Goal: Task Accomplishment & Management: Manage account settings

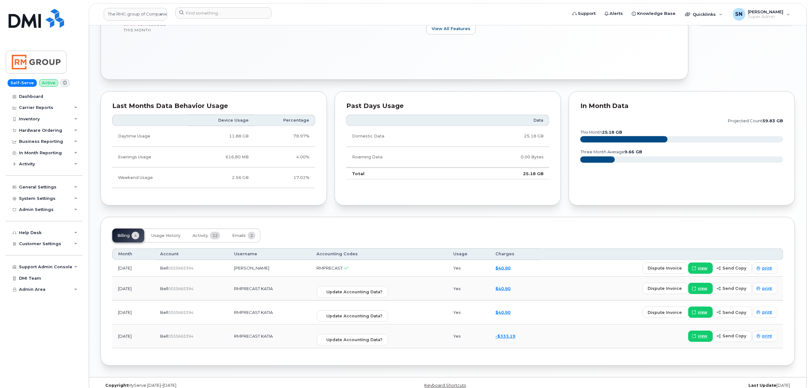
scroll to position [289, 0]
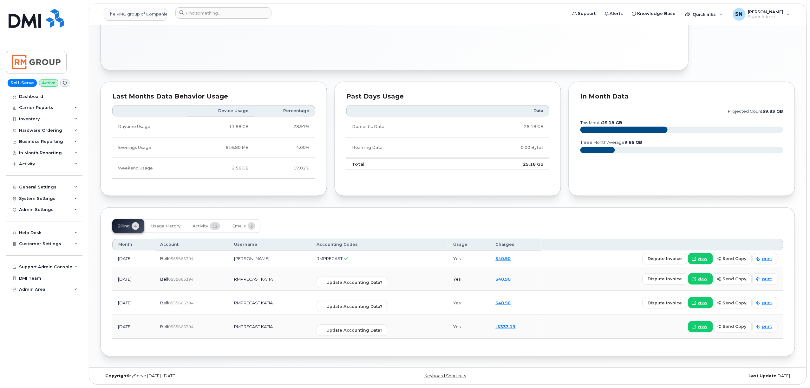
click at [264, 359] on div "[PERSON_NAME] Active Display Notes Carrier Support Tags List Add tags Add Note …" at bounding box center [447, 53] width 717 height 629
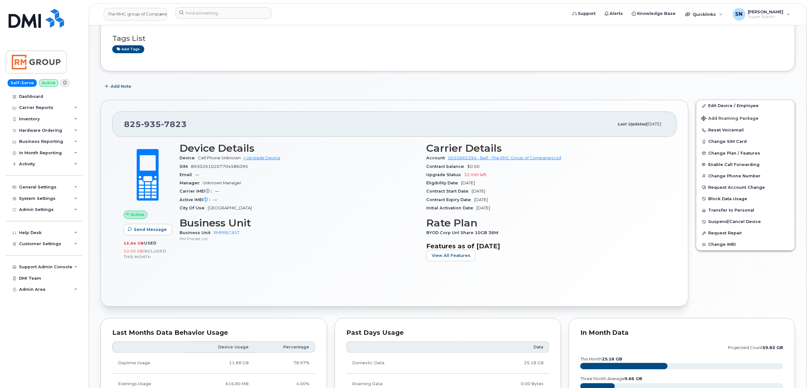
scroll to position [0, 0]
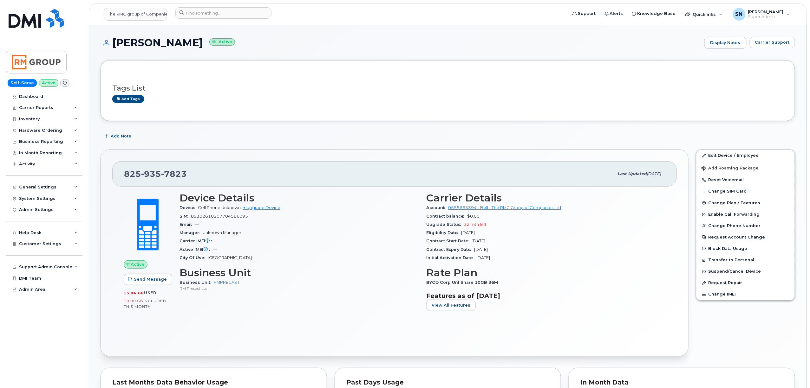
drag, startPoint x: 256, startPoint y: 351, endPoint x: 93, endPoint y: 154, distance: 255.3
click at [93, 154] on div "Katia Gauthier Active Display Notes Carrier Support Tags List Add tags Add Note…" at bounding box center [447, 339] width 717 height 629
click at [92, 154] on div "Katia Gauthier Active Display Notes Carrier Support Tags List Add tags Add Note…" at bounding box center [447, 339] width 717 height 629
click at [93, 153] on div "Katia Gauthier Active Display Notes Carrier Support Tags List Add tags Add Note…" at bounding box center [447, 339] width 717 height 629
click at [172, 147] on div "825 935 7823 Last updated Sep 18, 2025 Active Send Message 15.04 GB  used 10.00…" at bounding box center [394, 253] width 595 height 215
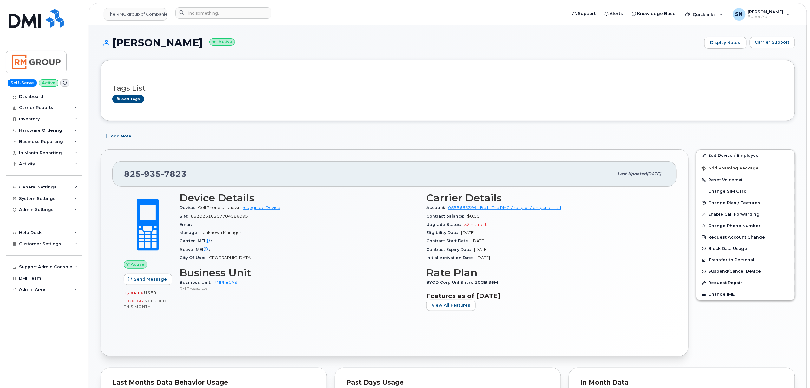
click at [160, 149] on div "825 935 7823 Last updated Sep 18, 2025 Active Send Message 15.04 GB  used 10.00…" at bounding box center [394, 253] width 595 height 215
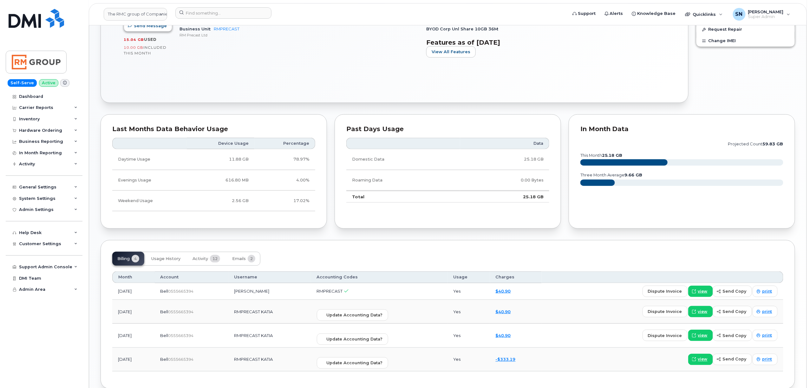
scroll to position [289, 0]
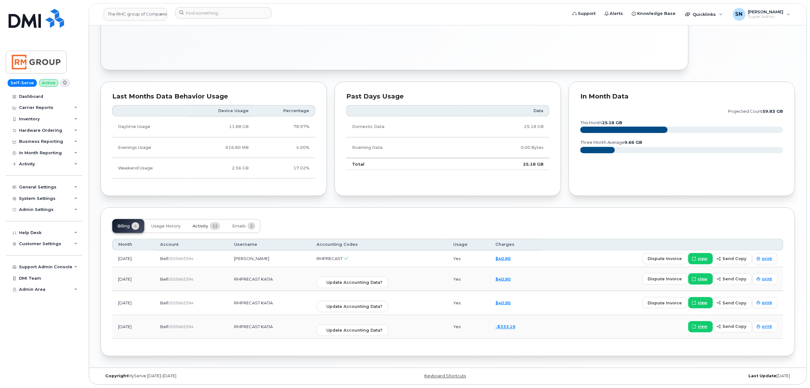
click at [193, 230] on button "Activity 12" at bounding box center [206, 226] width 38 height 14
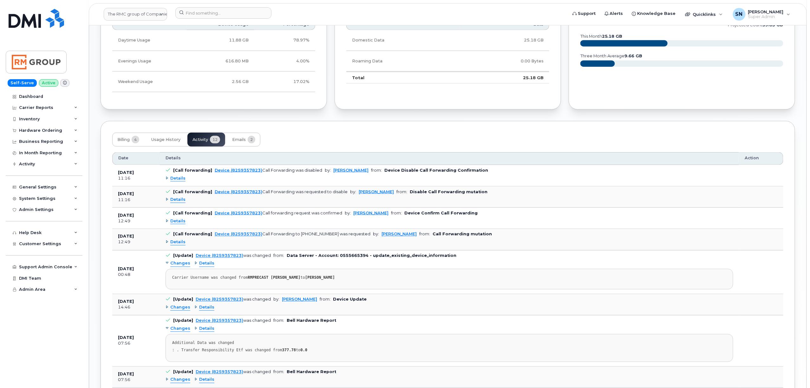
scroll to position [373, 0]
click at [37, 201] on div "System Settings" at bounding box center [37, 198] width 36 height 5
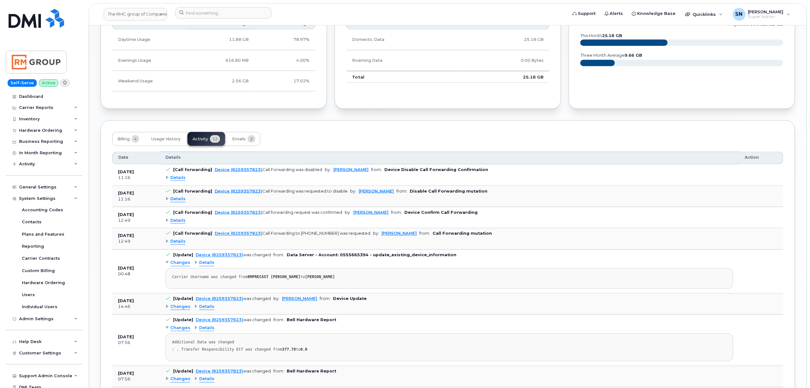
click at [177, 181] on span "Details" at bounding box center [177, 178] width 15 height 6
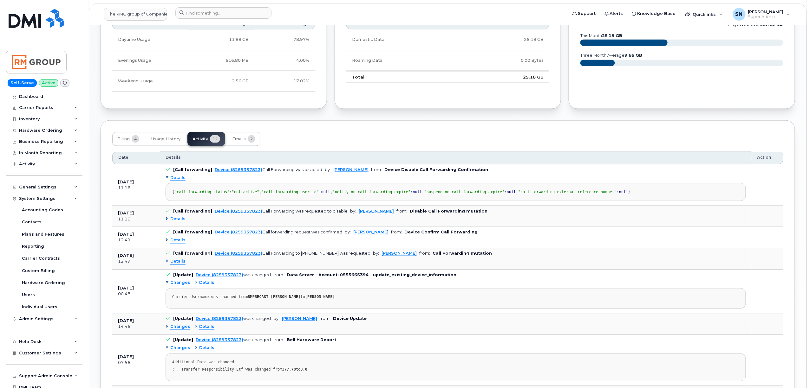
click at [177, 181] on span "Details" at bounding box center [177, 178] width 15 height 6
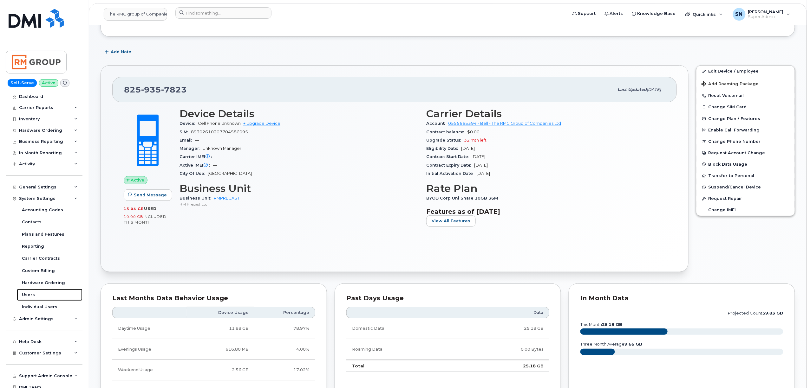
scroll to position [0, 0]
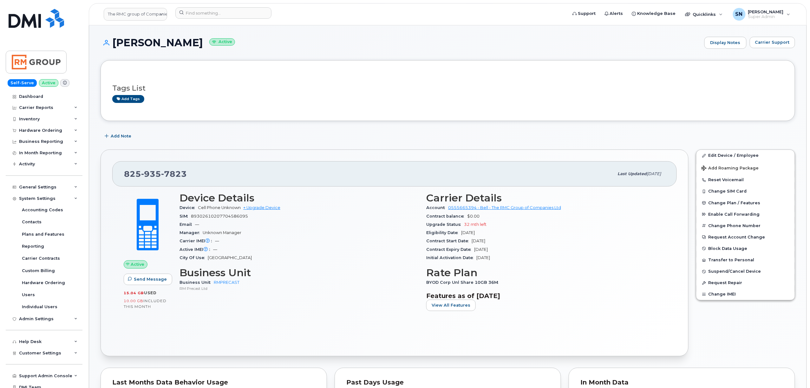
drag, startPoint x: 114, startPoint y: 41, endPoint x: 189, endPoint y: 41, distance: 75.1
click at [189, 41] on h1 "Katia Gauthier Active" at bounding box center [400, 42] width 600 height 11
copy h1 "Katia Gauthier"
click at [300, 37] on div "Katia Gauthier Active Display Notes Carrier Support" at bounding box center [447, 43] width 694 height 12
click at [253, 6] on header "The RMC group of Companies Support Alerts Knowledge Base Quicklinks Suspend / C…" at bounding box center [448, 14] width 718 height 22
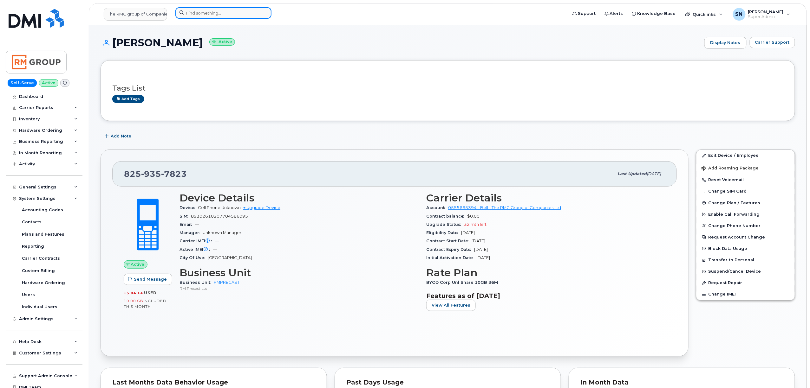
paste input "3069218787"
click at [255, 10] on input "3069218787" at bounding box center [223, 12] width 96 height 11
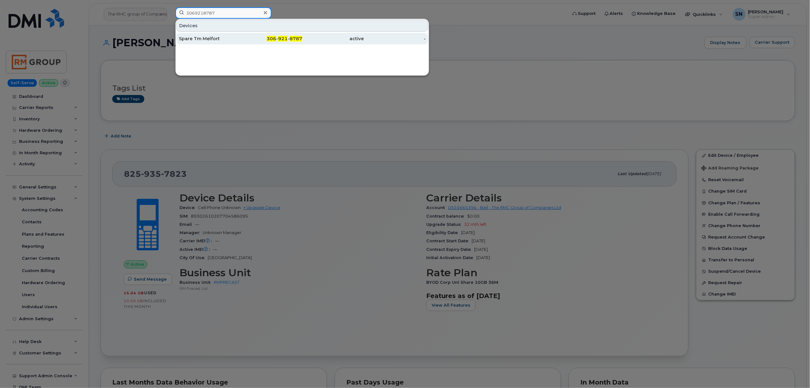
type input "3069218787"
click at [247, 40] on div "306 - 921 - 8787" at bounding box center [272, 39] width 62 height 6
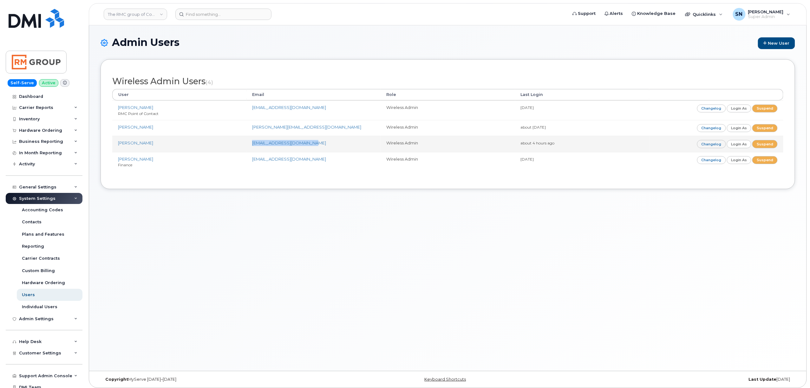
drag, startPoint x: 250, startPoint y: 146, endPoint x: 307, endPoint y: 150, distance: 57.2
click at [307, 150] on td "jsprout@aitechnologies.ca" at bounding box center [313, 144] width 134 height 16
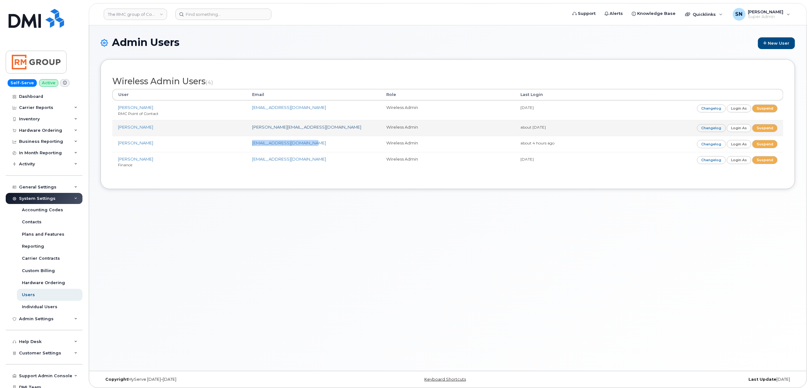
copy link "jsprout@aitechnologies.ca"
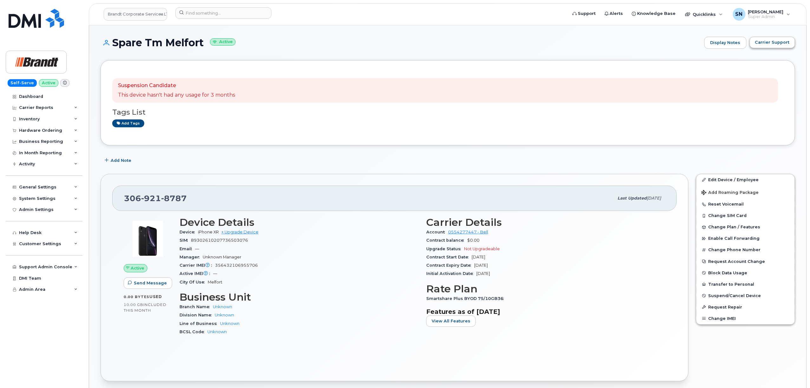
click at [784, 36] on div "Spare Tm Melfort Active Display Notes Carrier Support Suspension Candidate This…" at bounding box center [447, 333] width 717 height 616
click at [781, 44] on span "Carrier Support" at bounding box center [772, 42] width 35 height 6
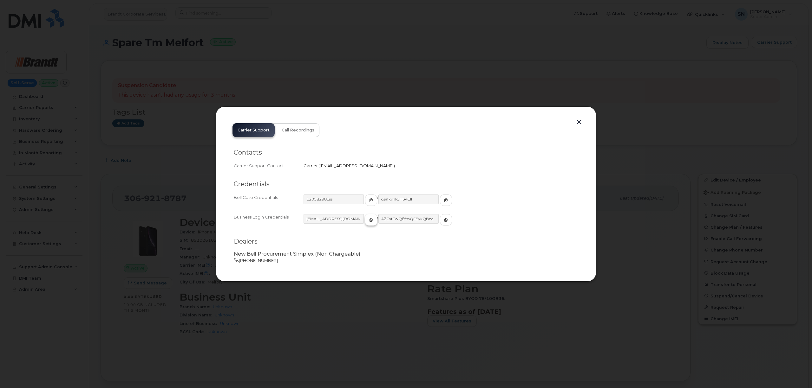
click at [368, 222] on span "button" at bounding box center [371, 220] width 6 height 6
click at [440, 219] on button "button" at bounding box center [446, 219] width 12 height 11
click at [576, 117] on div "Carrier Support Call Recordings Contacts Carrier Support Contact Carrier   corp…" at bounding box center [406, 194] width 380 height 175
click at [577, 121] on button "button" at bounding box center [579, 122] width 10 height 9
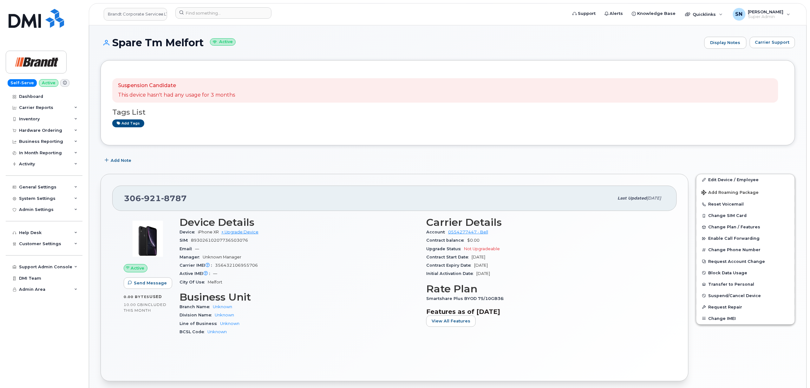
click at [398, 145] on div "Suspension Candidate This device hasn't had any usage for 3 months Tags List Ad…" at bounding box center [447, 102] width 694 height 85
drag, startPoint x: 126, startPoint y: 201, endPoint x: 186, endPoint y: 201, distance: 60.5
click at [186, 201] on div "306 921 8787" at bounding box center [369, 198] width 490 height 13
copy span "306 921 8787"
drag, startPoint x: 113, startPoint y: 40, endPoint x: 204, endPoint y: 44, distance: 90.7
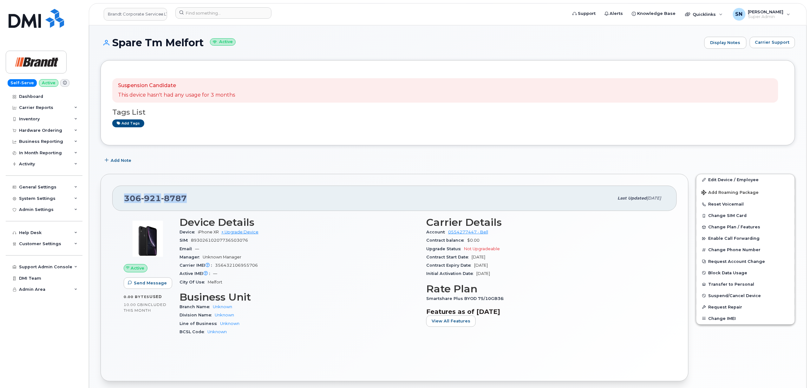
click at [204, 44] on h1 "Spare Tm Melfort Active" at bounding box center [400, 42] width 600 height 11
copy h1 "Spare Tm Melfort"
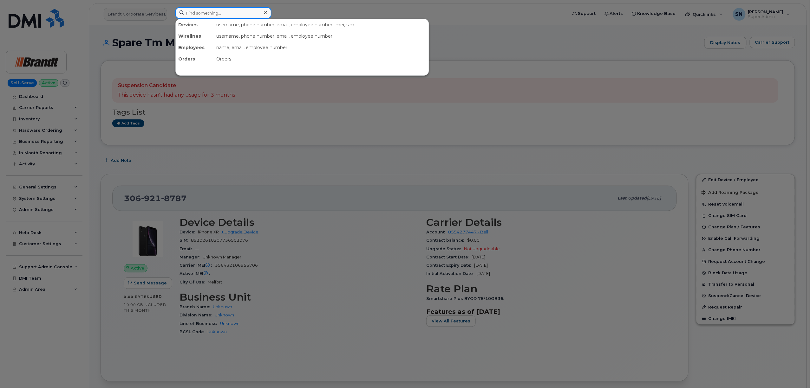
click at [235, 14] on input at bounding box center [223, 12] width 96 height 11
paste input "4383402595"
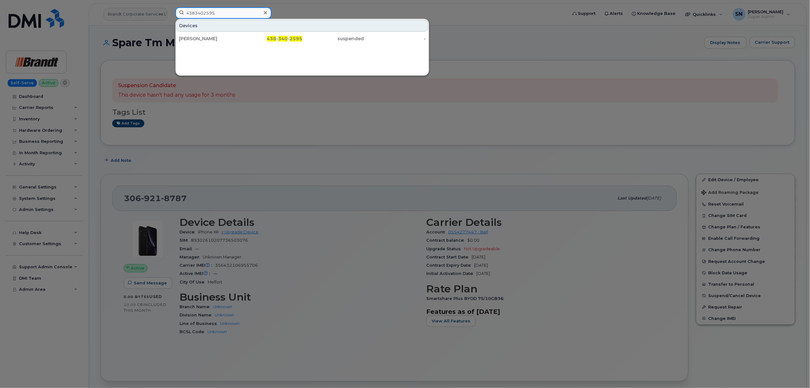
type input "4383402595"
click at [208, 36] on div "Karine Brière" at bounding box center [210, 39] width 62 height 6
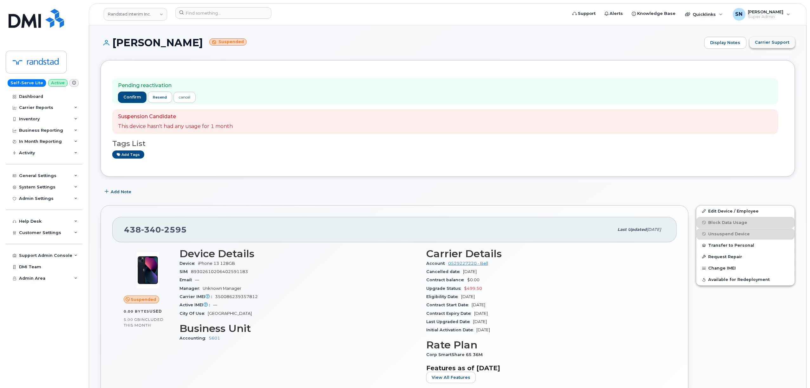
click at [775, 42] on span "Carrier Support" at bounding box center [772, 42] width 35 height 6
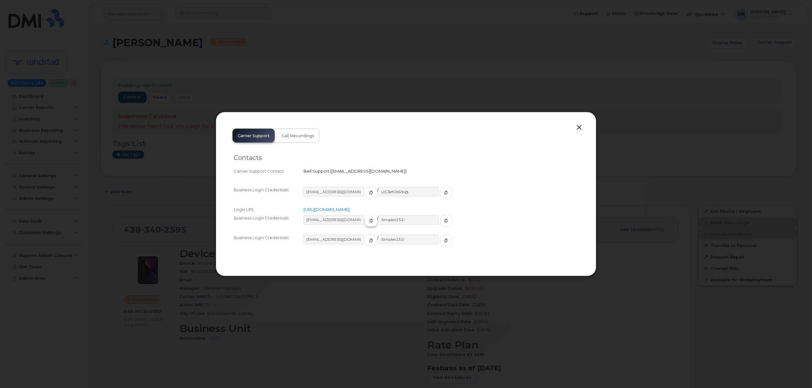
click at [365, 217] on button "button" at bounding box center [371, 220] width 12 height 11
click at [440, 221] on button "button" at bounding box center [446, 220] width 12 height 11
click at [576, 126] on button "button" at bounding box center [579, 127] width 10 height 9
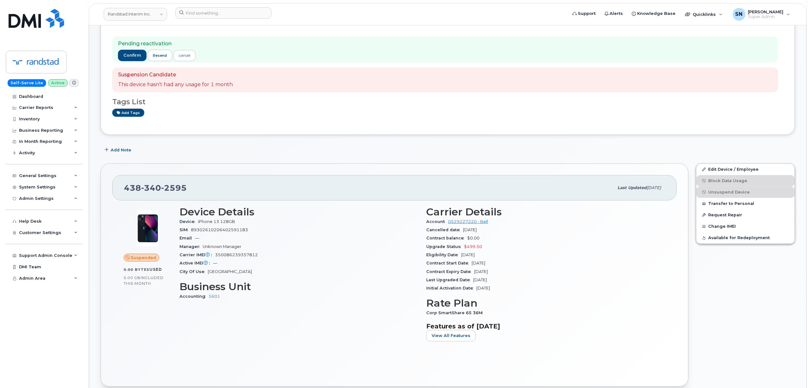
scroll to position [42, 0]
drag, startPoint x: 121, startPoint y: 186, endPoint x: 190, endPoint y: 188, distance: 68.5
click at [190, 188] on div "438 340 2595 Last updated Sep 18, 2025" at bounding box center [394, 187] width 564 height 25
copy span "438 340 2595"
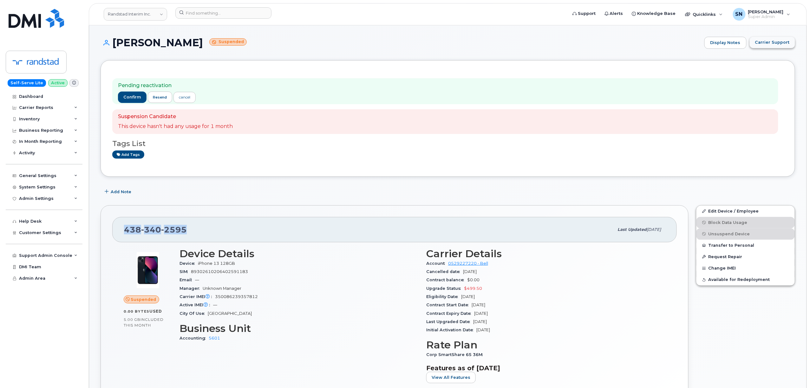
click at [773, 38] on button "Carrier Support" at bounding box center [771, 42] width 45 height 11
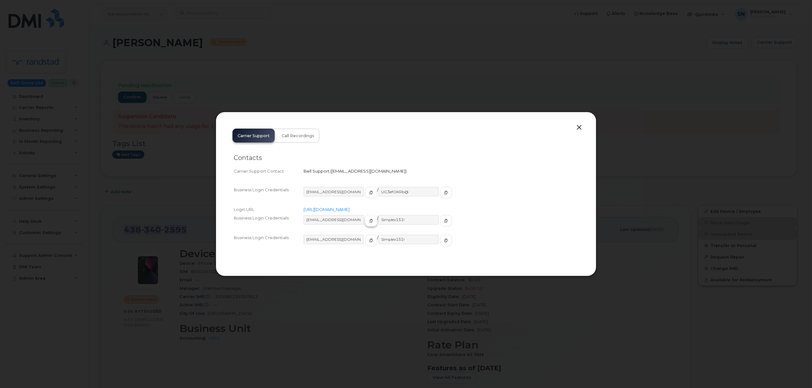
click at [365, 220] on button "button" at bounding box center [371, 220] width 12 height 11
drag, startPoint x: 439, startPoint y: 222, endPoint x: 431, endPoint y: 220, distance: 8.2
click at [438, 221] on div "1Randst@myserve.ca / Simplex151!" at bounding box center [440, 223] width 275 height 17
click at [444, 220] on icon "button" at bounding box center [446, 221] width 4 height 4
click at [579, 127] on button "button" at bounding box center [579, 127] width 10 height 9
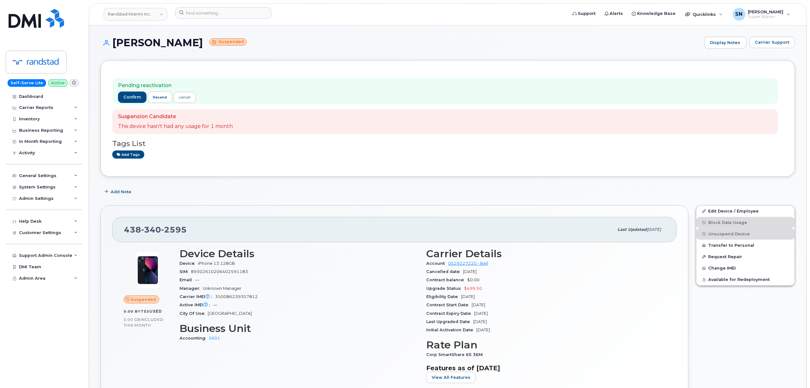
click at [407, 176] on div "Pending reactivation confirm resend cancel Suspension Candidate This device has…" at bounding box center [447, 118] width 694 height 117
drag, startPoint x: 126, startPoint y: 228, endPoint x: 187, endPoint y: 230, distance: 61.2
click at [187, 230] on div "438 340 2595" at bounding box center [369, 229] width 490 height 13
copy span "438 340 2595"
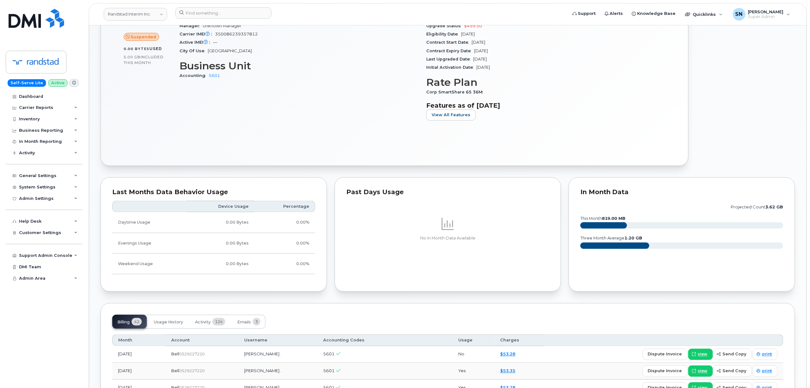
scroll to position [380, 0]
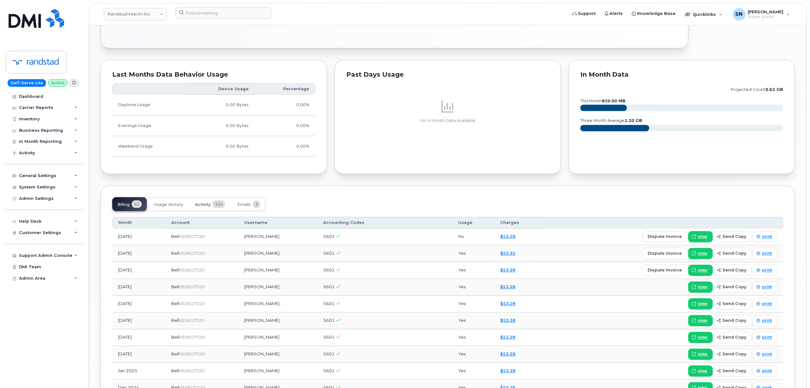
click at [205, 204] on span "Activity" at bounding box center [203, 204] width 16 height 5
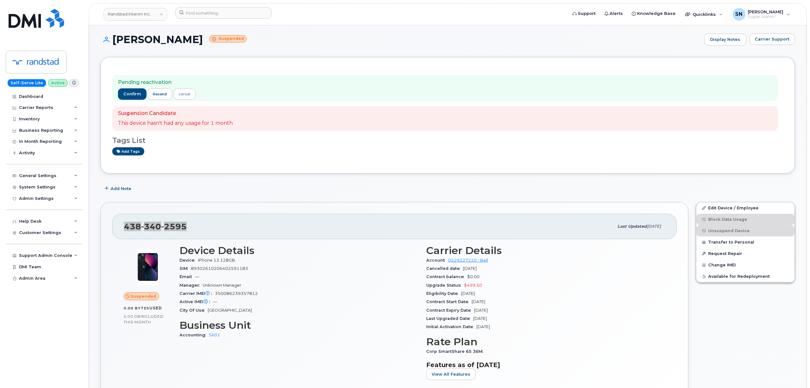
scroll to position [0, 0]
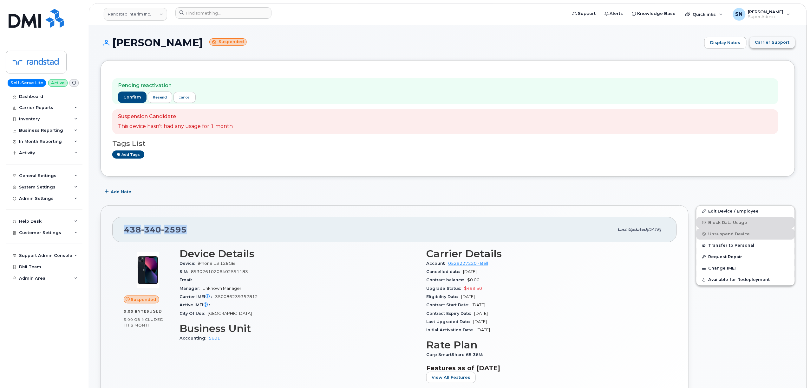
click at [777, 41] on span "Carrier Support" at bounding box center [772, 42] width 35 height 6
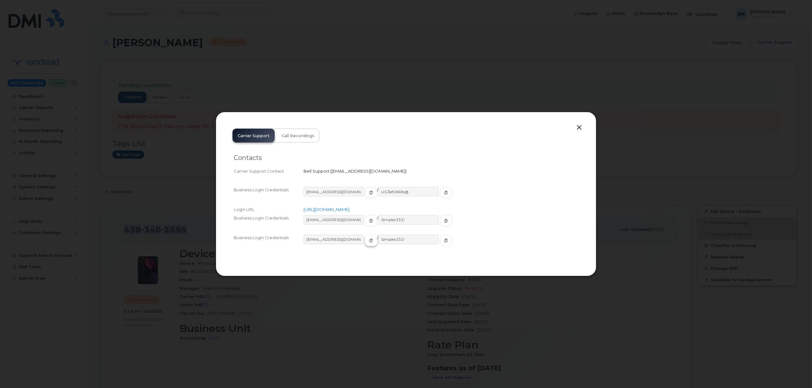
click at [368, 240] on span "button" at bounding box center [371, 241] width 6 height 6
click at [365, 189] on button "button" at bounding box center [371, 192] width 12 height 11
click at [444, 193] on icon "button" at bounding box center [446, 193] width 4 height 4
click at [578, 124] on button "button" at bounding box center [579, 127] width 10 height 9
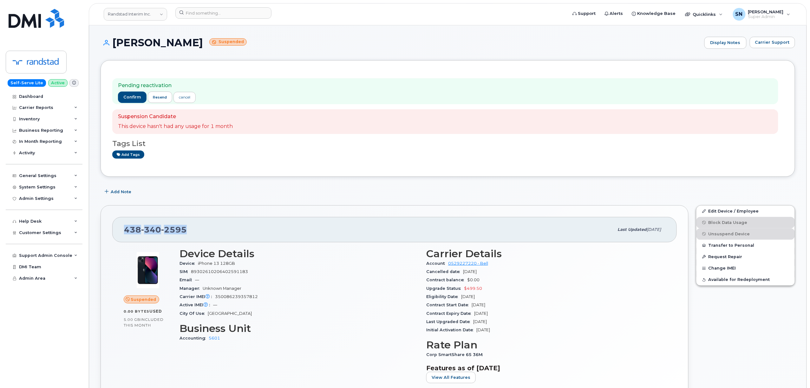
copy span "438 340 2595"
click at [773, 49] on div "Carrier Support" at bounding box center [771, 43] width 45 height 12
click at [773, 43] on span "Carrier Support" at bounding box center [772, 42] width 35 height 6
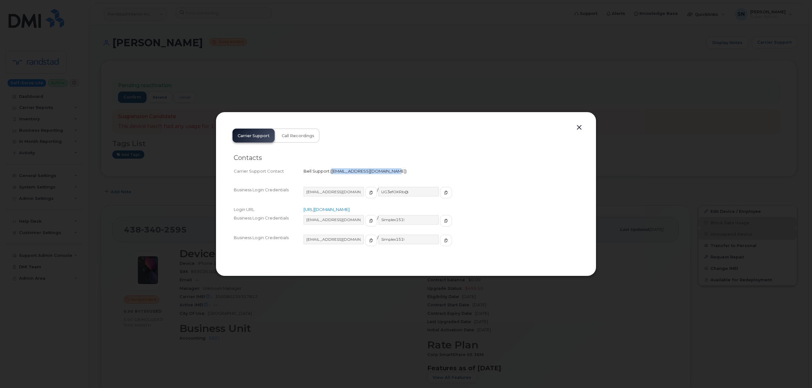
drag, startPoint x: 332, startPoint y: 171, endPoint x: 385, endPoint y: 172, distance: 53.9
click at [385, 172] on span "wirelessclientcare@bell.ca" at bounding box center [368, 171] width 76 height 5
copy span "wirelessclientcare@bell.ca"
click at [576, 128] on button "button" at bounding box center [579, 127] width 10 height 9
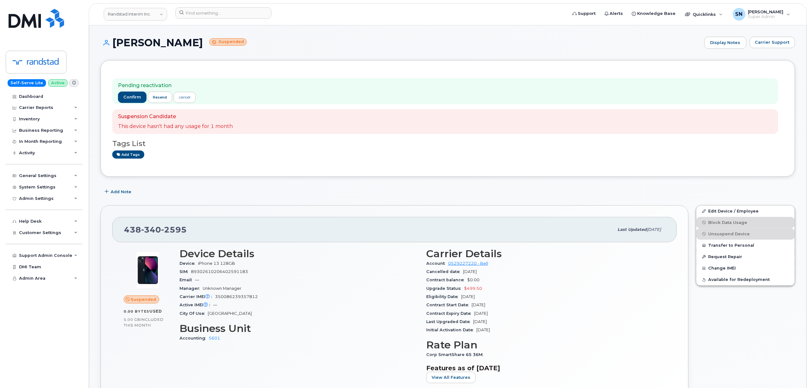
click at [426, 77] on div "Pending reactivation confirm resend cancel Suspension Candidate This device has…" at bounding box center [447, 118] width 671 height 93
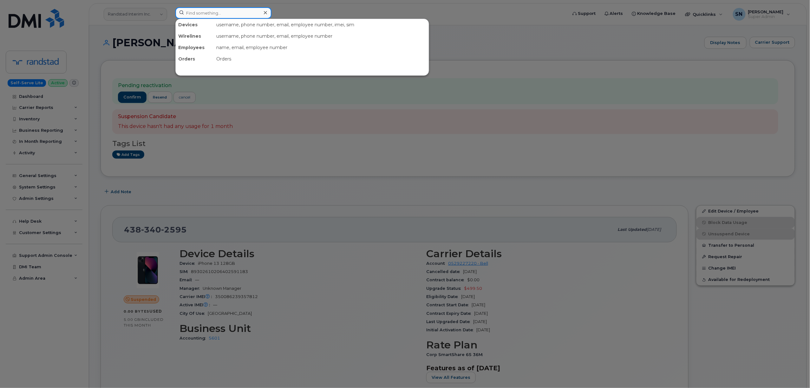
click at [210, 10] on input at bounding box center [223, 12] width 96 height 11
paste input "4383402595"
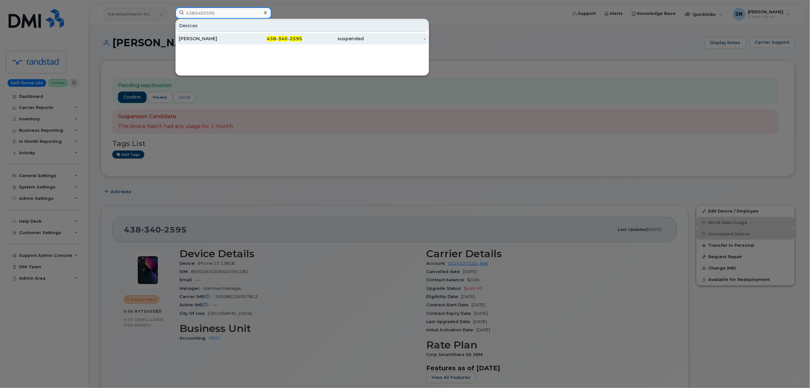
type input "4383402595"
click at [241, 37] on div "438 - 340 - 2595" at bounding box center [272, 39] width 62 height 6
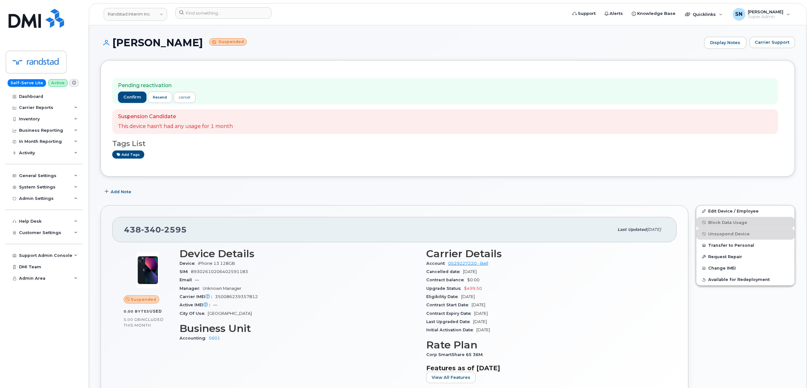
drag, startPoint x: 113, startPoint y: 41, endPoint x: 181, endPoint y: 44, distance: 68.6
click at [181, 44] on h1 "[PERSON_NAME] Suspended" at bounding box center [400, 42] width 600 height 11
copy h1 "[PERSON_NAME]"
click at [143, 14] on link "Randstad Interim Inc." at bounding box center [135, 14] width 63 height 13
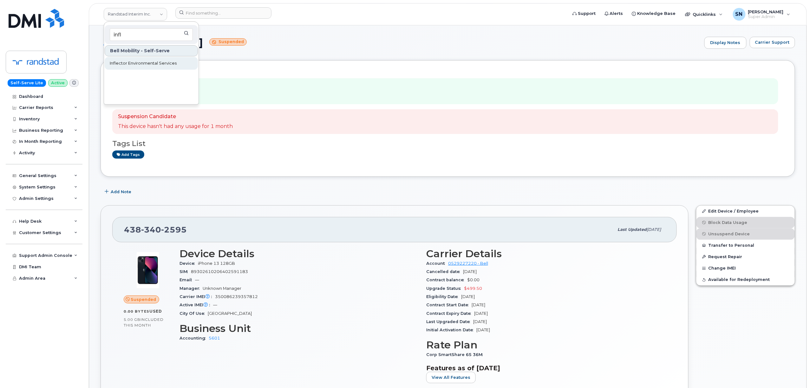
type input "infl"
click at [165, 61] on span "Inflector Environmental Services" at bounding box center [143, 63] width 67 height 6
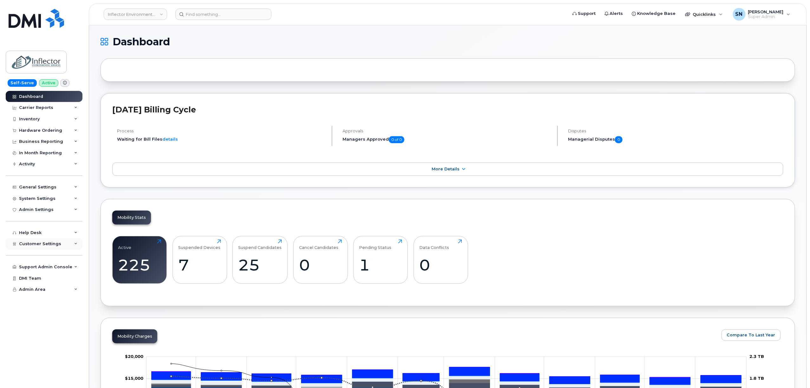
click at [52, 244] on span "Customer Settings" at bounding box center [40, 244] width 42 height 5
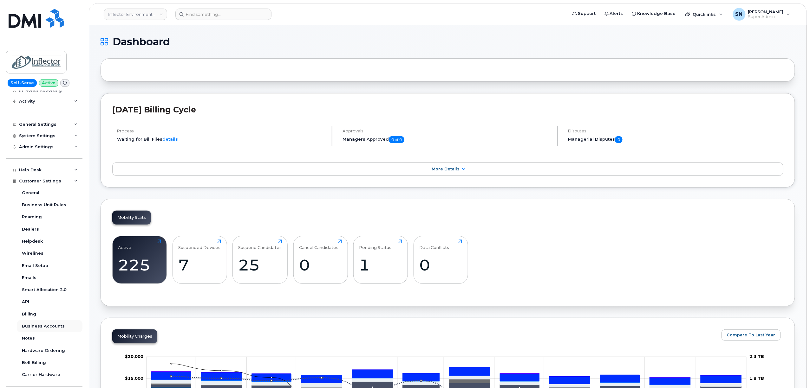
scroll to position [100, 0]
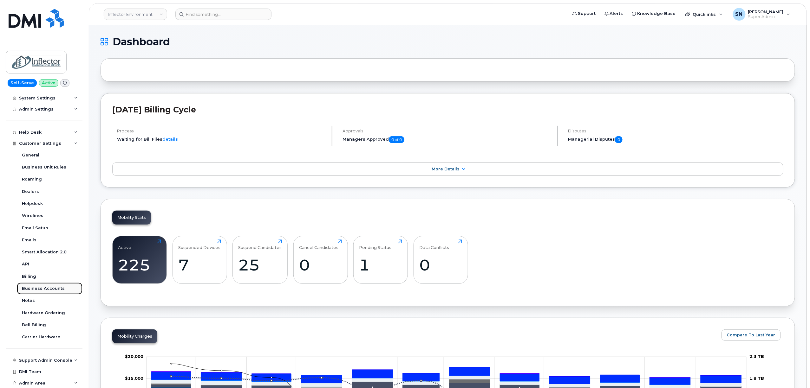
click at [54, 286] on div "Business Accounts" at bounding box center [43, 289] width 43 height 6
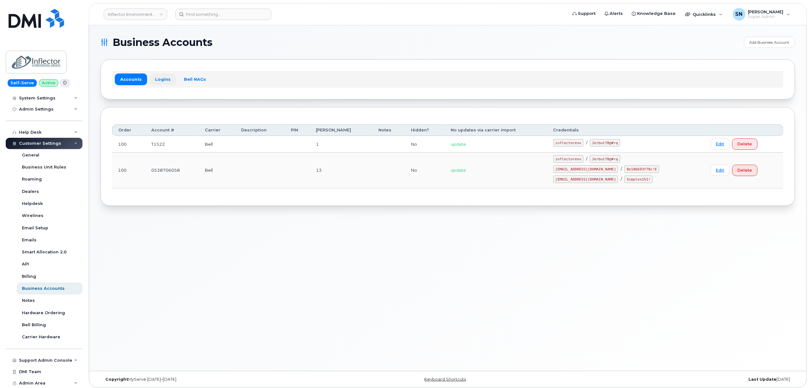
click at [163, 78] on link "Logins" at bounding box center [163, 79] width 26 height 11
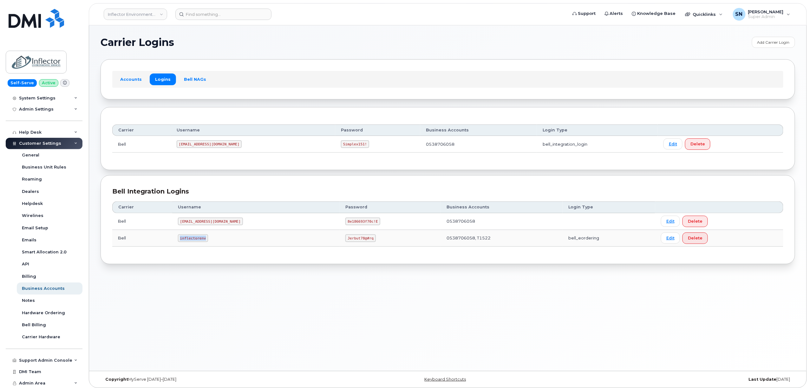
drag, startPoint x: 180, startPoint y: 239, endPoint x: 204, endPoint y: 242, distance: 24.6
click at [204, 242] on code "inflectorenv" at bounding box center [193, 239] width 30 height 8
copy code "inflectorenv"
drag, startPoint x: 326, startPoint y: 238, endPoint x: 350, endPoint y: 243, distance: 24.9
click at [350, 242] on code "Jerbut78@#rq" at bounding box center [360, 239] width 30 height 8
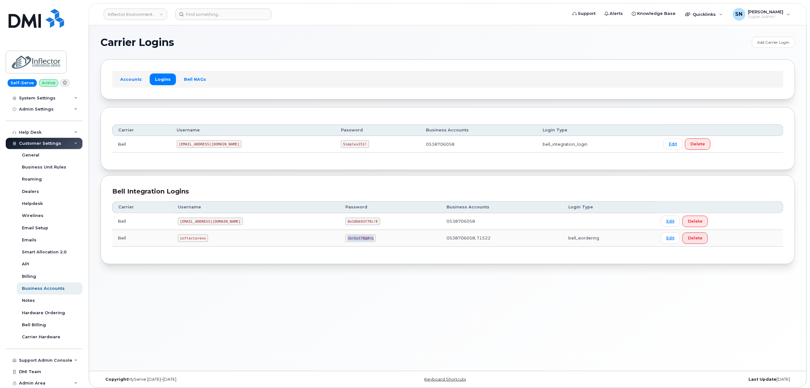
copy code "Jerbut78@#rq"
drag, startPoint x: 265, startPoint y: 48, endPoint x: 264, endPoint y: 39, distance: 9.0
click at [265, 49] on section "Carrier Logins Add Carrier Login Accounts Logins Bell NAGs Carrier Username Pas…" at bounding box center [447, 151] width 694 height 228
drag, startPoint x: 234, startPoint y: 23, endPoint x: 232, endPoint y: 16, distance: 7.5
click at [233, 22] on header "Inflector Environmental Services Support Alerts Knowledge Base Quicklinks Suspe…" at bounding box center [448, 14] width 718 height 22
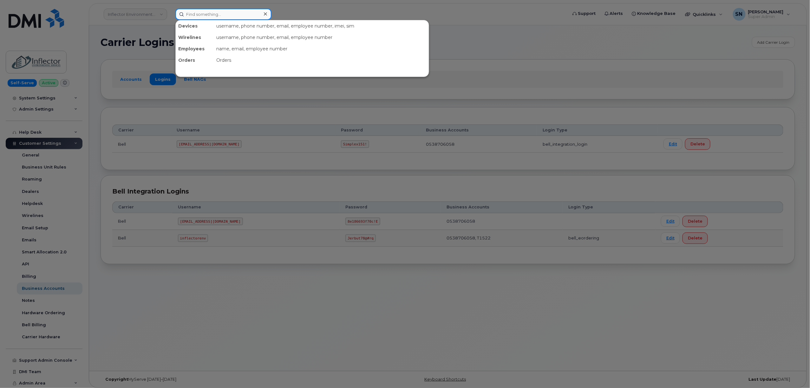
click at [232, 16] on input at bounding box center [223, 14] width 96 height 11
paste input "4385965624"
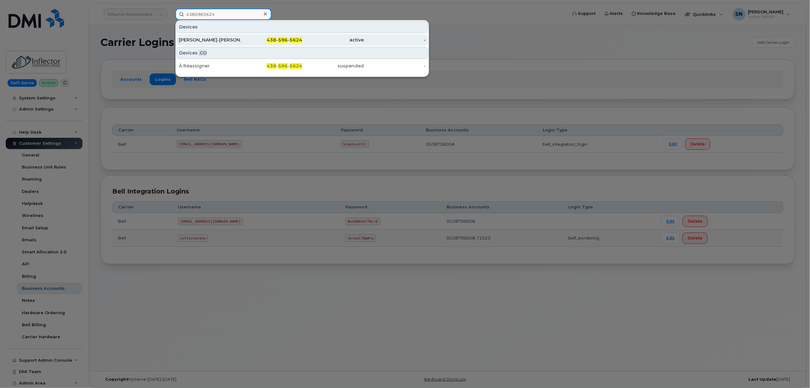
type input "4385965624"
click at [232, 37] on div "[PERSON_NAME]-[PERSON_NAME]" at bounding box center [210, 40] width 62 height 6
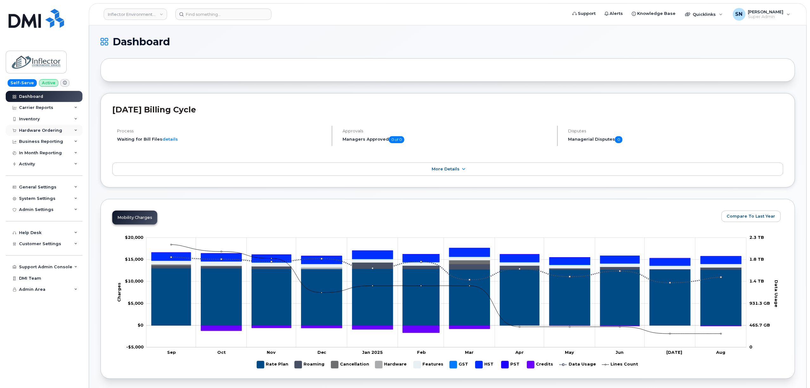
click at [46, 130] on div "Hardware Ordering" at bounding box center [40, 130] width 43 height 5
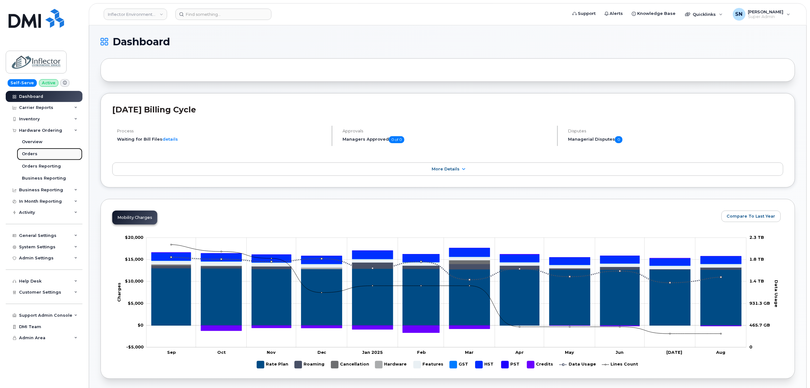
click at [31, 155] on div "Orders" at bounding box center [30, 154] width 16 height 6
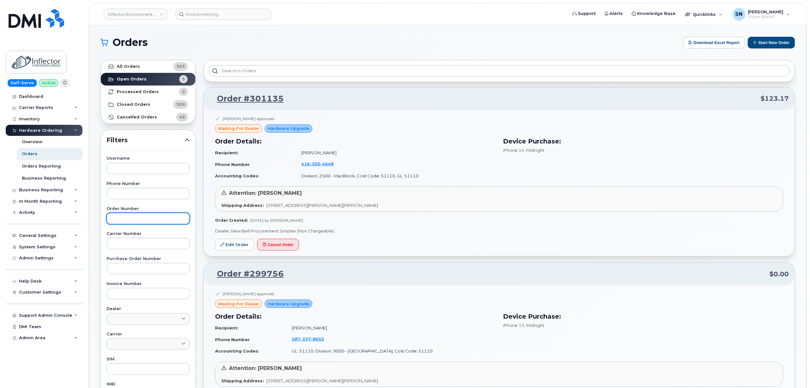
click at [143, 220] on input "text" at bounding box center [148, 218] width 83 height 11
paste input "301135"
type input "301135"
click at [145, 67] on link "All Orders 363" at bounding box center [148, 66] width 94 height 13
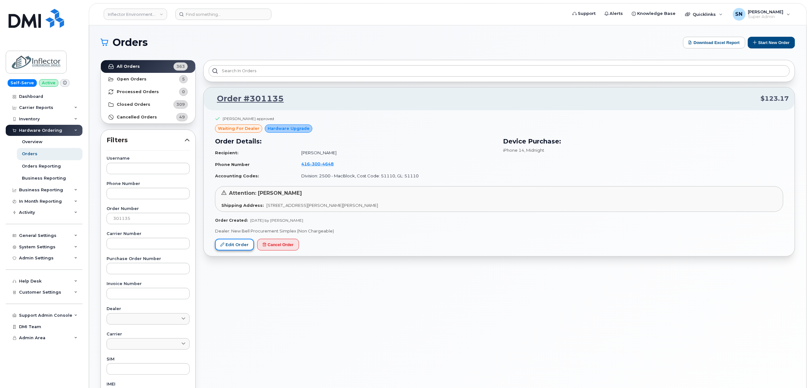
click at [239, 246] on link "Edit Order" at bounding box center [234, 245] width 39 height 12
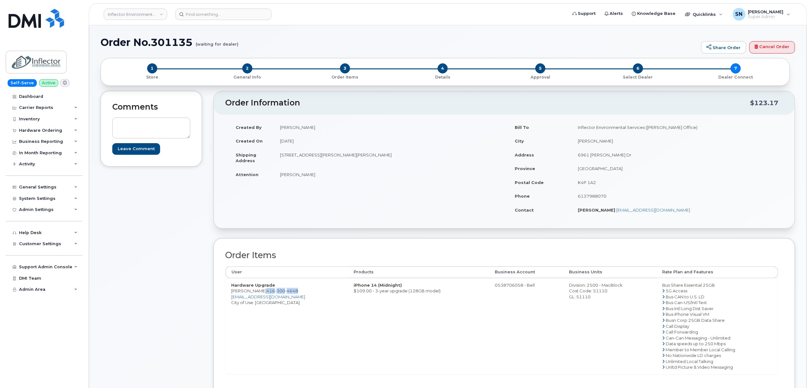
drag, startPoint x: 265, startPoint y: 293, endPoint x: 299, endPoint y: 294, distance: 34.2
click at [299, 294] on td "Hardware Upgrade [PERSON_NAME] [PHONE_NUMBER] [EMAIL_ADDRESS][DOMAIN_NAME] City…" at bounding box center [286, 326] width 122 height 96
copy span "[PHONE_NUMBER]"
drag, startPoint x: 283, startPoint y: 155, endPoint x: 319, endPoint y: 159, distance: 35.6
click at [319, 159] on td "[STREET_ADDRESS][PERSON_NAME][PERSON_NAME]" at bounding box center [386, 158] width 225 height 20
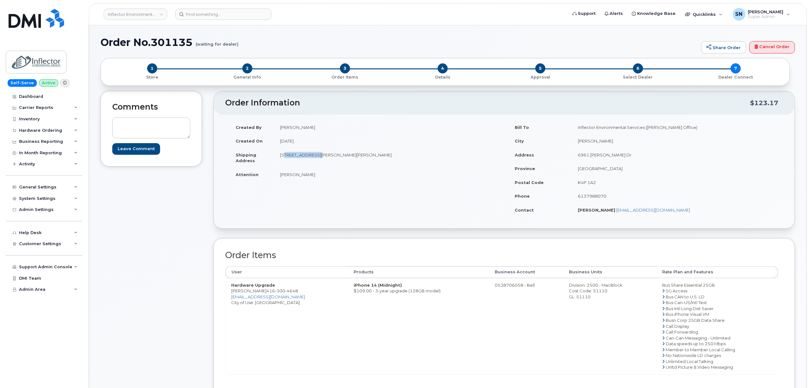
copy td "6961 [PERSON_NAME] Dr"
click at [363, 179] on td "[PERSON_NAME]" at bounding box center [386, 175] width 225 height 14
drag, startPoint x: 352, startPoint y: 154, endPoint x: 369, endPoint y: 157, distance: 17.8
click at [369, 157] on td "[STREET_ADDRESS][PERSON_NAME][PERSON_NAME]" at bounding box center [386, 158] width 225 height 20
copy td "K4P 1A2"
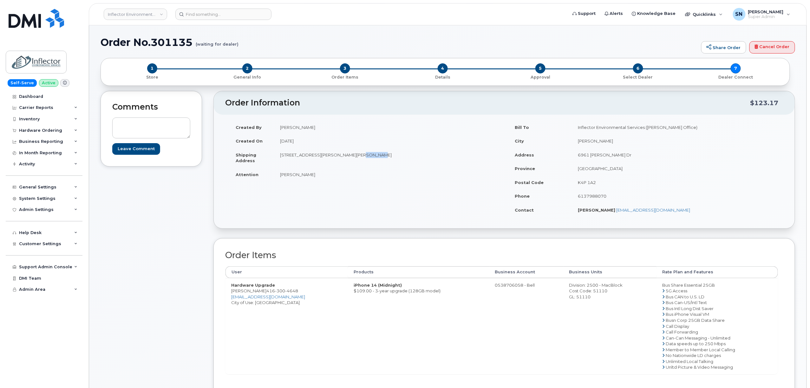
drag, startPoint x: 280, startPoint y: 174, endPoint x: 310, endPoint y: 179, distance: 30.0
click at [310, 179] on td "[PERSON_NAME]" at bounding box center [386, 175] width 225 height 14
copy td "[PERSON_NAME]"
click at [239, 212] on div "Created By [PERSON_NAME] Created On [DATE] Shipping Address [STREET_ADDRESS][PE…" at bounding box center [504, 171] width 558 height 102
click at [222, 310] on div "Order Items User Products Business Account Business Units Rate Plan and Feature…" at bounding box center [503, 339] width 581 height 202
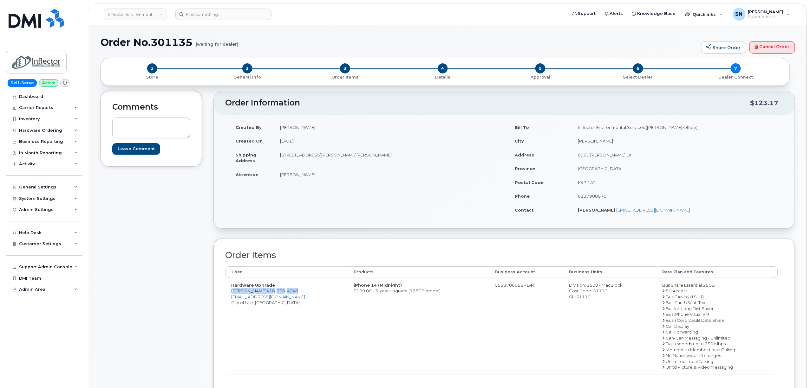
drag, startPoint x: 231, startPoint y: 293, endPoint x: 301, endPoint y: 292, distance: 70.1
click at [301, 292] on td "Hardware Upgrade [PERSON_NAME] [PHONE_NUMBER] [EMAIL_ADDRESS][DOMAIN_NAME] City…" at bounding box center [286, 326] width 122 height 96
copy td "[PERSON_NAME] [PHONE_NUMBER]"
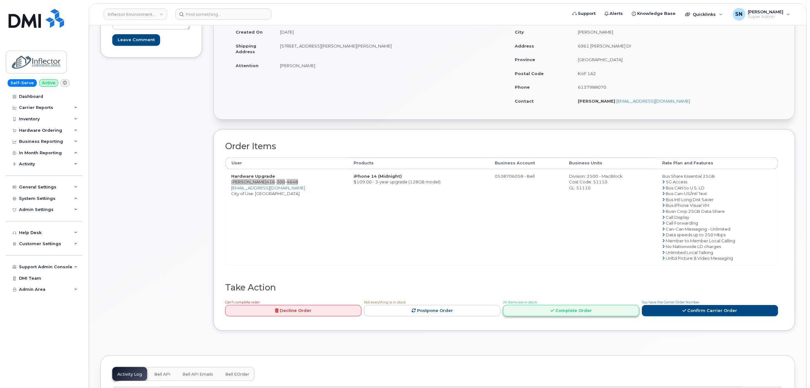
scroll to position [211, 0]
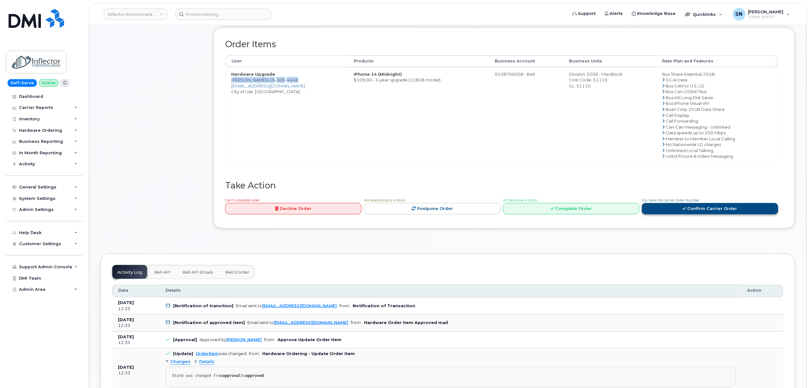
click at [674, 207] on link "Confirm Carrier Order" at bounding box center [710, 209] width 136 height 12
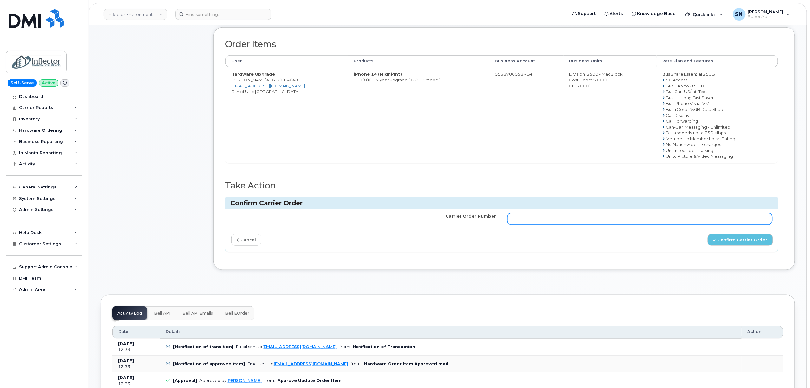
click at [657, 217] on input "Carrier Order Number" at bounding box center [639, 218] width 265 height 11
paste input "3018529"
type input "3018529"
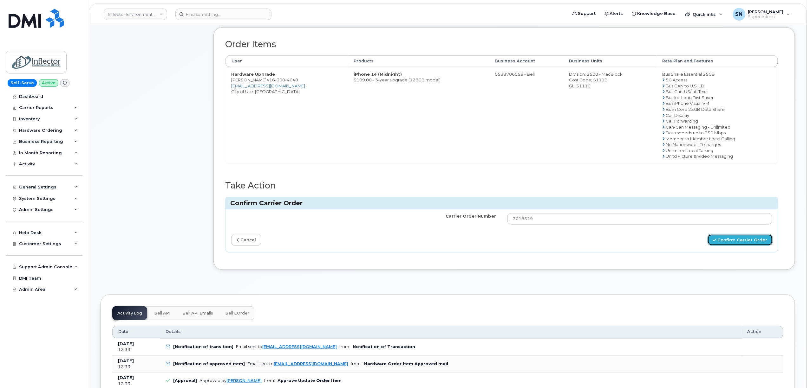
click at [728, 240] on button "Confirm Carrier Order" at bounding box center [739, 240] width 65 height 12
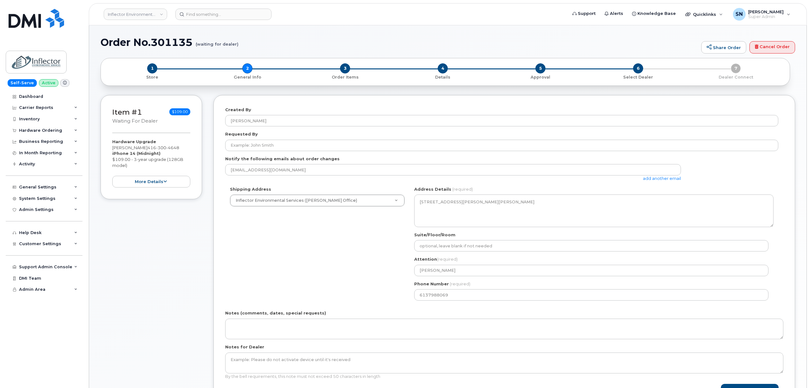
select select
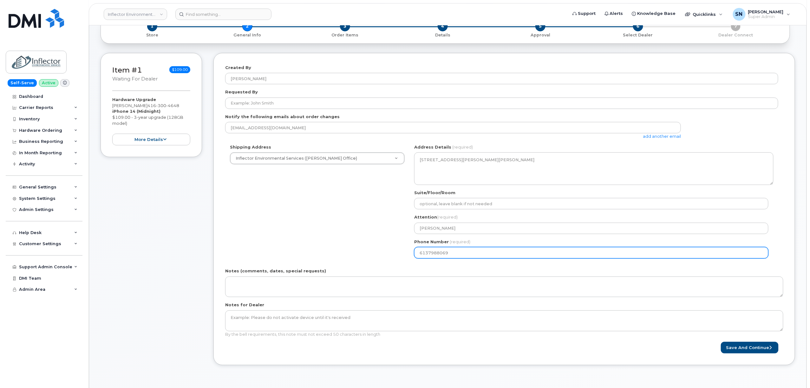
drag, startPoint x: 448, startPoint y: 252, endPoint x: 385, endPoint y: 242, distance: 64.1
click at [386, 242] on div "Shipping Address Inflector Environmental Services ([PERSON_NAME] Office) New Ad…" at bounding box center [501, 203] width 553 height 119
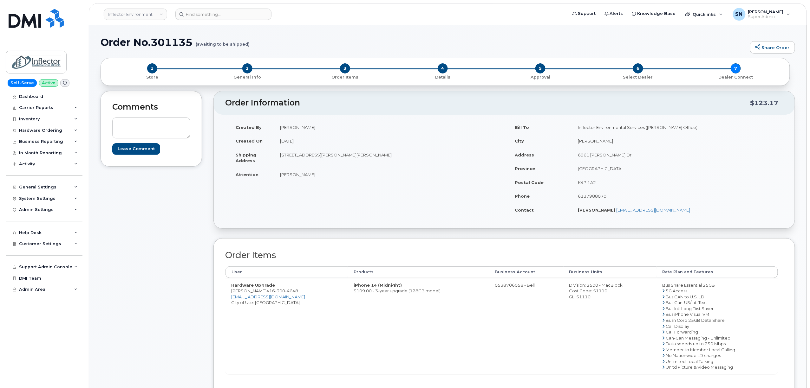
click h1 "Order No.301135 (awaiting to be shipped)"
drag, startPoint x: 231, startPoint y: 292, endPoint x: 263, endPoint y: 294, distance: 32.1
click td "Hardware Upgrade Ricardo Ferreira 416 300 4648 rferreira@inflector.ca City of U…"
copy td "Ricardo Ferreira"
click div "Comments Leave Comment"
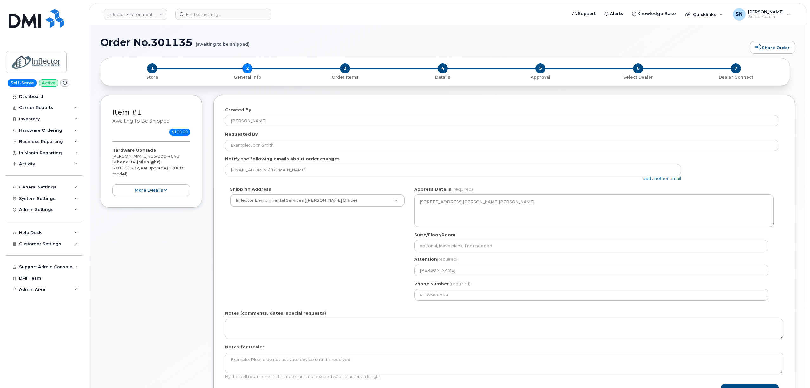
select select
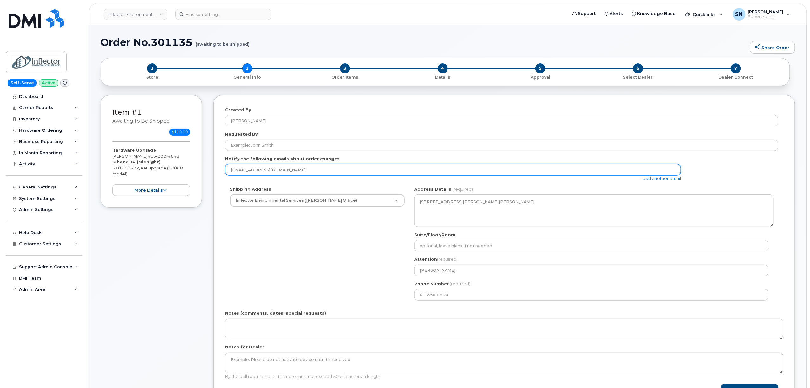
drag, startPoint x: 292, startPoint y: 169, endPoint x: 215, endPoint y: 165, distance: 77.5
click at [215, 165] on div "Created By [PERSON_NAME] Requested By Notify the following emails about order c…" at bounding box center [503, 251] width 581 height 313
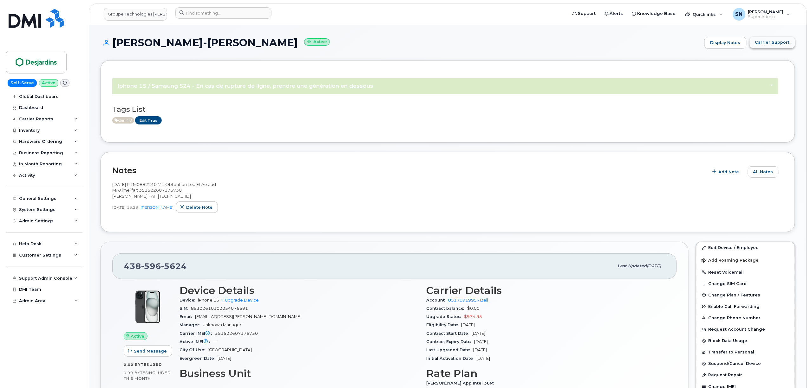
click at [774, 46] on button "Carrier Support" at bounding box center [771, 42] width 45 height 11
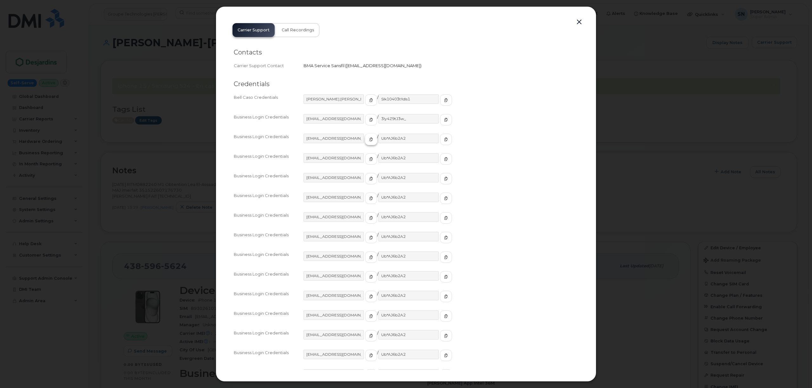
click at [369, 138] on icon "button" at bounding box center [371, 140] width 4 height 4
click at [444, 138] on icon "button" at bounding box center [446, 140] width 4 height 4
click at [578, 23] on button "button" at bounding box center [579, 22] width 10 height 9
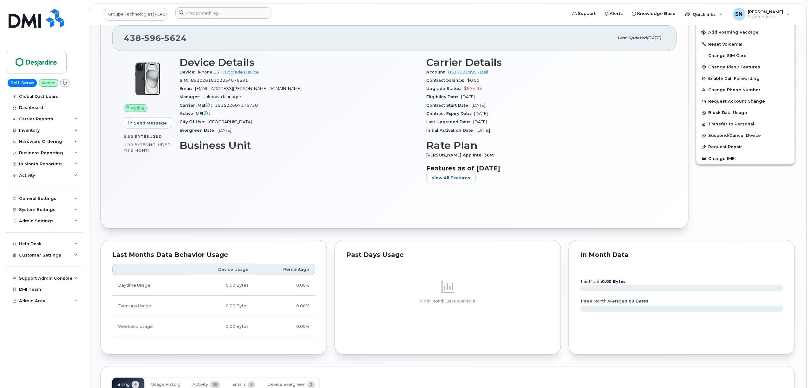
scroll to position [338, 0]
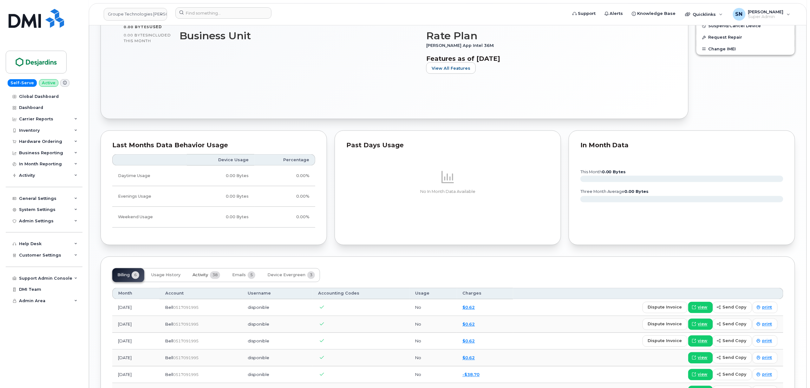
click at [207, 278] on span "Activity" at bounding box center [200, 275] width 16 height 5
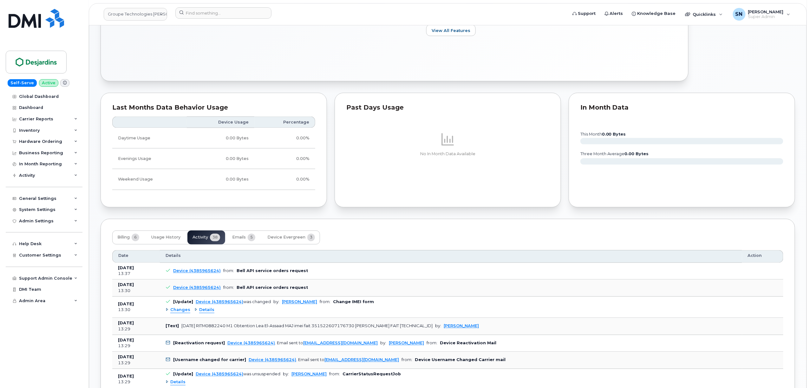
scroll to position [418, 0]
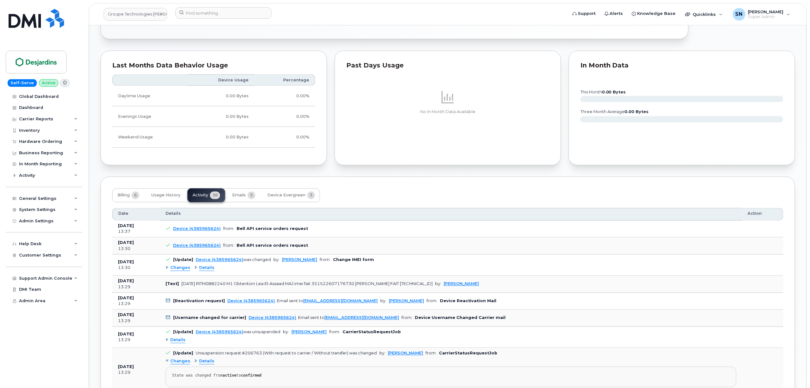
click at [179, 270] on span "Changes" at bounding box center [180, 268] width 20 height 6
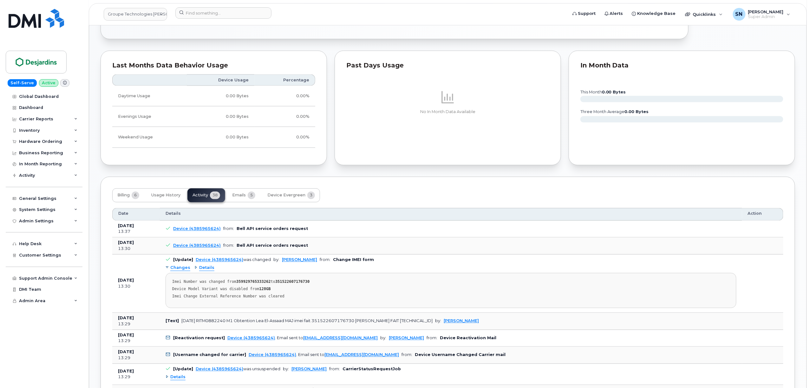
click at [179, 270] on span "Changes" at bounding box center [180, 268] width 20 height 6
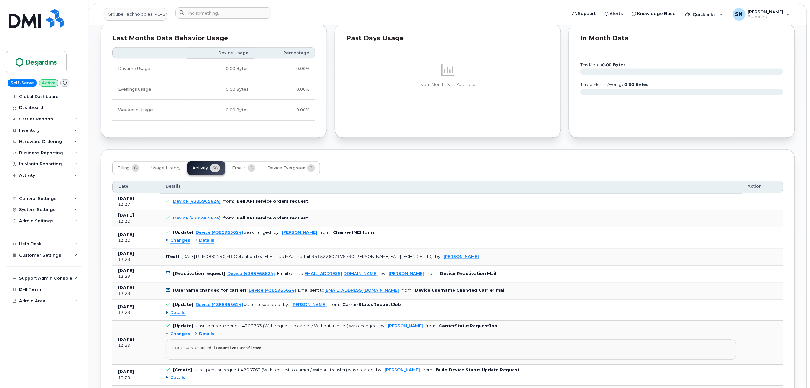
scroll to position [460, 0]
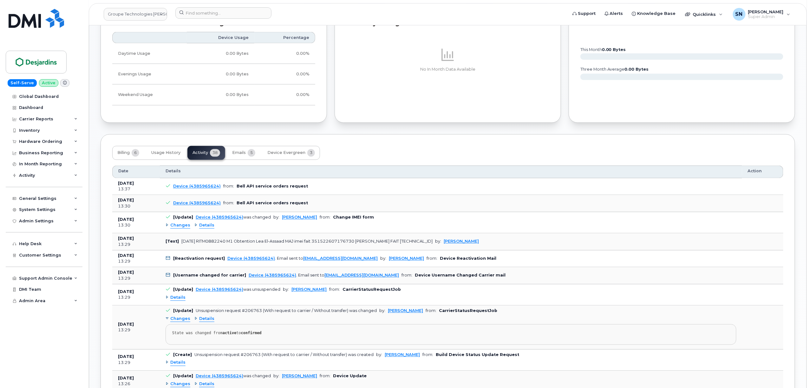
click at [174, 301] on span "Details" at bounding box center [177, 298] width 15 height 6
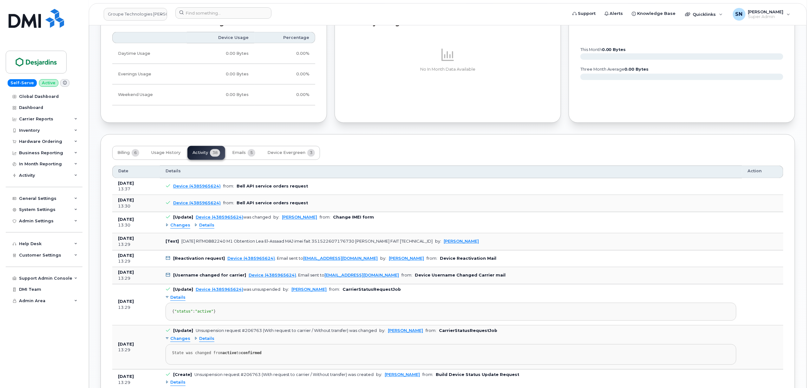
click at [174, 301] on span "Details" at bounding box center [177, 298] width 15 height 6
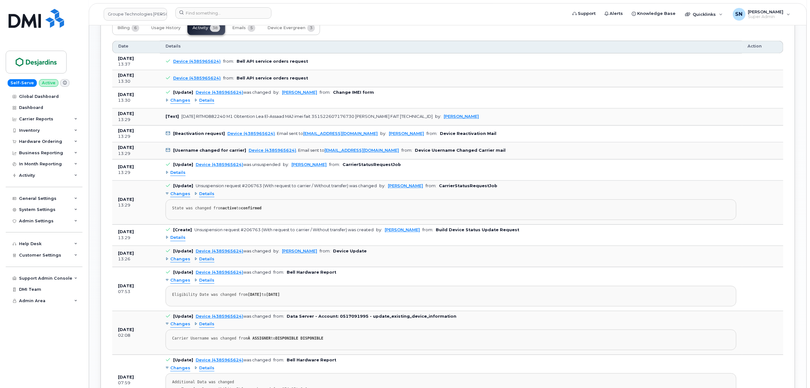
scroll to position [587, 0]
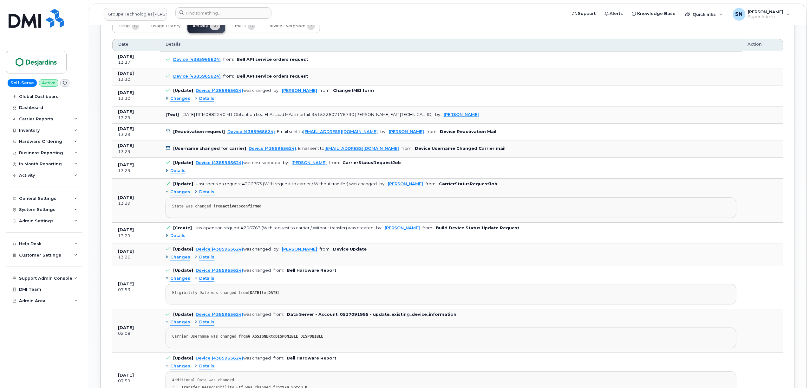
click at [177, 239] on span "Details" at bounding box center [177, 236] width 15 height 6
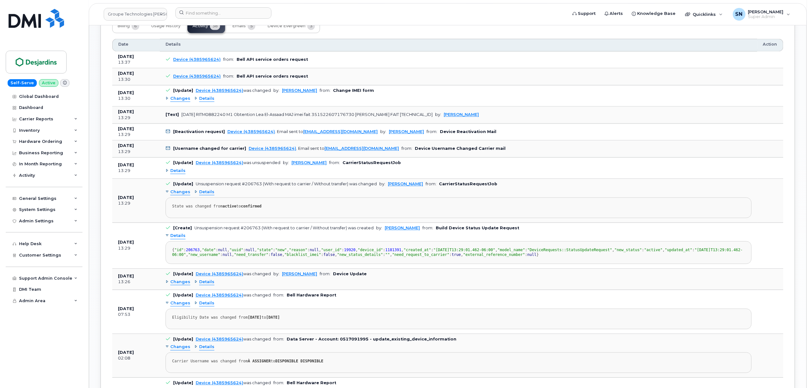
click at [177, 239] on span "Details" at bounding box center [177, 236] width 15 height 6
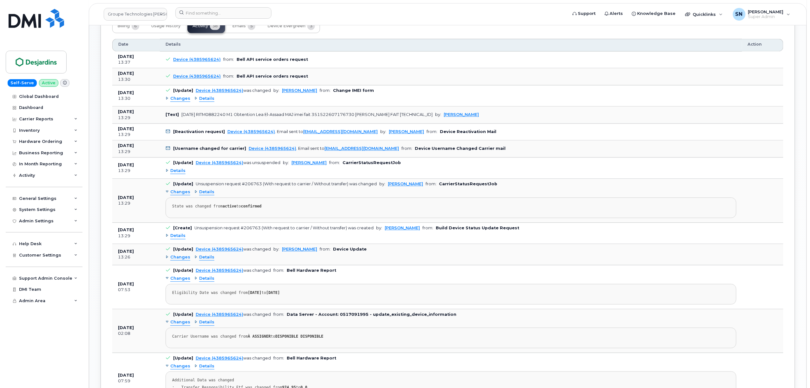
click at [182, 261] on span "Changes" at bounding box center [180, 258] width 20 height 6
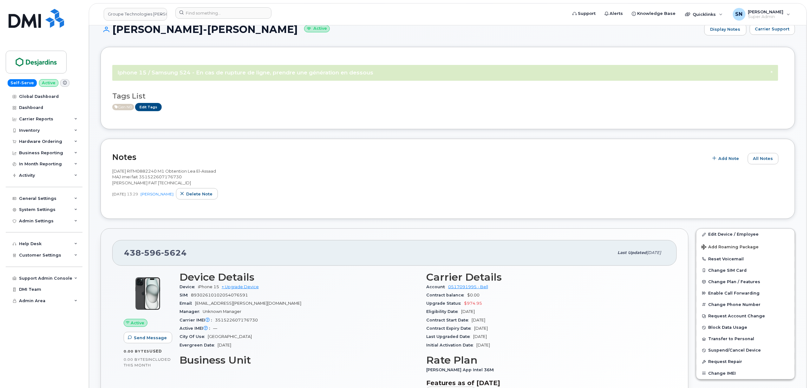
scroll to position [0, 0]
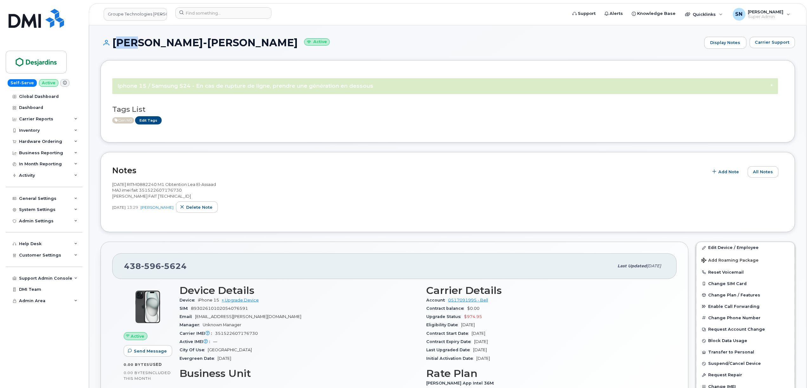
drag, startPoint x: 111, startPoint y: 42, endPoint x: 131, endPoint y: 45, distance: 20.2
click at [131, 45] on h1 "Lea El-Assaad Active" at bounding box center [400, 42] width 600 height 11
copy h1 "Lea"
drag, startPoint x: 135, startPoint y: 38, endPoint x: 186, endPoint y: 45, distance: 51.8
click at [186, 45] on h1 "Lea El-Assaad Active" at bounding box center [400, 42] width 600 height 11
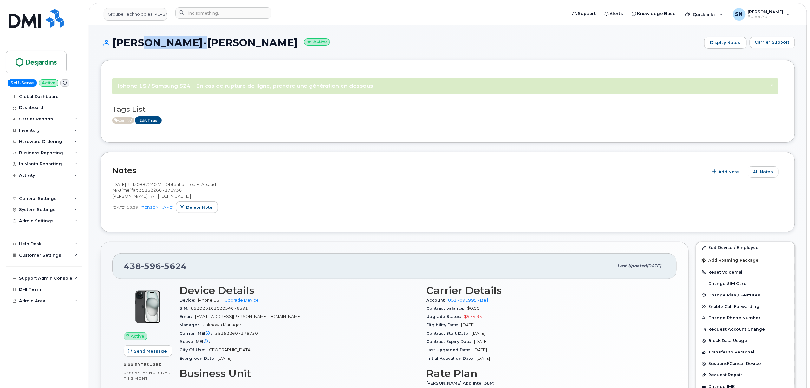
copy h1 "El-Assaad"
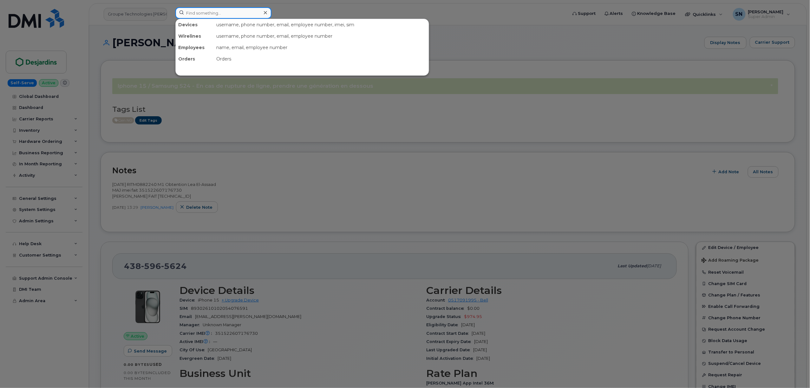
click at [192, 15] on input at bounding box center [223, 12] width 96 height 11
paste input "4169511875"
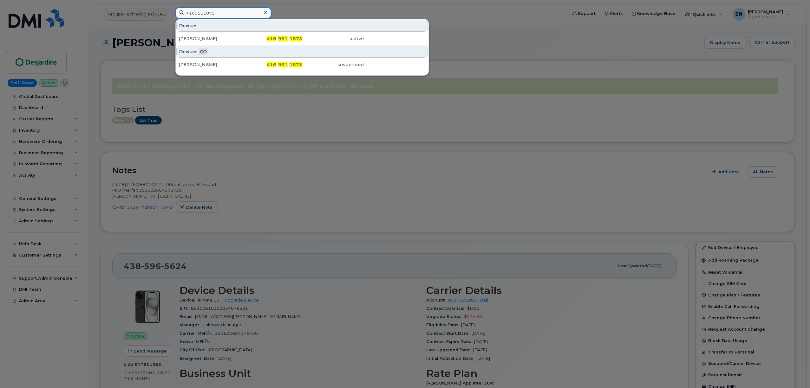
type input "4169511875"
click at [230, 39] on div "Michael Caissie" at bounding box center [210, 39] width 62 height 6
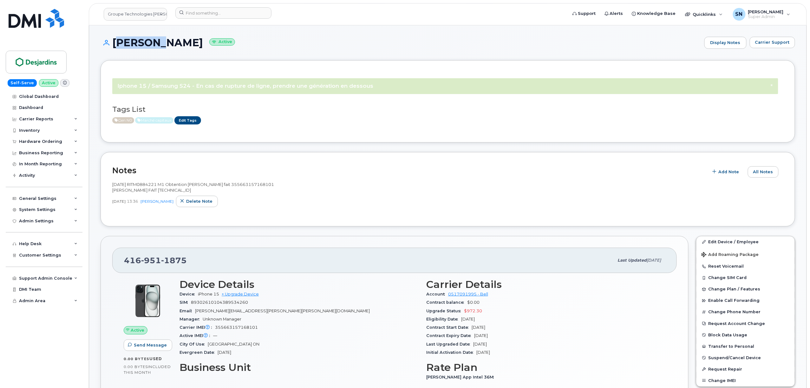
drag, startPoint x: 117, startPoint y: 39, endPoint x: 153, endPoint y: 42, distance: 36.9
click at [153, 42] on h1 "[PERSON_NAME] Active" at bounding box center [400, 42] width 600 height 11
copy h1 "[PERSON_NAME]"
drag, startPoint x: 158, startPoint y: 39, endPoint x: 193, endPoint y: 44, distance: 35.5
click at [193, 44] on h1 "[PERSON_NAME] Active" at bounding box center [400, 42] width 600 height 11
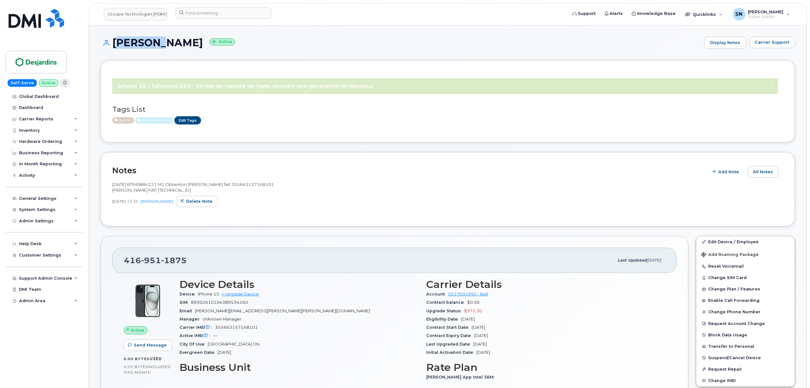
copy h1 "[PERSON_NAME]"
click at [226, 15] on input at bounding box center [223, 12] width 96 height 11
paste input "4185725714"
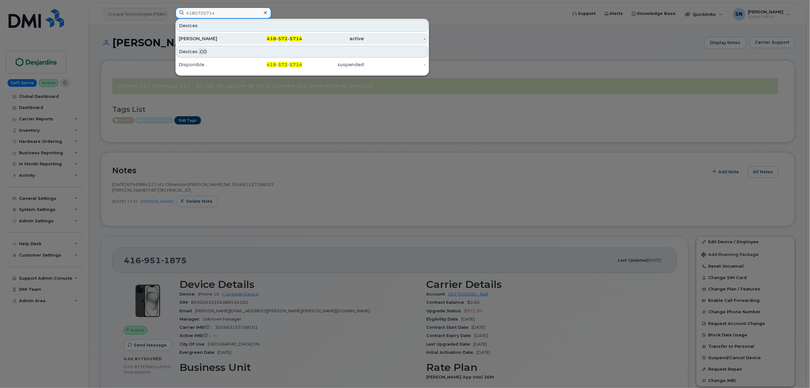
type input "4185725714"
click at [201, 41] on div "[PERSON_NAME]" at bounding box center [210, 39] width 62 height 6
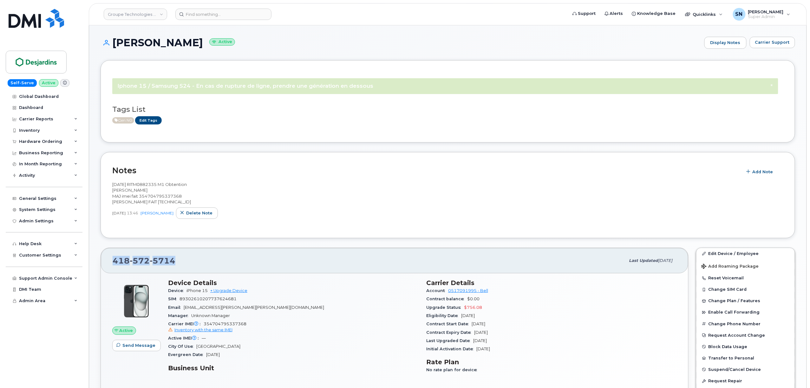
drag, startPoint x: 109, startPoint y: 261, endPoint x: 175, endPoint y: 264, distance: 65.7
click at [175, 264] on div "[PHONE_NUMBER] Last updated [DATE]" at bounding box center [394, 260] width 587 height 25
copy span "[PHONE_NUMBER]"
drag, startPoint x: 111, startPoint y: 37, endPoint x: 149, endPoint y: 47, distance: 39.2
click at [149, 47] on h1 "[PERSON_NAME] Active" at bounding box center [400, 42] width 600 height 11
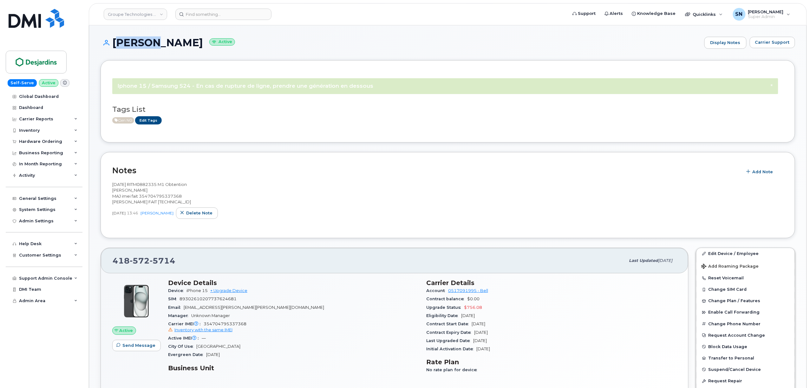
copy h1 "Amelie"
click at [158, 47] on h1 "Amelie Metivier Active" at bounding box center [400, 42] width 600 height 11
drag, startPoint x: 155, startPoint y: 40, endPoint x: 196, endPoint y: 47, distance: 41.2
click at [196, 47] on h1 "Amelie Metivier Active" at bounding box center [400, 42] width 600 height 11
copy h1 "Metivier"
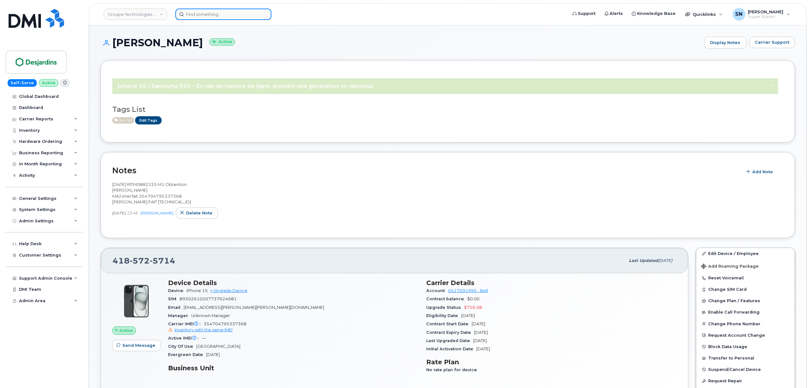
click at [249, 11] on input at bounding box center [223, 14] width 96 height 11
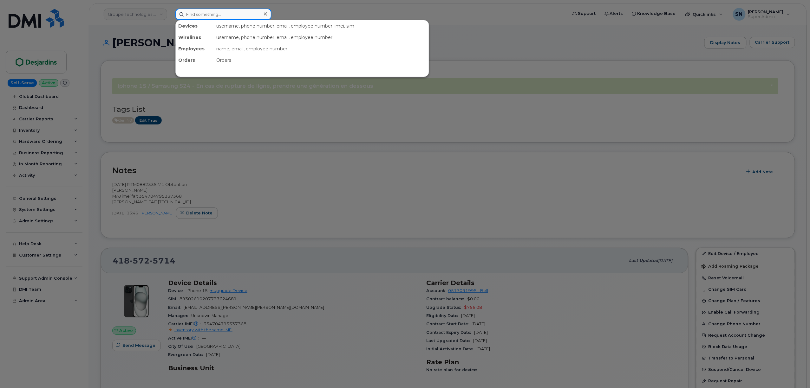
paste input "4384498450"
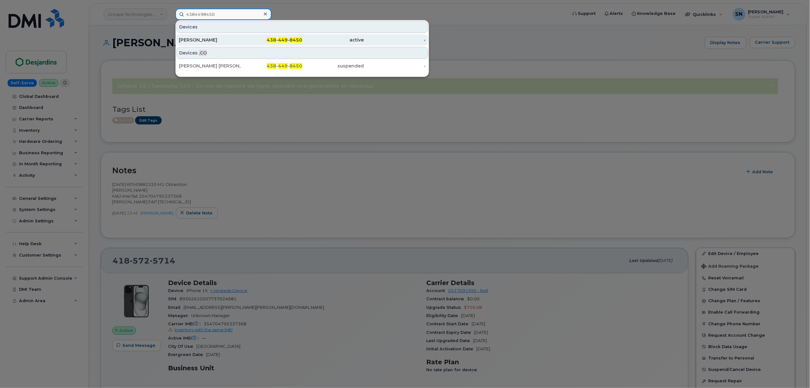
type input "4384498450"
click at [335, 41] on div "active" at bounding box center [333, 40] width 62 height 6
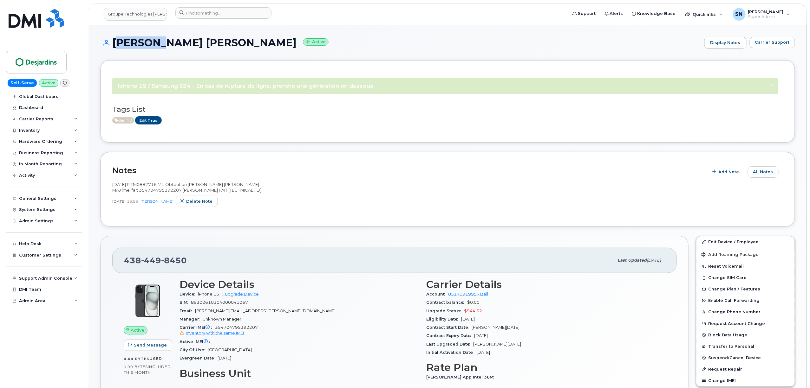
drag, startPoint x: 114, startPoint y: 44, endPoint x: 155, endPoint y: 49, distance: 40.5
click at [155, 49] on div "[PERSON_NAME] [PERSON_NAME] Active Display Notes Carrier Support" at bounding box center [447, 43] width 694 height 12
copy h1 "[PERSON_NAME]"
click at [163, 44] on h1 "[PERSON_NAME] [PERSON_NAME] Active" at bounding box center [400, 42] width 600 height 11
drag, startPoint x: 161, startPoint y: 41, endPoint x: 249, endPoint y: 42, distance: 87.8
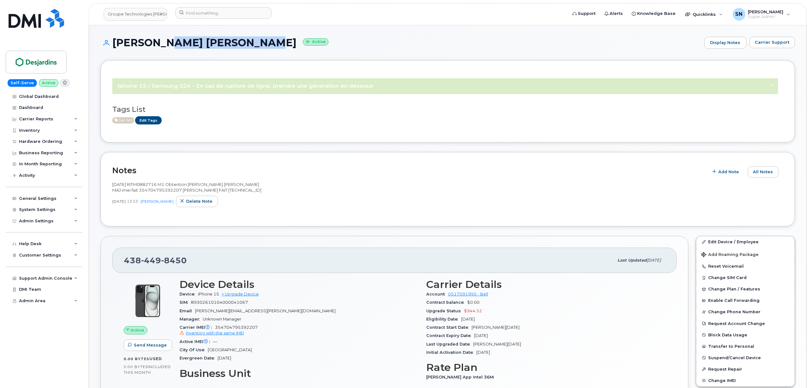
click at [249, 42] on h1 "[PERSON_NAME] [PERSON_NAME] Active" at bounding box center [400, 42] width 600 height 11
copy h1 "[PERSON_NAME]"
drag, startPoint x: 127, startPoint y: 257, endPoint x: 192, endPoint y: 260, distance: 65.4
click at [192, 260] on div "[PHONE_NUMBER]" at bounding box center [369, 260] width 490 height 13
copy span "[PHONE_NUMBER]"
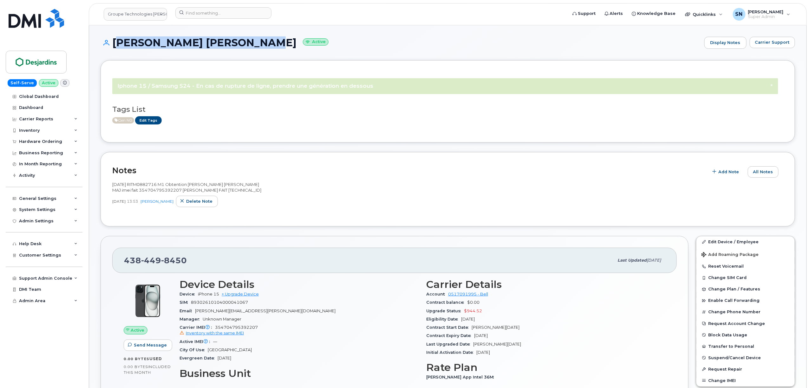
drag, startPoint x: 114, startPoint y: 40, endPoint x: 249, endPoint y: 36, distance: 134.8
click at [249, 36] on div "[PERSON_NAME] [PERSON_NAME] Active Display Notes Carrier Support × Iphone 15 / …" at bounding box center [447, 393] width 717 height 736
copy h1 "Eugénie Simard Giraldeau"
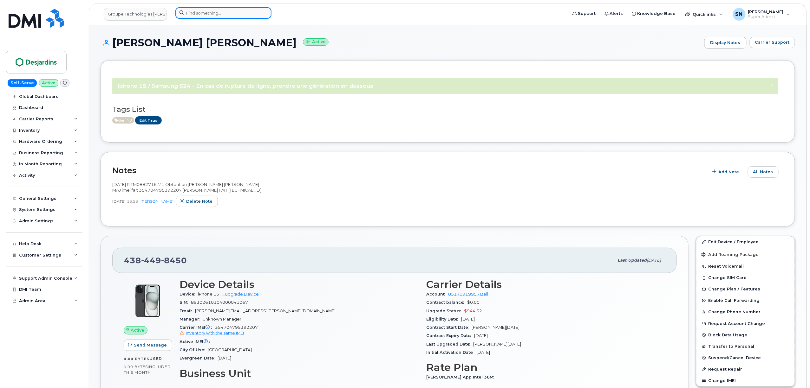
click at [206, 14] on input at bounding box center [223, 12] width 96 height 11
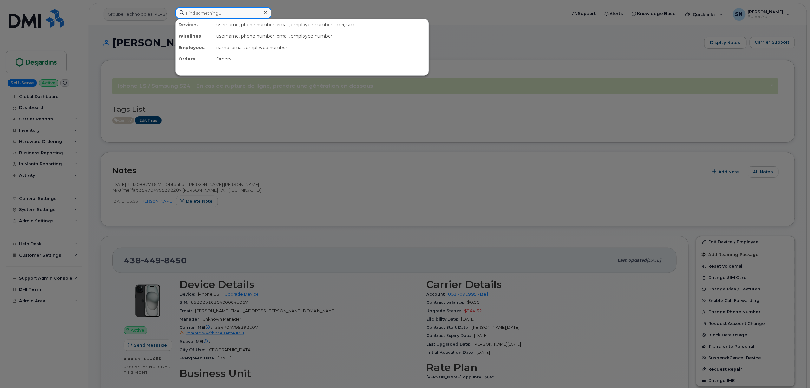
paste input "4185725714"
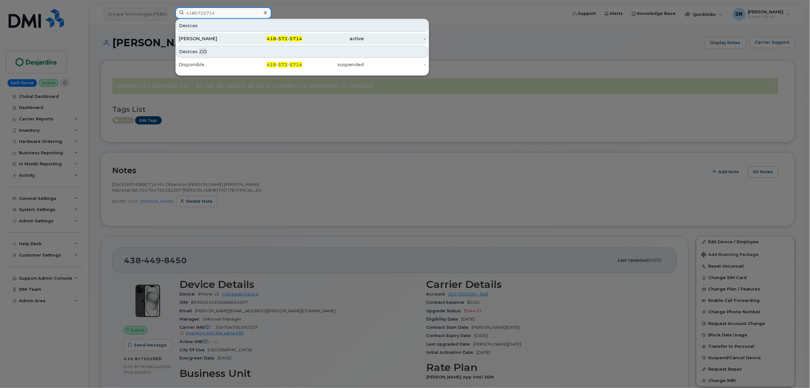
type input "4185725714"
click at [210, 41] on div "[PERSON_NAME]" at bounding box center [210, 39] width 62 height 6
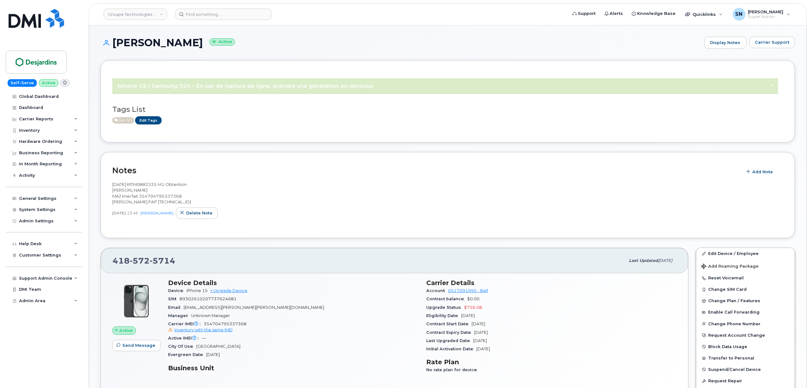
drag, startPoint x: 115, startPoint y: 37, endPoint x: 196, endPoint y: 42, distance: 81.0
click at [196, 42] on h1 "[PERSON_NAME] Active" at bounding box center [400, 42] width 600 height 11
copy h1 "[PERSON_NAME]"
click at [212, 6] on header "Groupe Technologies [PERSON_NAME] Support Alerts Knowledge Base Quicklinks Susp…" at bounding box center [448, 14] width 718 height 22
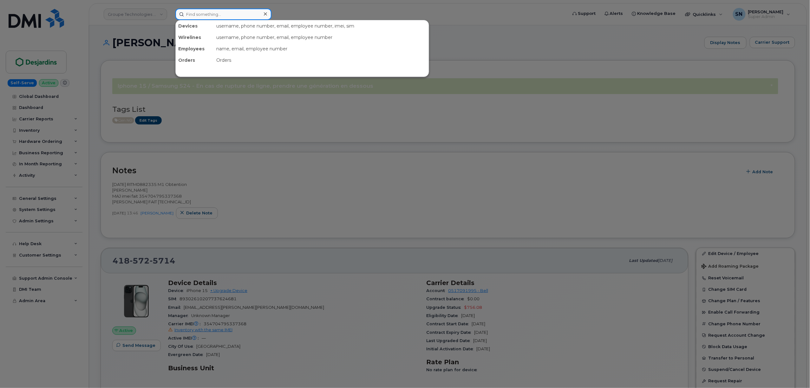
click at [213, 13] on input at bounding box center [223, 14] width 96 height 11
paste input "4169511875"
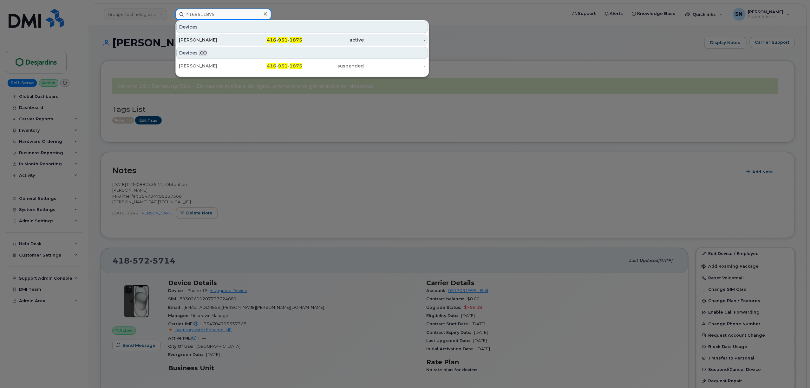
type input "4169511875"
click at [217, 37] on div "[PERSON_NAME]" at bounding box center [210, 40] width 62 height 6
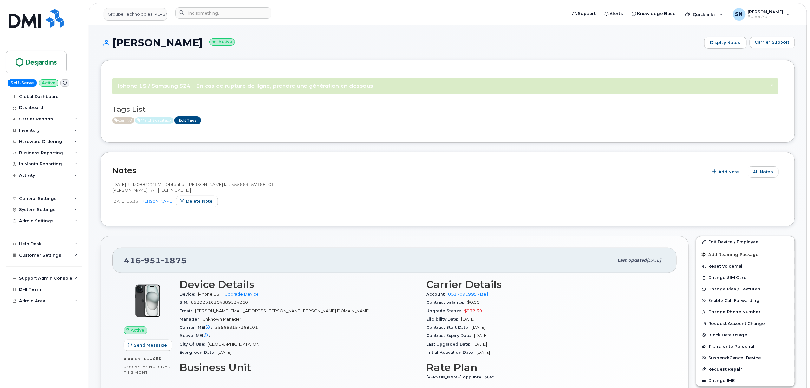
drag, startPoint x: 115, startPoint y: 41, endPoint x: 193, endPoint y: 42, distance: 78.0
click at [193, 42] on h1 "[PERSON_NAME] Active" at bounding box center [400, 42] width 600 height 11
copy h1 "[PERSON_NAME]"
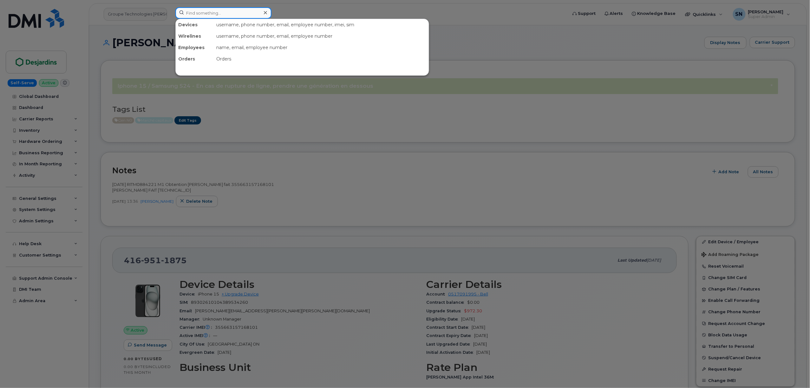
click at [224, 16] on input at bounding box center [223, 12] width 96 height 11
paste input "4385965624"
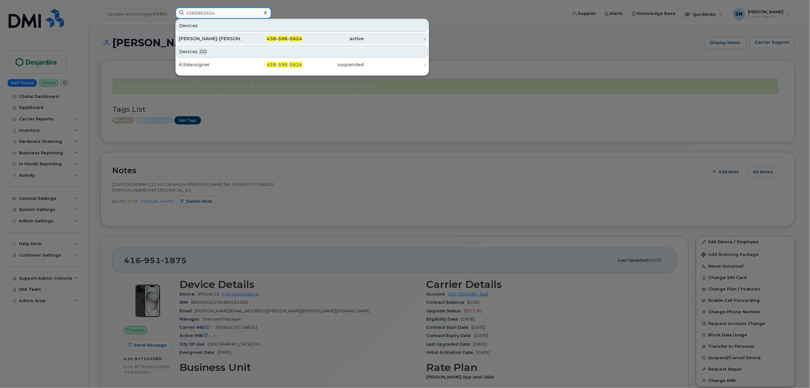
type input "4385965624"
click at [204, 33] on link "Lea El-Assaad 438 - 596 - 5624 active -" at bounding box center [302, 38] width 252 height 11
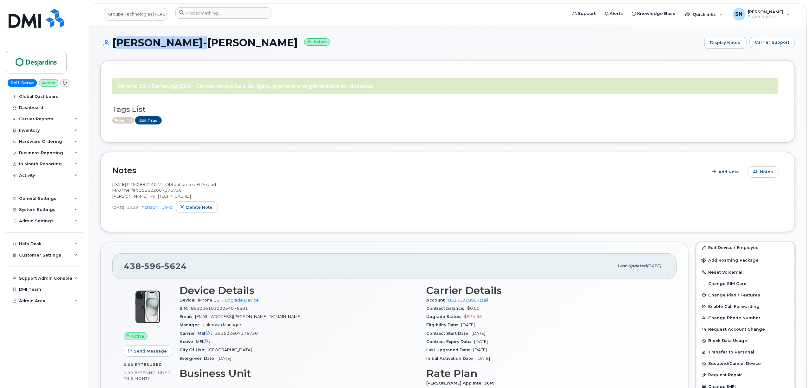
copy h1 "Lea El-Assaad"
drag, startPoint x: 112, startPoint y: 45, endPoint x: 184, endPoint y: 46, distance: 72.0
click at [184, 46] on h1 "Lea El-Assaad Active" at bounding box center [400, 42] width 600 height 11
click at [237, 42] on h1 "Lea El-Assaad Active" at bounding box center [400, 42] width 600 height 11
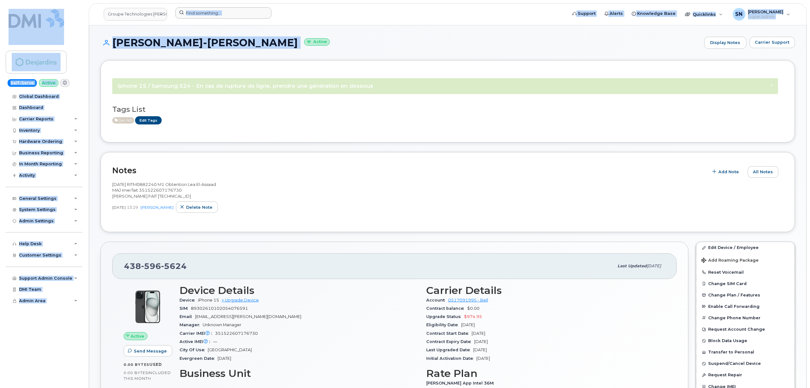
drag, startPoint x: 202, startPoint y: 25, endPoint x: 202, endPoint y: 12, distance: 13.3
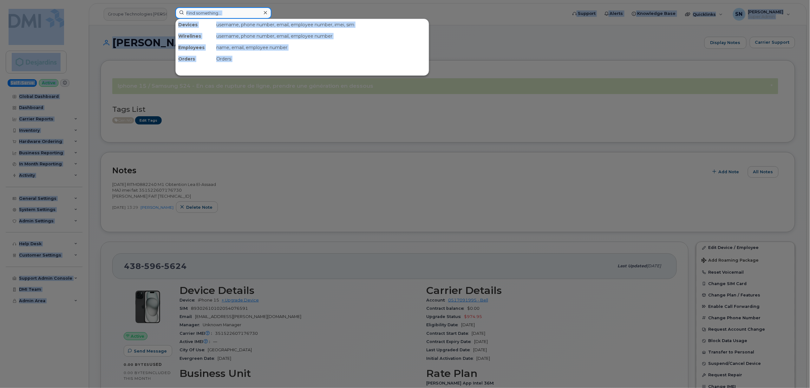
click at [202, 12] on input at bounding box center [223, 12] width 96 height 11
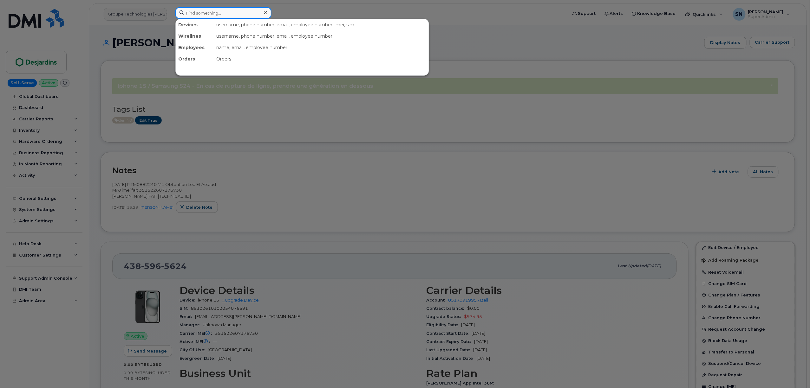
paste input "7802364493"
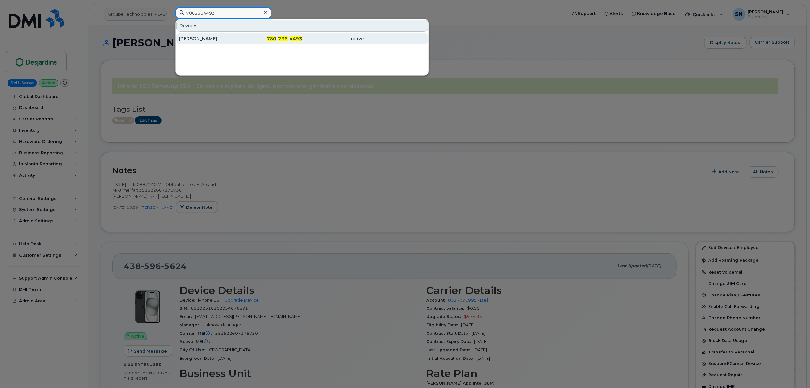
type input "7802364493"
click at [220, 37] on div "Mariam Robleh-Habad" at bounding box center [210, 39] width 62 height 6
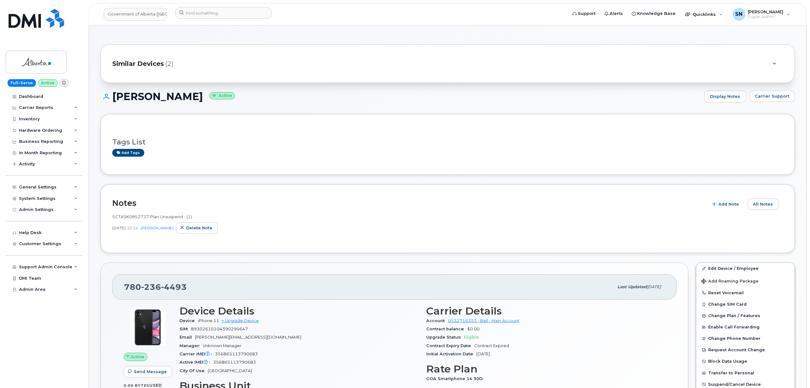
drag, startPoint x: 0, startPoint y: 0, endPoint x: 236, endPoint y: 37, distance: 239.3
click at [778, 98] on span "Carrier Support" at bounding box center [772, 96] width 35 height 6
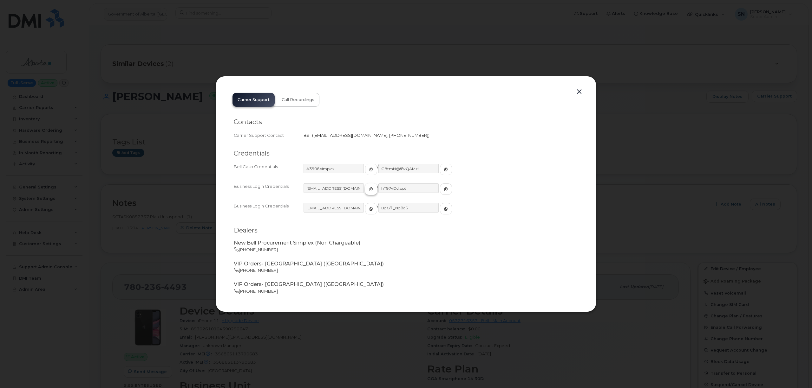
click at [369, 190] on icon "button" at bounding box center [371, 189] width 4 height 4
click at [440, 188] on button "button" at bounding box center [446, 189] width 12 height 11
click at [580, 93] on button "button" at bounding box center [579, 91] width 10 height 9
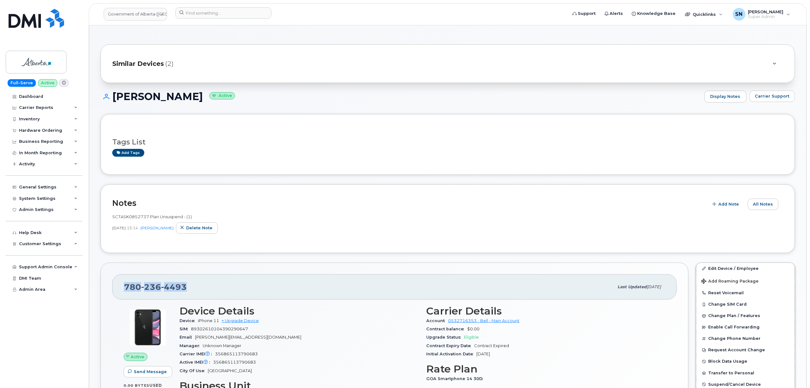
drag, startPoint x: 126, startPoint y: 285, endPoint x: 184, endPoint y: 288, distance: 57.8
click at [184, 288] on span "780 236 4493" at bounding box center [155, 287] width 63 height 10
copy span "780 236 4493"
click at [251, 10] on input at bounding box center [223, 12] width 96 height 11
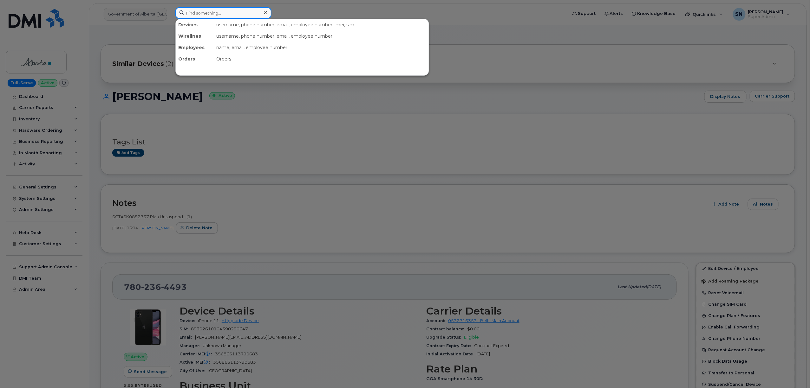
paste input "7802684349"
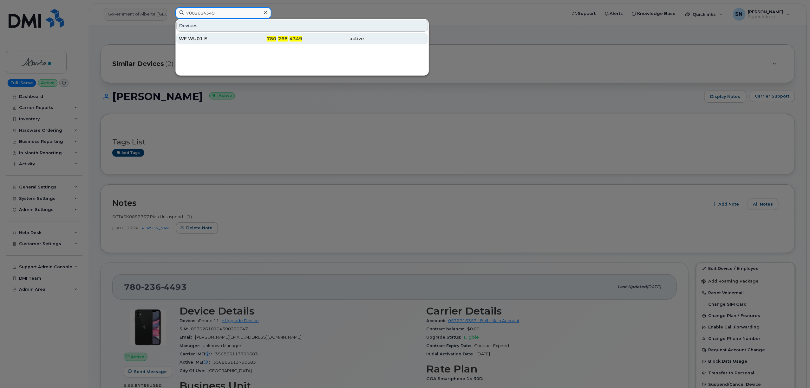
type input "7802684349"
click at [257, 41] on div "780 - 268 - 4349" at bounding box center [272, 39] width 62 height 6
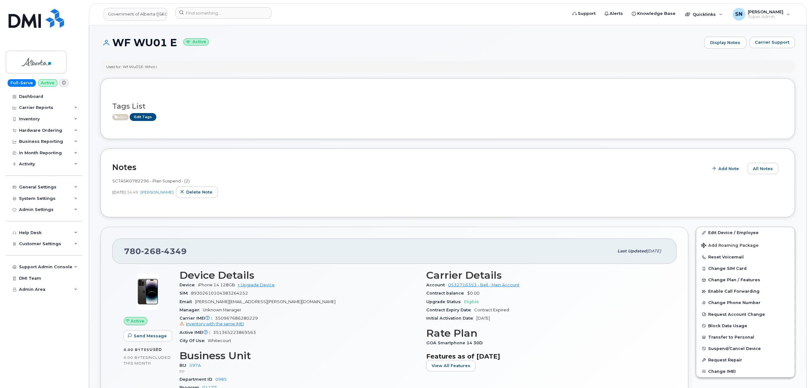
click at [267, 55] on div "WF WU01 E Active Display Notes Carrier Support" at bounding box center [447, 48] width 694 height 23
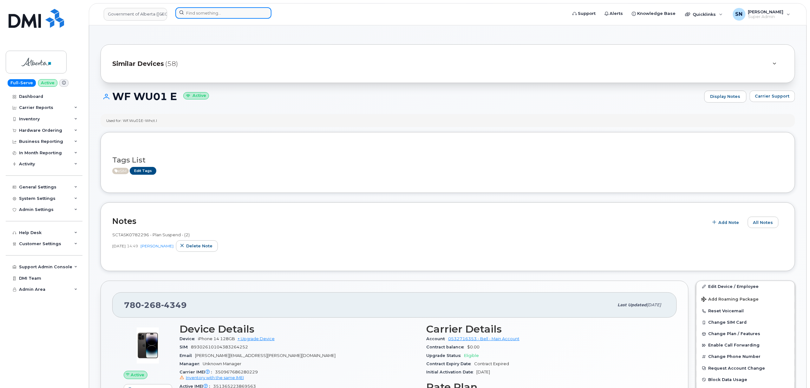
click at [187, 12] on input at bounding box center [223, 12] width 96 height 11
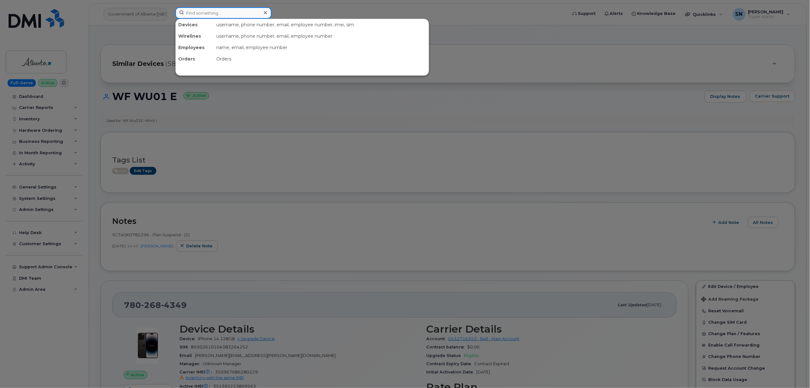
paste input "6473822718"
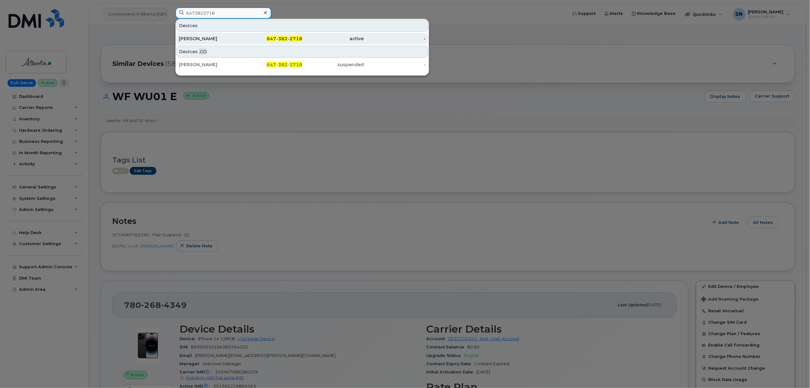
type input "6473822718"
click at [211, 37] on div "Jimena Ossio Moscoso" at bounding box center [210, 39] width 62 height 6
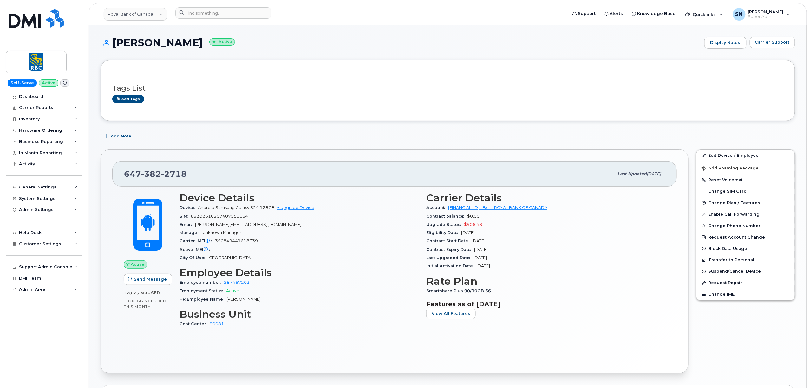
drag, startPoint x: 0, startPoint y: 0, endPoint x: 401, endPoint y: 30, distance: 402.1
click at [401, 30] on div "Jimena Ossio Moscoso Active Display Notes Carrier Support Tags List Add tags Ad…" at bounding box center [447, 327] width 717 height 605
drag, startPoint x: 311, startPoint y: 46, endPoint x: 284, endPoint y: 41, distance: 27.5
click at [284, 41] on h1 "Jimena Ossio Moscoso Active" at bounding box center [400, 42] width 600 height 11
click at [777, 44] on span "Carrier Support" at bounding box center [772, 42] width 35 height 6
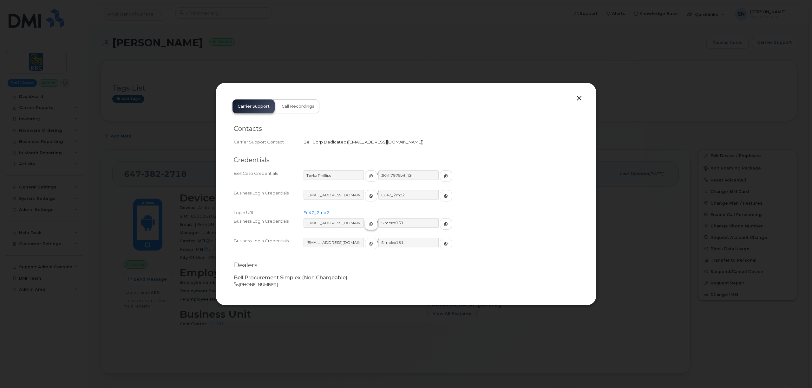
click at [369, 223] on icon "button" at bounding box center [371, 224] width 4 height 4
click at [444, 223] on icon "button" at bounding box center [446, 224] width 4 height 4
click at [579, 95] on button "button" at bounding box center [579, 98] width 10 height 9
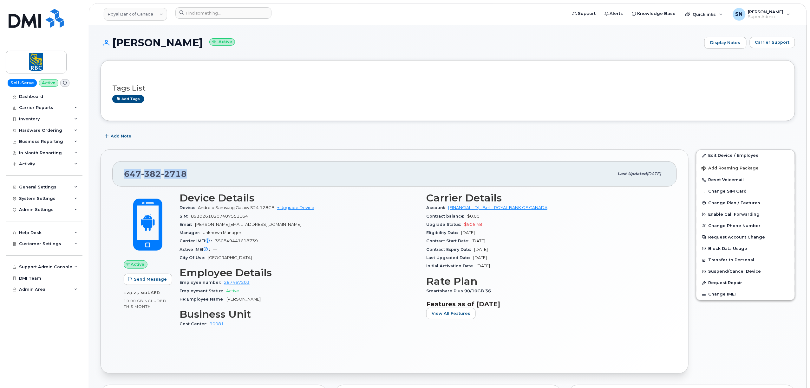
drag, startPoint x: 132, startPoint y: 174, endPoint x: 191, endPoint y: 174, distance: 58.6
click at [191, 174] on div "647 382 2718 Last updated Sep 18, 2025" at bounding box center [394, 173] width 564 height 25
copy span "647 382 2718"
drag, startPoint x: 113, startPoint y: 41, endPoint x: 230, endPoint y: 38, distance: 117.3
click at [230, 38] on h1 "Jimena Ossio Moscoso Active" at bounding box center [400, 42] width 600 height 11
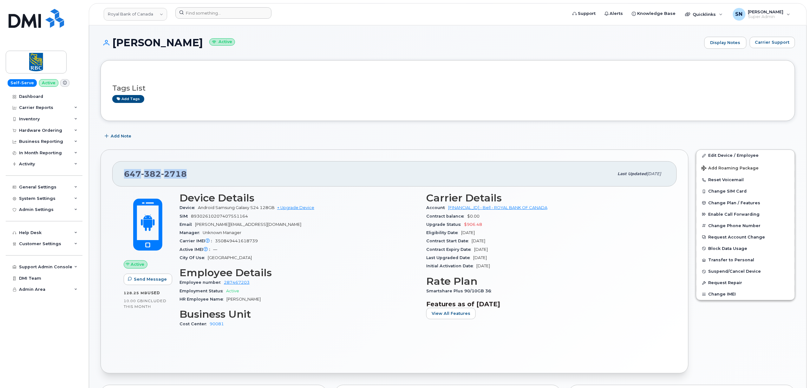
copy h1 "[PERSON_NAME]"
click at [132, 15] on link "Royal Bank of Canada" at bounding box center [135, 14] width 63 height 13
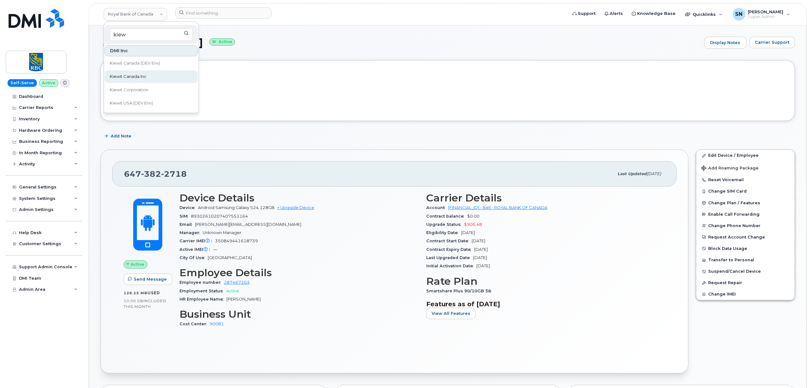
type input "kiew"
click at [134, 74] on span "Kiewit Canada Inc" at bounding box center [128, 77] width 37 height 6
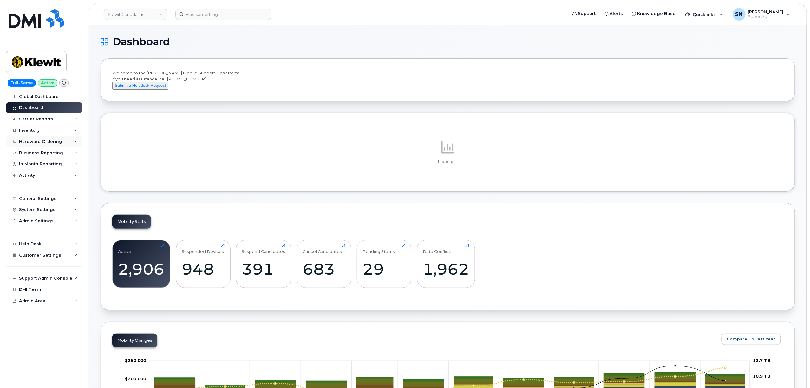
click at [37, 140] on div "Hardware Ordering" at bounding box center [40, 141] width 43 height 5
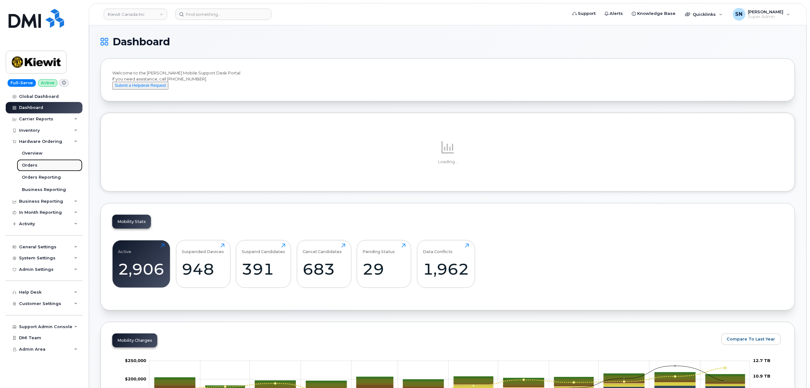
click at [36, 163] on div "Orders" at bounding box center [30, 166] width 16 height 6
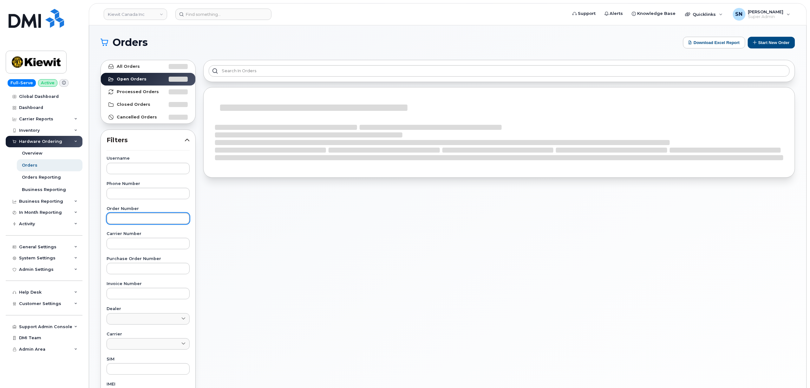
click at [144, 218] on input "text" at bounding box center [148, 218] width 83 height 11
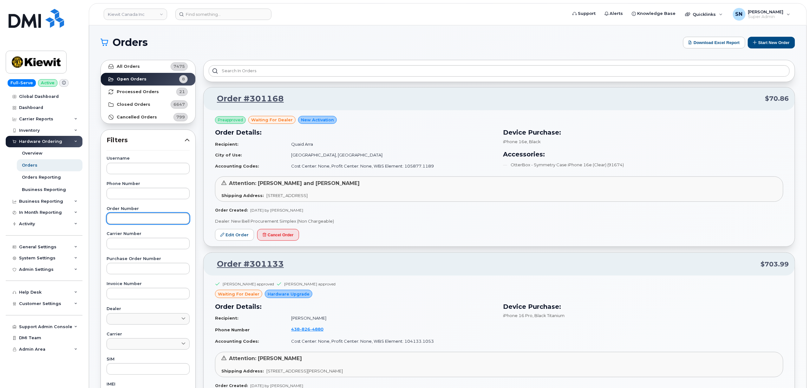
paste input "301168"
type input "301168"
click at [145, 63] on link "All Orders 7475" at bounding box center [148, 66] width 94 height 13
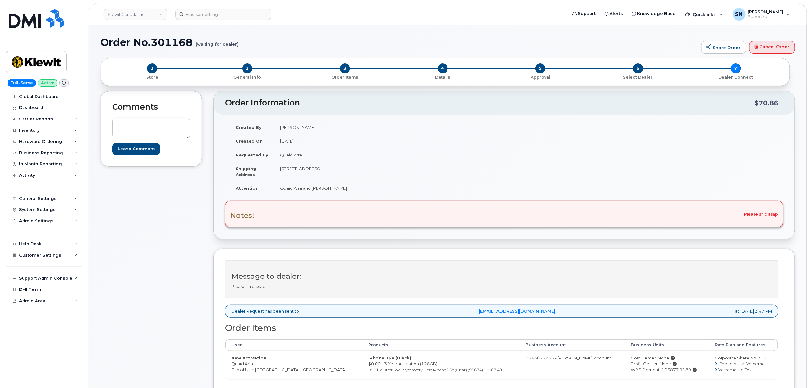
click at [197, 203] on div "Comments Leave Comment" at bounding box center [150, 273] width 101 height 364
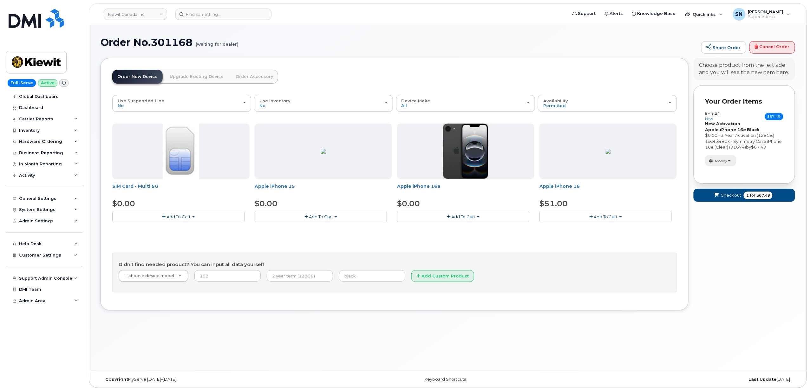
click at [723, 164] on span "Modify" at bounding box center [721, 161] width 12 height 6
click at [724, 174] on link "change" at bounding box center [735, 171] width 60 height 8
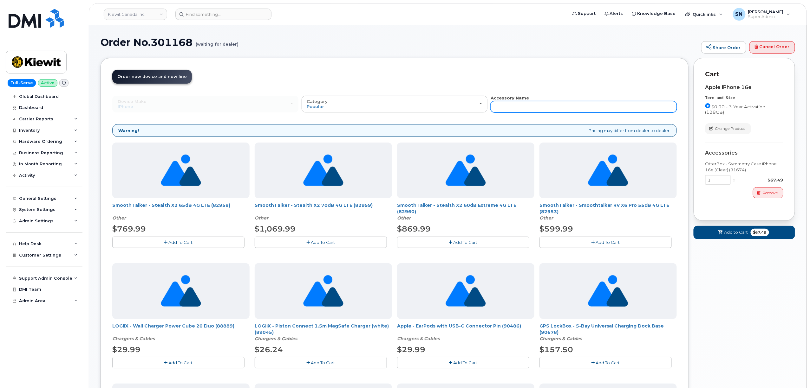
click at [596, 106] on input "text" at bounding box center [583, 106] width 186 height 11
type input "87916"
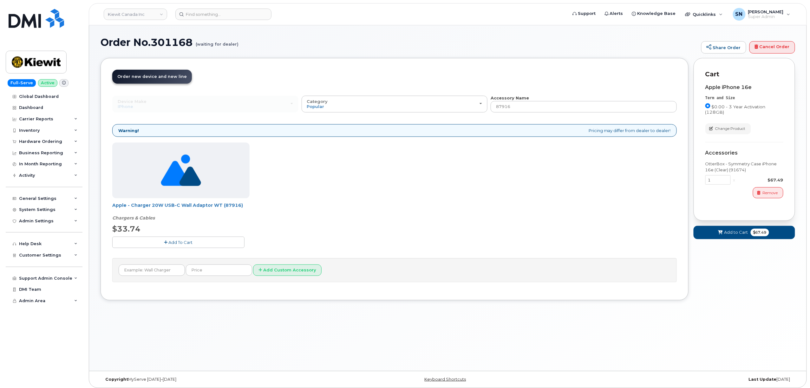
click at [178, 245] on span "Add To Cart" at bounding box center [181, 242] width 24 height 5
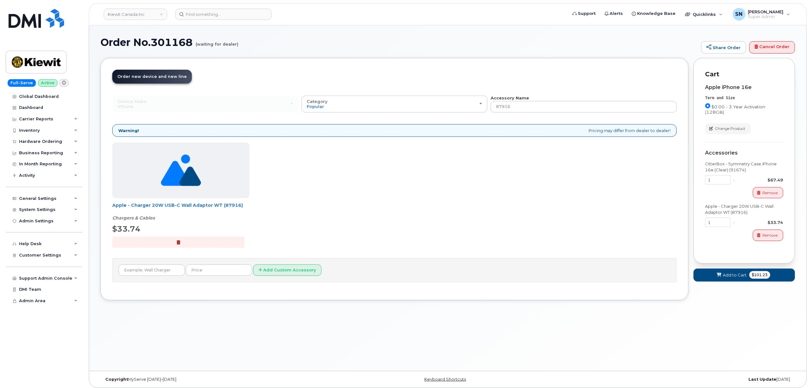
scroll to position [3, 0]
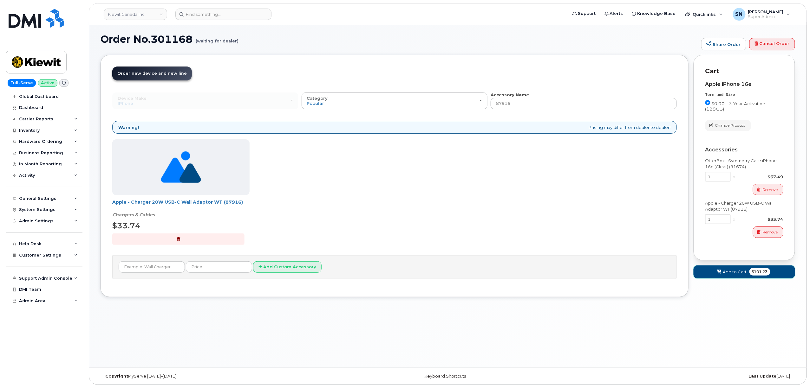
click at [710, 273] on button "Add to Cart $101.23" at bounding box center [743, 272] width 101 height 13
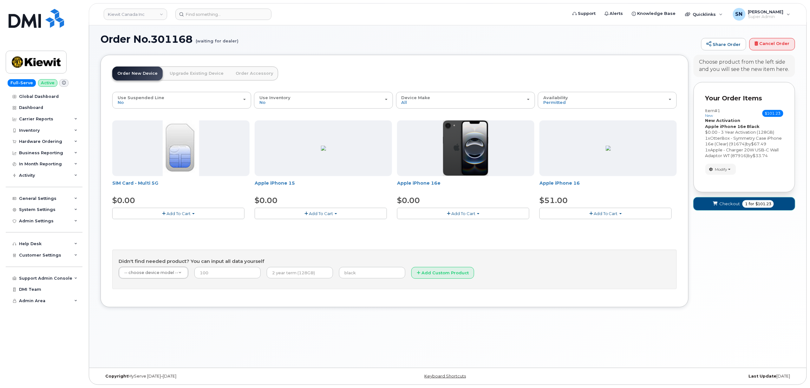
click at [727, 207] on span "Checkout" at bounding box center [729, 204] width 21 height 6
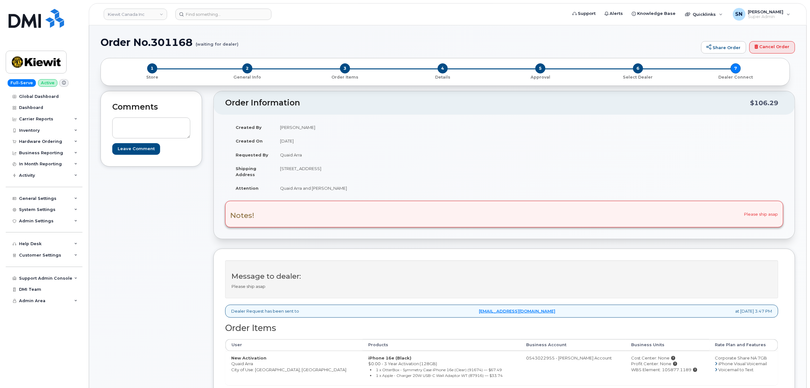
click at [202, 99] on div "Comments Leave Comment Order Information $106.29 Created By [PERSON_NAME] Creat…" at bounding box center [447, 276] width 694 height 370
drag, startPoint x: 232, startPoint y: 365, endPoint x: 253, endPoint y: 366, distance: 21.0
click at [253, 366] on td "New Activation Quaid Arra City of Use: [GEOGRAPHIC_DATA], [GEOGRAPHIC_DATA]" at bounding box center [293, 368] width 137 height 34
copy td "Quaid Arra"
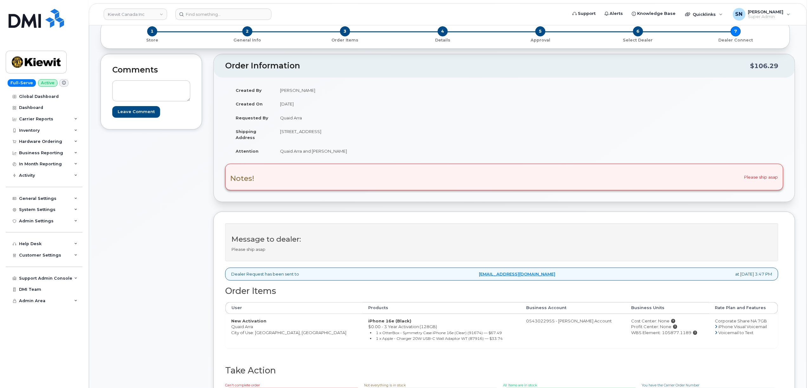
scroll to position [84, 0]
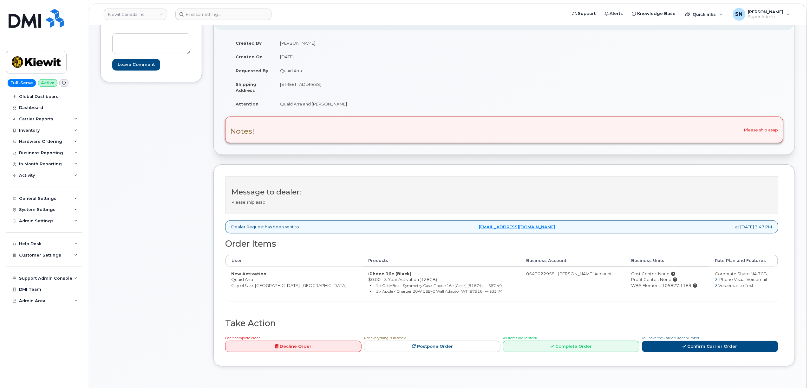
drag, startPoint x: 281, startPoint y: 83, endPoint x: 341, endPoint y: 87, distance: 61.0
click at [341, 87] on td "[STREET_ADDRESS]" at bounding box center [386, 87] width 225 height 20
copy td "[STREET_ADDRESS]"
drag, startPoint x: 355, startPoint y: 88, endPoint x: 365, endPoint y: 87, distance: 9.2
click at [356, 88] on td "[STREET_ADDRESS]" at bounding box center [386, 87] width 225 height 20
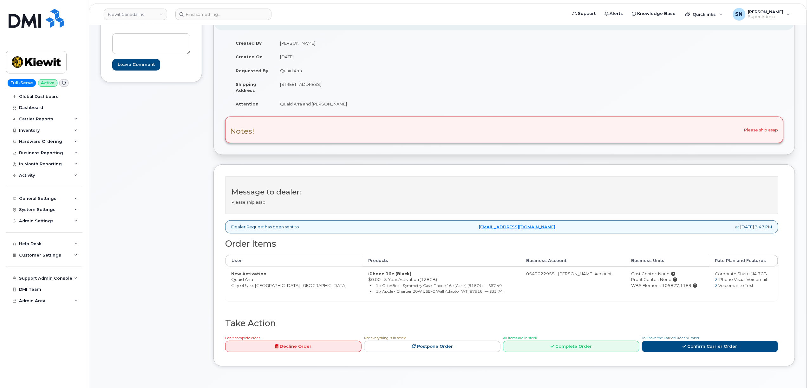
drag, startPoint x: 372, startPoint y: 84, endPoint x: 391, endPoint y: 84, distance: 19.3
click at [391, 84] on td "[STREET_ADDRESS]" at bounding box center [386, 87] width 225 height 20
copy td "T2W 3X6"
drag, startPoint x: 281, startPoint y: 105, endPoint x: 346, endPoint y: 102, distance: 64.8
click at [346, 102] on td "Quaid Arra and [PERSON_NAME]" at bounding box center [386, 104] width 225 height 14
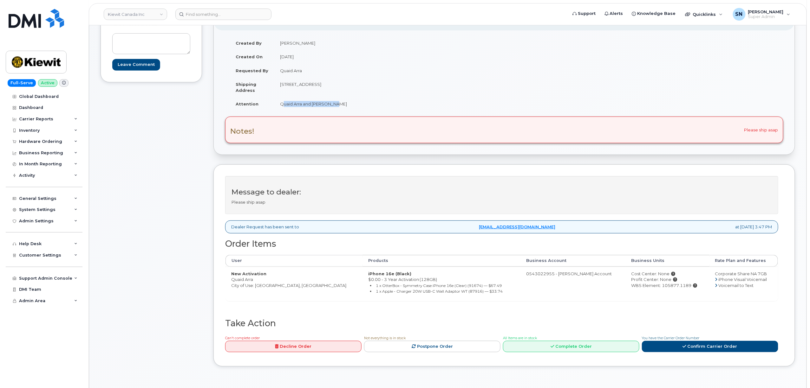
copy td "Quaid Arra and [PERSON_NAME]"
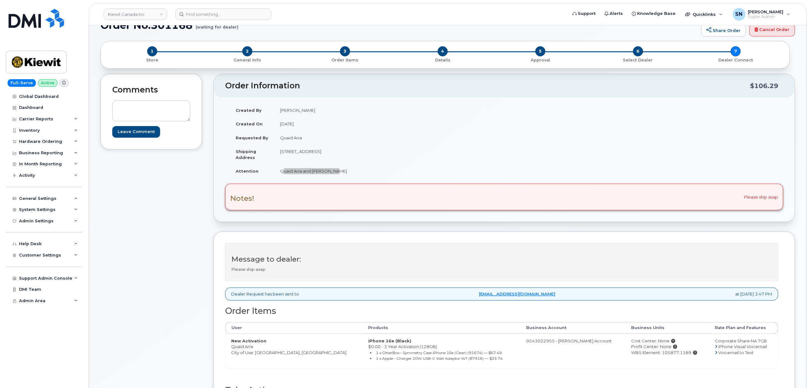
scroll to position [0, 0]
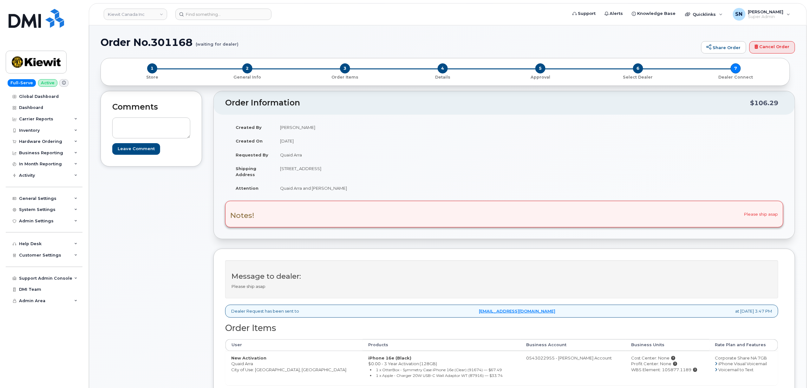
click at [172, 308] on div "Comments Leave Comment" at bounding box center [150, 276] width 101 height 370
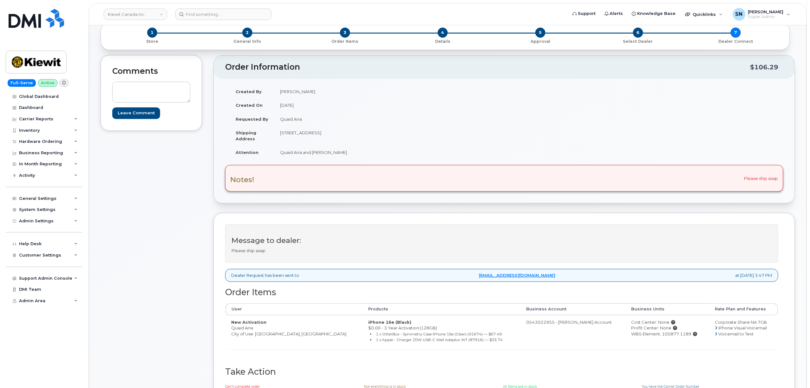
scroll to position [84, 0]
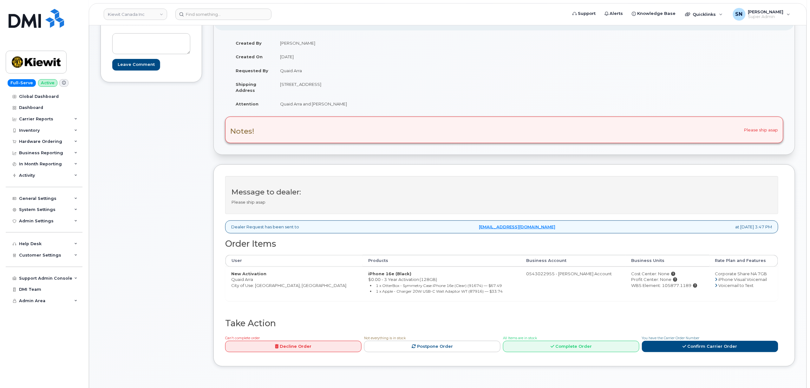
drag, startPoint x: 231, startPoint y: 281, endPoint x: 255, endPoint y: 282, distance: 23.8
click at [255, 282] on td "New Activation Quaid Arra City of Use: Calgary, Alberta" at bounding box center [293, 284] width 137 height 34
copy td "Quaid Arra"
drag, startPoint x: 667, startPoint y: 286, endPoint x: 638, endPoint y: 287, distance: 28.9
click at [638, 287] on div "WBS Element: 105877.1189" at bounding box center [667, 286] width 72 height 6
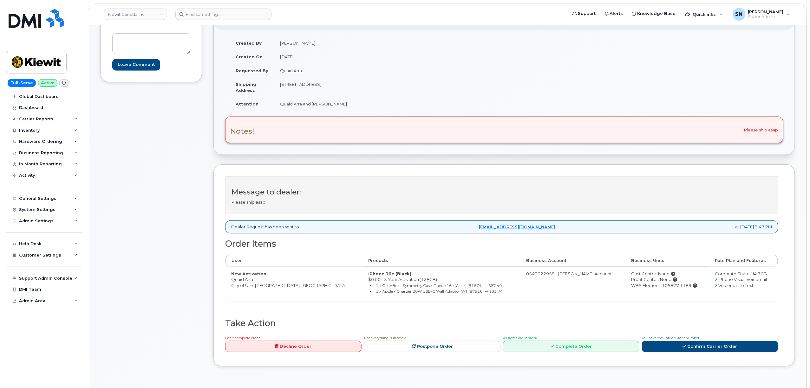
copy div "105877.1189"
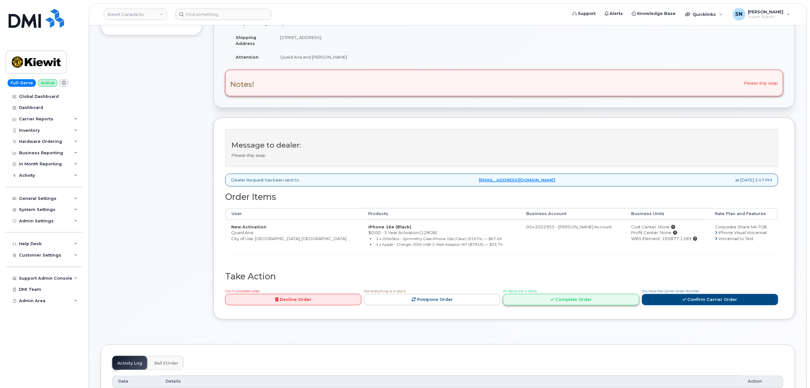
scroll to position [254, 0]
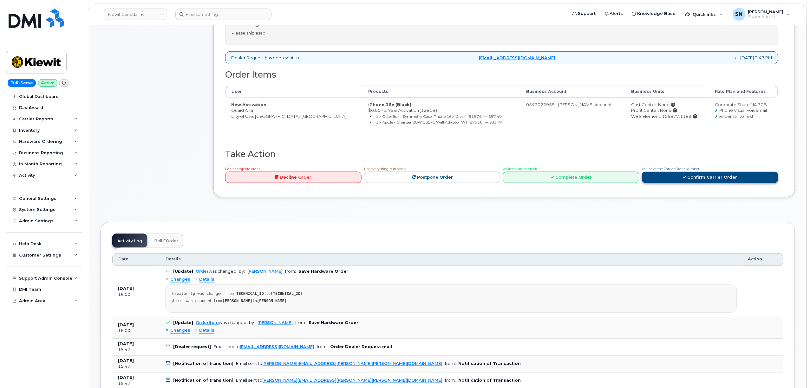
click at [670, 179] on link "Confirm Carrier Order" at bounding box center [710, 178] width 136 height 12
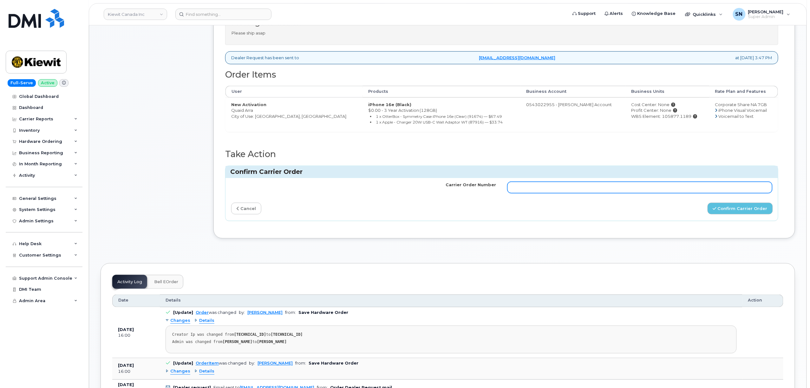
drag, startPoint x: 670, startPoint y: 179, endPoint x: 665, endPoint y: 188, distance: 10.4
click at [665, 188] on input "Carrier Order Number" at bounding box center [639, 187] width 265 height 11
paste input "3018540"
type input "3018540"
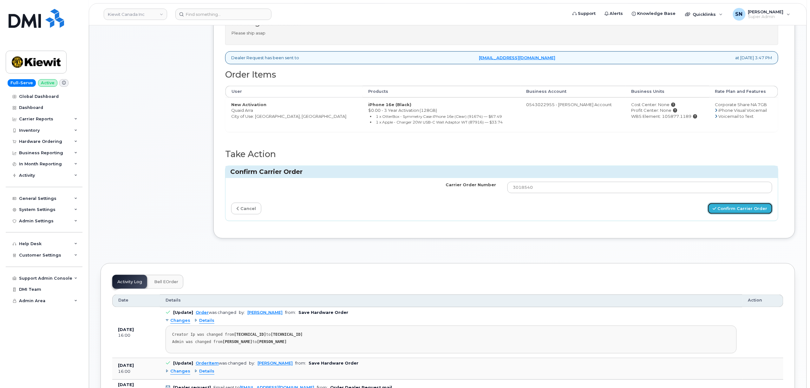
click at [740, 215] on button "Confirm Carrier Order" at bounding box center [739, 209] width 65 height 12
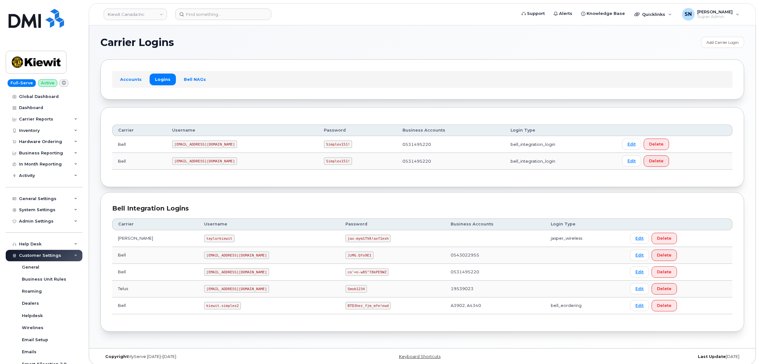
scroll to position [36, 0]
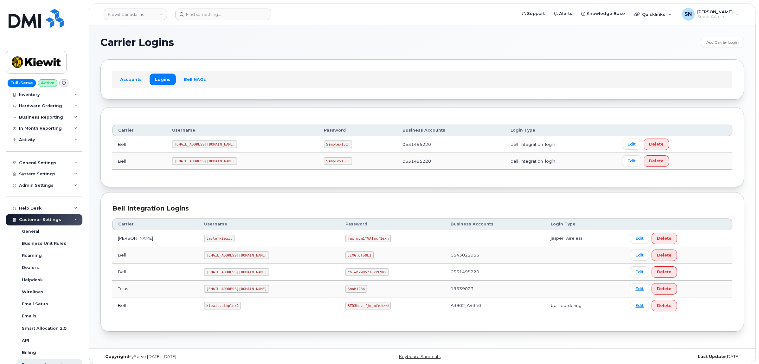
click at [204, 307] on code "kiewit.simplex2" at bounding box center [222, 306] width 37 height 8
drag, startPoint x: 190, startPoint y: 305, endPoint x: 226, endPoint y: 308, distance: 36.3
click at [226, 308] on td "kiewit.simplex2" at bounding box center [268, 305] width 141 height 17
copy code "kiewit.simplex2"
drag, startPoint x: 317, startPoint y: 307, endPoint x: 357, endPoint y: 310, distance: 39.8
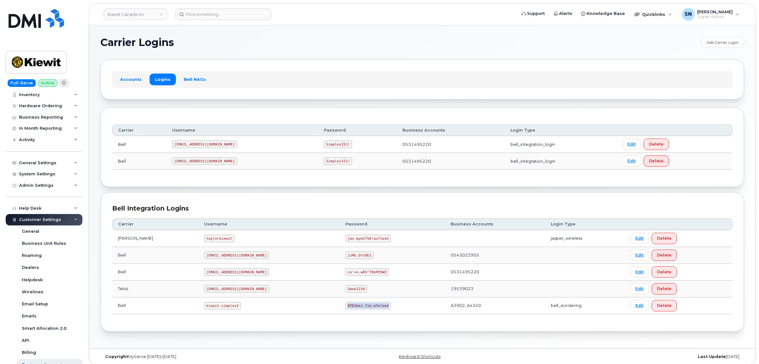
click at [357, 309] on code "BTD3hez_fjm_mfe!ewd" at bounding box center [368, 306] width 45 height 8
copy code "BTD3hez_fjm_mfe!ewd"
click at [194, 18] on input at bounding box center [223, 14] width 96 height 11
paste input "4038614472"
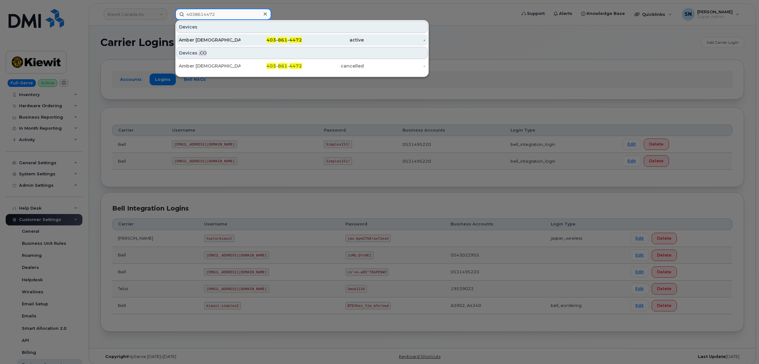
type input "4038614472"
click at [202, 37] on div "Amber Deus" at bounding box center [210, 40] width 62 height 6
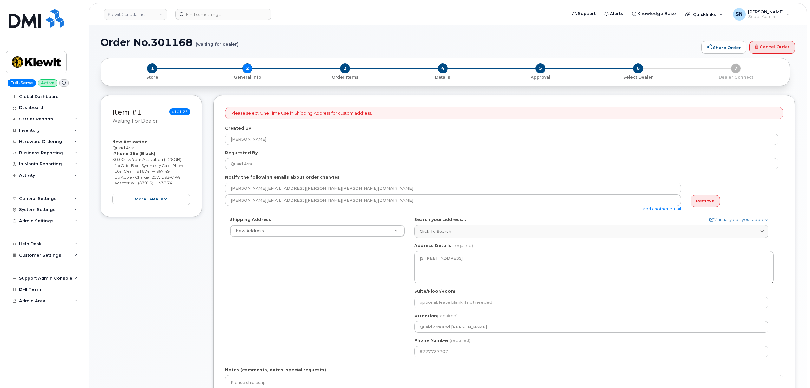
select select
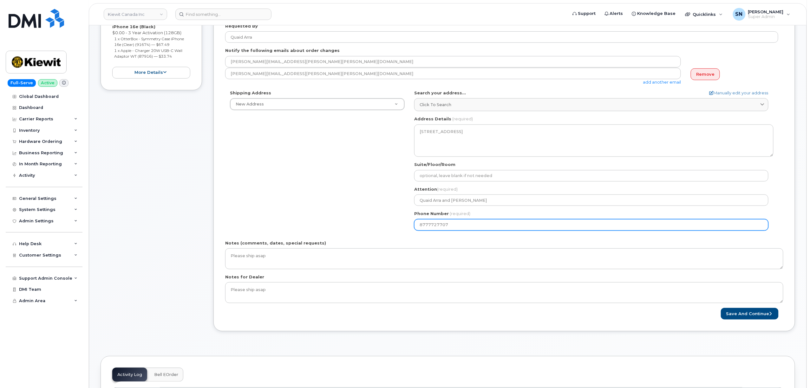
drag, startPoint x: 443, startPoint y: 227, endPoint x: 383, endPoint y: 224, distance: 59.7
click at [385, 225] on div "Shipping Address New Address New Address [STREET_ADDRESS][GEOGRAPHIC_DATA][PERS…" at bounding box center [501, 163] width 553 height 146
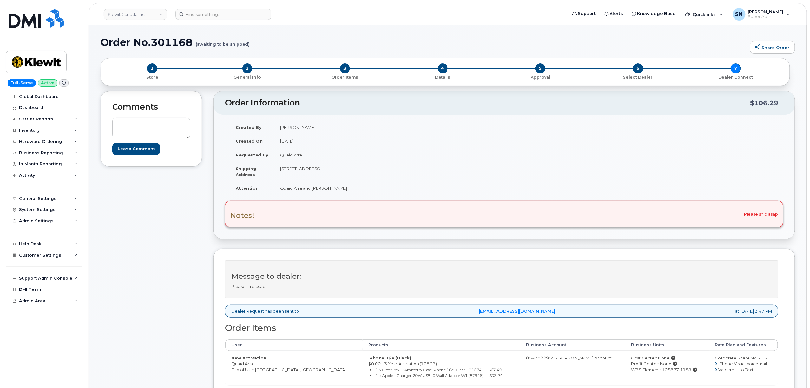
drag, startPoint x: 232, startPoint y: 363, endPoint x: 265, endPoint y: 365, distance: 33.0
click at [265, 365] on td "New Activation Quaid Arra City of Use: [GEOGRAPHIC_DATA], [GEOGRAPHIC_DATA]" at bounding box center [293, 368] width 137 height 34
copy td "Quaid Arra"
click at [145, 263] on div "Comments Leave Comment" at bounding box center [150, 285] width 101 height 388
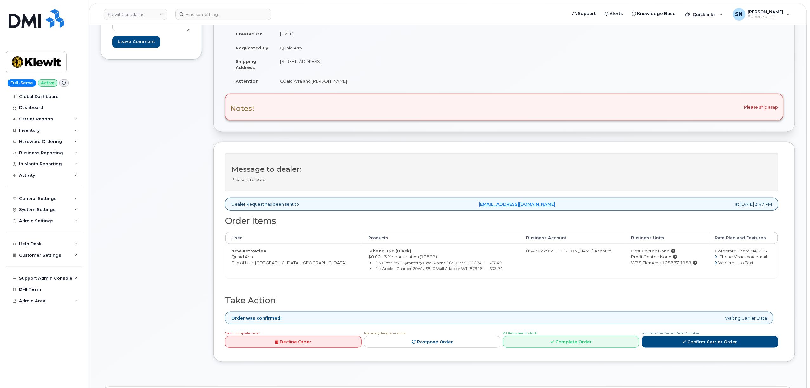
scroll to position [169, 0]
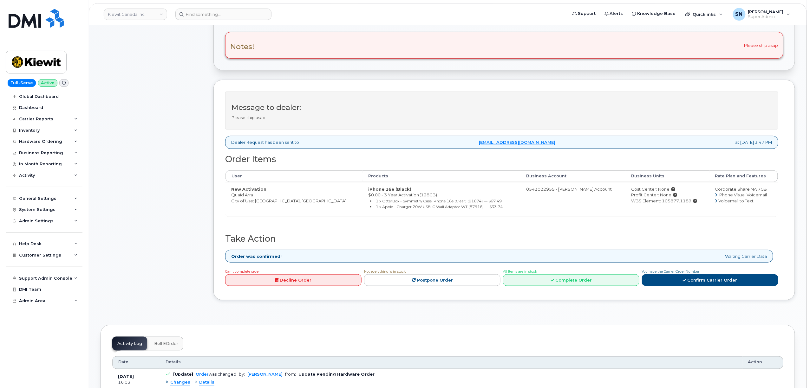
click at [157, 83] on div "Comments Leave Comment" at bounding box center [150, 116] width 101 height 388
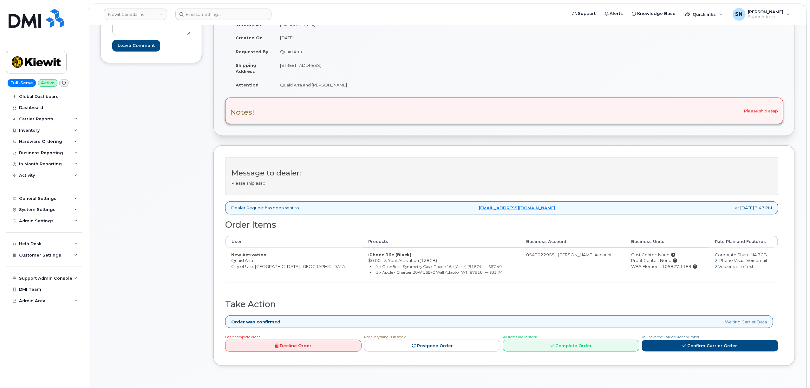
scroll to position [0, 0]
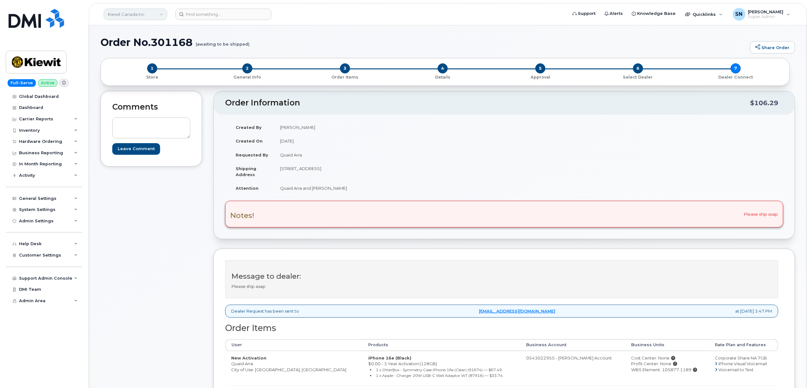
click at [125, 18] on link "Kiewit Canada Inc" at bounding box center [135, 14] width 63 height 11
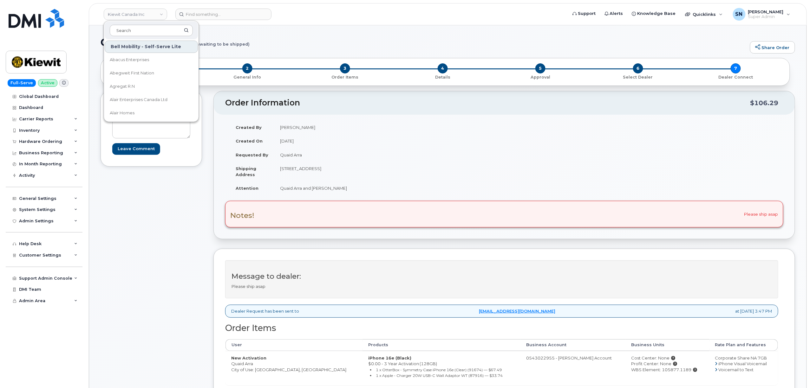
drag, startPoint x: 146, startPoint y: 204, endPoint x: 132, endPoint y: 198, distance: 15.6
click at [146, 204] on div "Comments Leave Comment" at bounding box center [150, 285] width 101 height 388
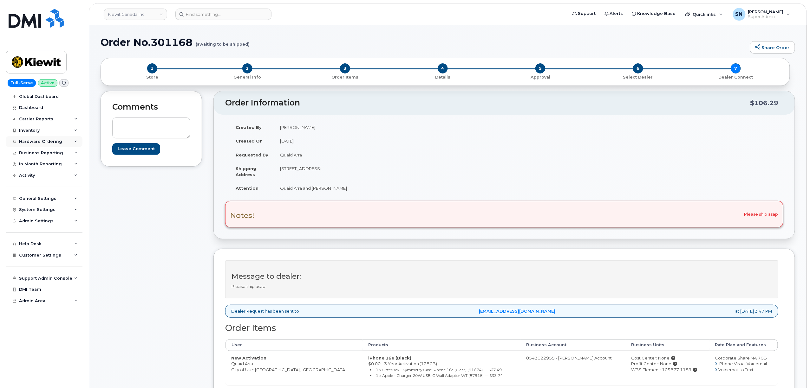
click at [60, 139] on div "Hardware Ordering" at bounding box center [40, 141] width 43 height 5
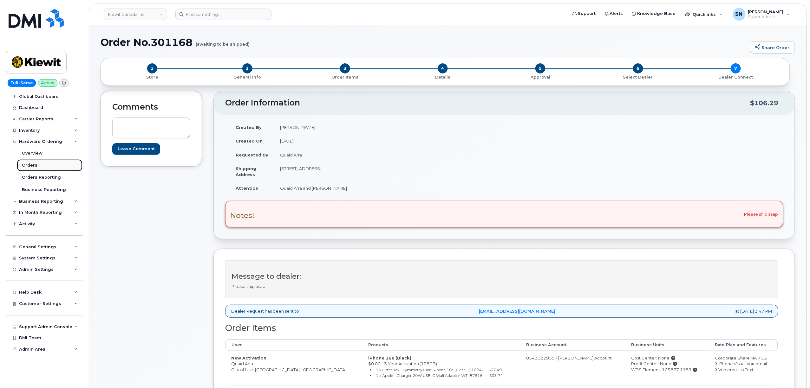
click at [37, 161] on link "Orders" at bounding box center [50, 165] width 66 height 12
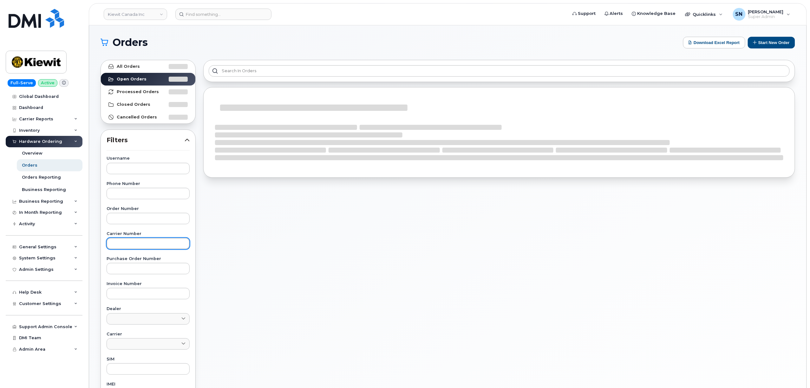
click at [146, 244] on input "text" at bounding box center [148, 243] width 83 height 11
paste input "301133"
type input "301133"
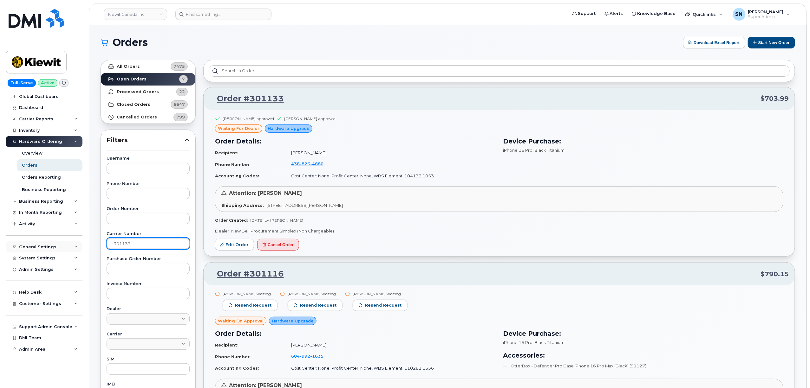
drag, startPoint x: 147, startPoint y: 241, endPoint x: 61, endPoint y: 243, distance: 86.2
click at [126, 221] on input "text" at bounding box center [148, 218] width 83 height 11
paste input "301133"
type input "301133"
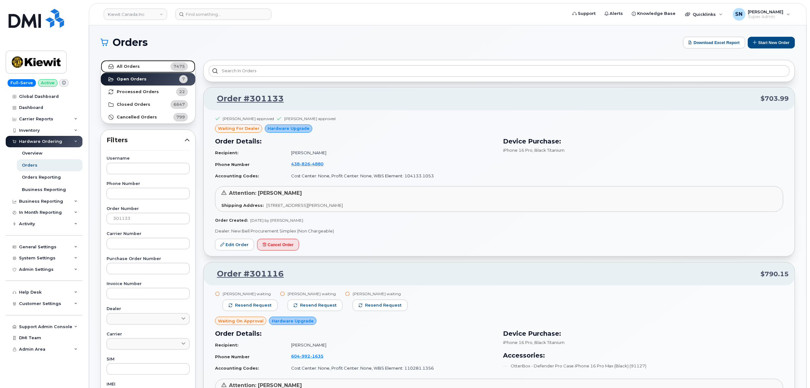
click at [139, 68] on link "All Orders 7475" at bounding box center [148, 66] width 94 height 13
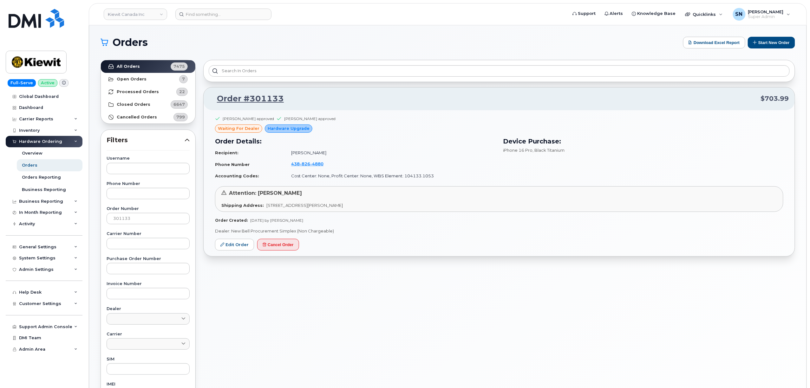
drag, startPoint x: 125, startPoint y: 75, endPoint x: 288, endPoint y: 44, distance: 166.9
click at [288, 44] on h1 "Orders" at bounding box center [389, 42] width 579 height 10
click at [217, 246] on link "Edit Order" at bounding box center [234, 245] width 39 height 12
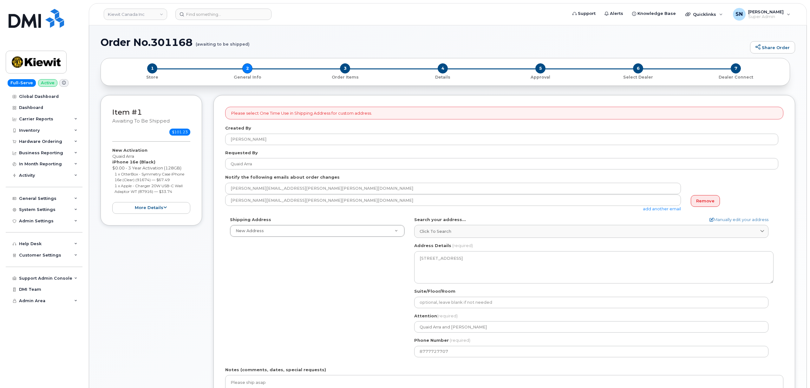
select select
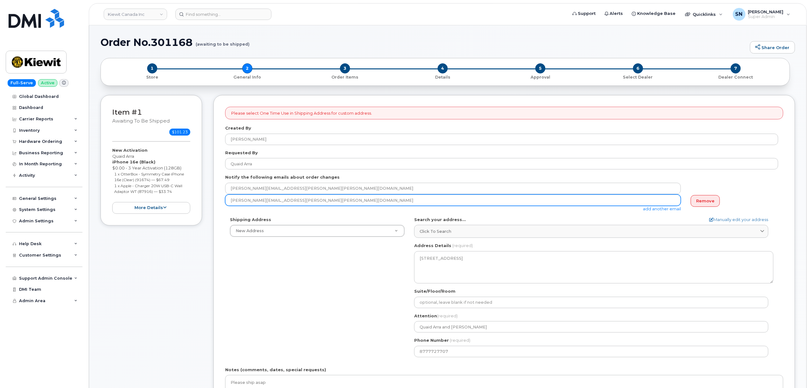
drag, startPoint x: 287, startPoint y: 202, endPoint x: 220, endPoint y: 202, distance: 66.6
click at [220, 202] on div "Please select One Time Use in Shipping Address for custom address. Created By M…" at bounding box center [503, 276] width 581 height 363
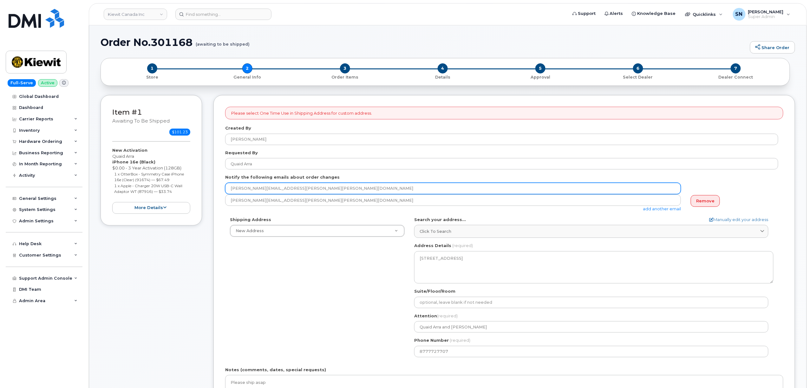
drag, startPoint x: 294, startPoint y: 189, endPoint x: 223, endPoint y: 185, distance: 71.4
click at [223, 185] on div "Please select One Time Use in Shipping Address for custom address. Created By M…" at bounding box center [503, 276] width 581 height 363
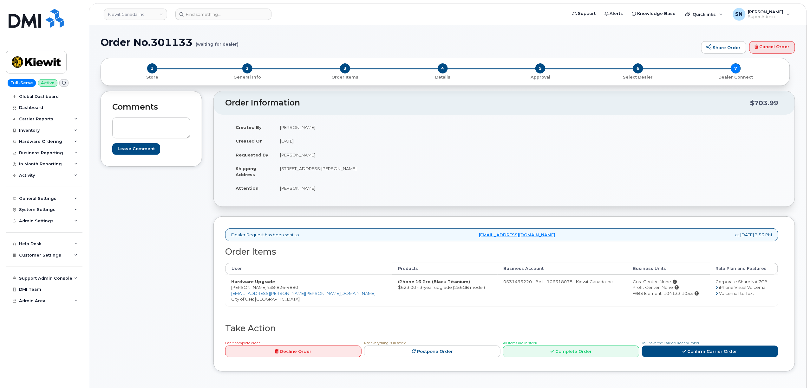
click at [410, 157] on td "[PERSON_NAME]" at bounding box center [386, 155] width 225 height 14
drag, startPoint x: 260, startPoint y: 291, endPoint x: 293, endPoint y: 288, distance: 33.4
click at [293, 288] on td "Hardware Upgrade [PERSON_NAME] [PHONE_NUMBER] [EMAIL_ADDRESS][PERSON_NAME][PERS…" at bounding box center [308, 290] width 167 height 31
copy span "[PHONE_NUMBER]"
drag, startPoint x: 281, startPoint y: 169, endPoint x: 318, endPoint y: 173, distance: 37.9
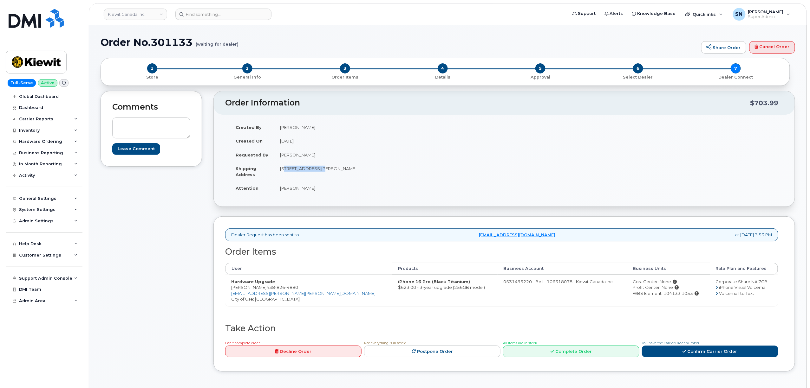
click at [318, 173] on td "[STREET_ADDRESS][PERSON_NAME]" at bounding box center [386, 172] width 225 height 20
copy td "[STREET_ADDRESS][PERSON_NAME]"
drag, startPoint x: 344, startPoint y: 167, endPoint x: 362, endPoint y: 171, distance: 18.2
click at [362, 171] on td "[STREET_ADDRESS][PERSON_NAME]" at bounding box center [386, 172] width 225 height 20
copy td "K1H 1E1"
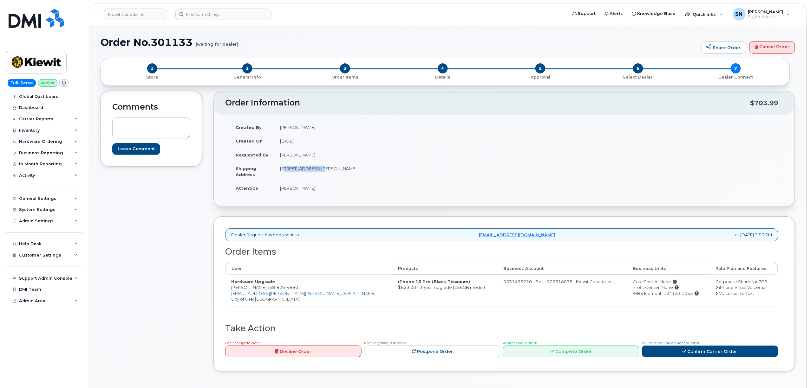
drag, startPoint x: 284, startPoint y: 189, endPoint x: 316, endPoint y: 192, distance: 32.1
click at [316, 192] on td "[PERSON_NAME]" at bounding box center [386, 188] width 225 height 14
copy td "[PERSON_NAME]"
drag, startPoint x: 232, startPoint y: 288, endPoint x: 290, endPoint y: 289, distance: 58.0
click at [290, 289] on td "Hardware Upgrade Max Frenette 438 826 4880 MAX.FRENETTE@KIEWIT.COM City of Use:…" at bounding box center [308, 290] width 167 height 31
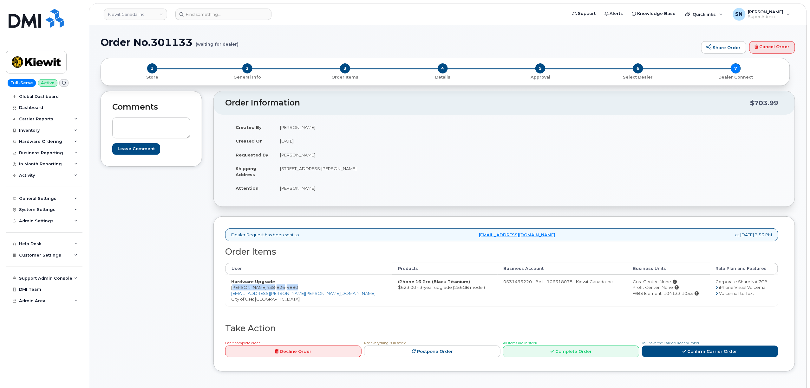
copy td "Max Frenette 438 826 4880"
drag, startPoint x: 663, startPoint y: 295, endPoint x: 634, endPoint y: 298, distance: 29.3
click at [634, 297] on div "WBS Element: 104133.1053" at bounding box center [667, 294] width 71 height 6
copy div "104133.1053"
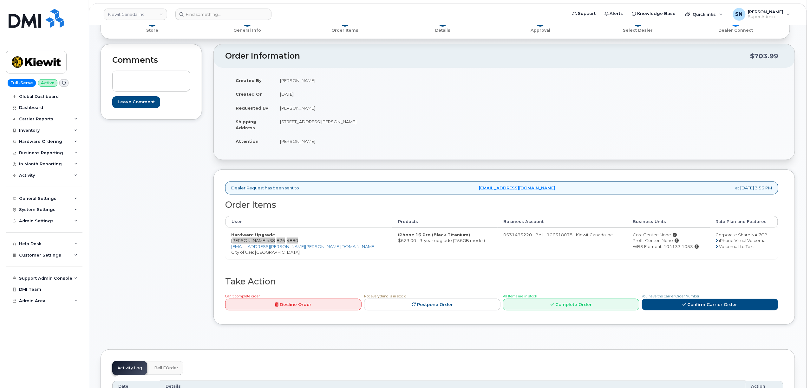
scroll to position [127, 0]
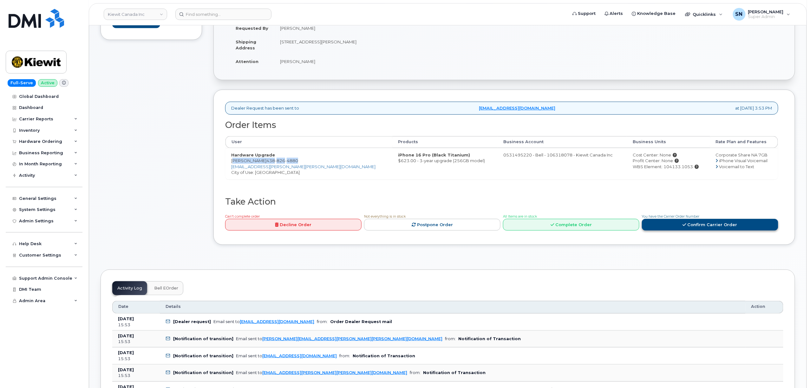
click at [691, 231] on link "Confirm Carrier Order" at bounding box center [710, 225] width 136 height 12
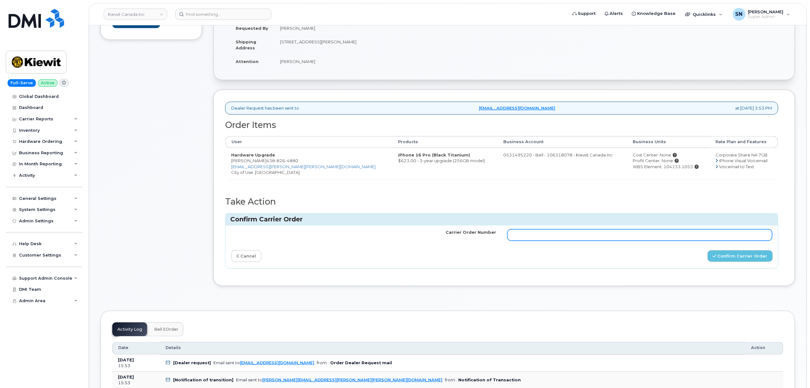
click at [590, 241] on input "Carrier Order Number" at bounding box center [639, 235] width 265 height 11
paste input "3018543"
type input "3018543"
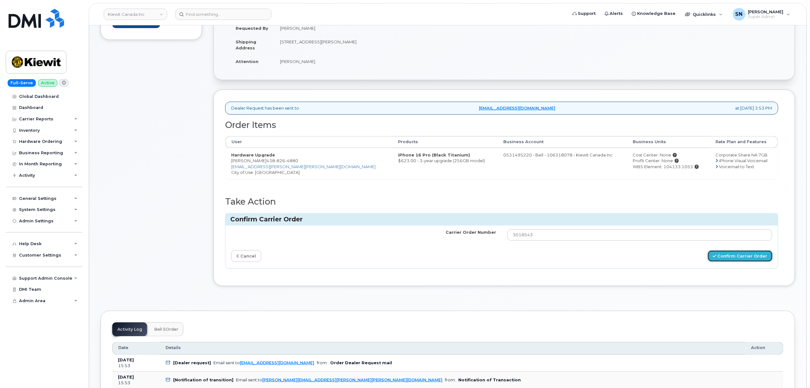
click at [732, 254] on button "Confirm Carrier Order" at bounding box center [739, 256] width 65 height 12
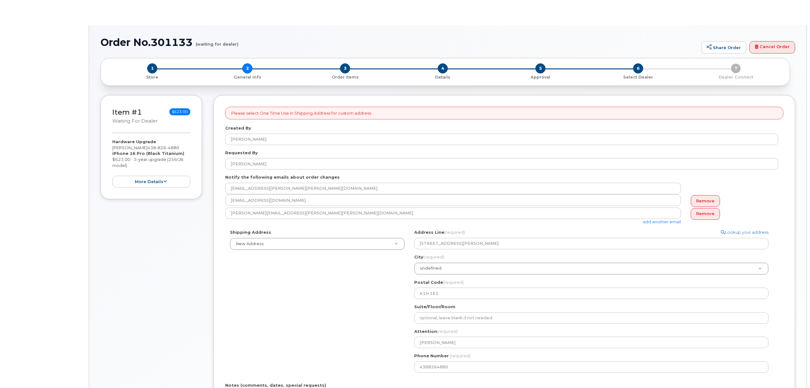
select select
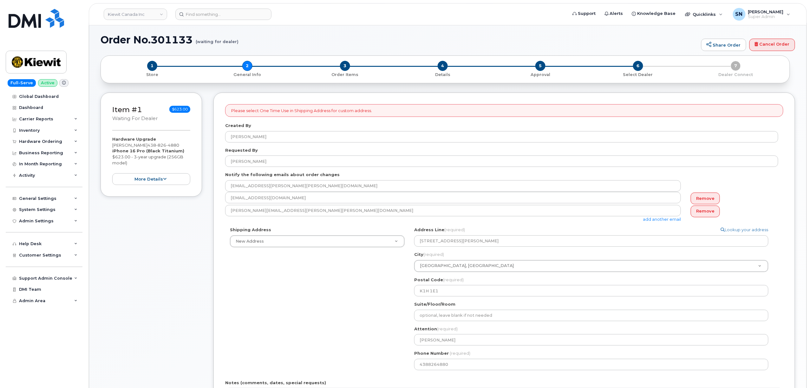
scroll to position [127, 0]
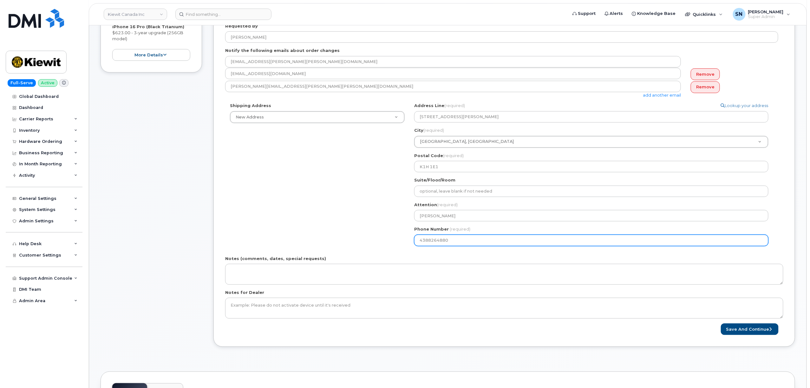
drag, startPoint x: 413, startPoint y: 241, endPoint x: 363, endPoint y: 240, distance: 50.1
click at [382, 242] on div "Shipping Address New Address New Address [STREET_ADDRESS][GEOGRAPHIC_DATA][PERS…" at bounding box center [501, 177] width 553 height 148
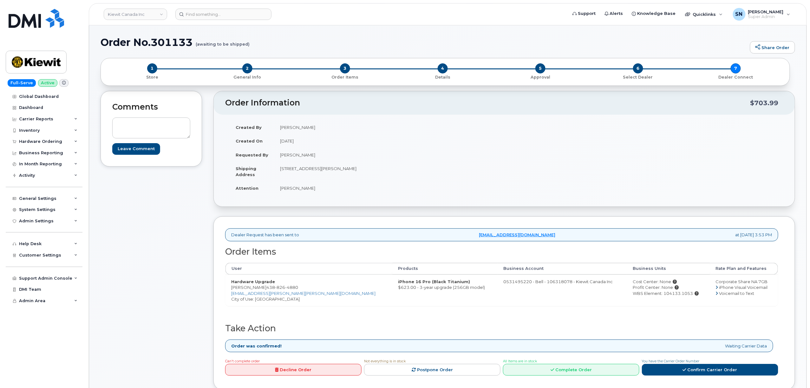
click at [189, 237] on div "Comments Leave Comment" at bounding box center [150, 245] width 101 height 309
click at [163, 212] on div "Comments Leave Comment" at bounding box center [150, 245] width 101 height 309
click at [42, 141] on div "Hardware Ordering" at bounding box center [40, 141] width 43 height 5
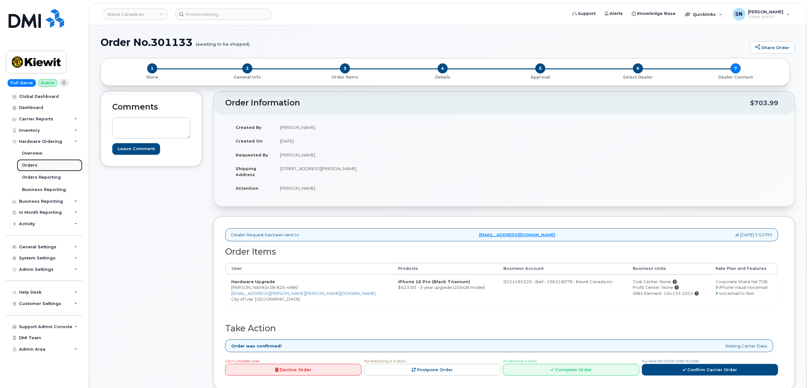
click at [32, 164] on div "Orders" at bounding box center [30, 166] width 16 height 6
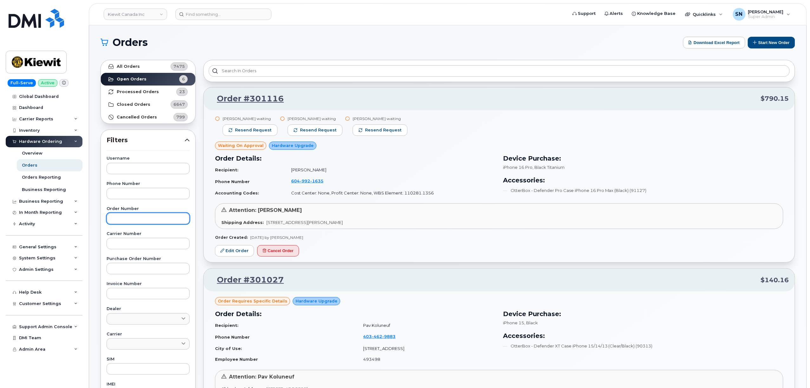
click at [136, 219] on input "text" at bounding box center [148, 218] width 83 height 11
paste input "300953"
type input "300953"
click at [149, 68] on link "All Orders 7475" at bounding box center [148, 66] width 94 height 13
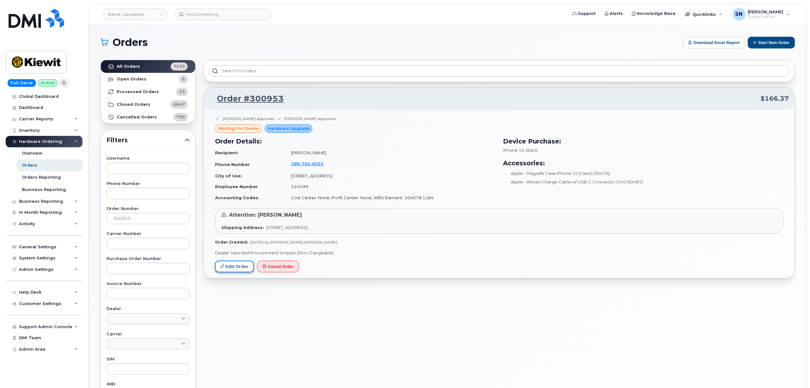
click at [249, 272] on link "Edit Order" at bounding box center [234, 267] width 39 height 12
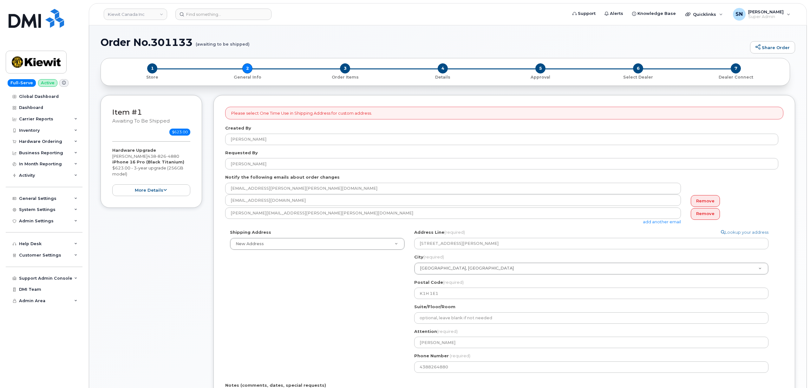
select select
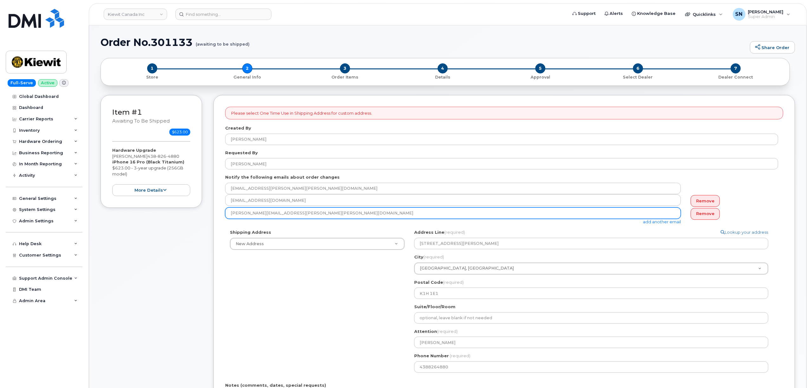
drag, startPoint x: 305, startPoint y: 215, endPoint x: 221, endPoint y: 215, distance: 84.0
click at [221, 215] on div "Please select One Time Use in Shipping Address for custom address. Created By […" at bounding box center [503, 284] width 581 height 379
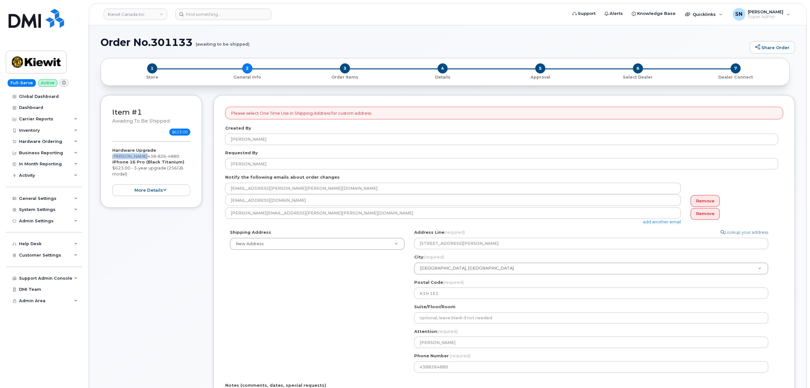
drag, startPoint x: 112, startPoint y: 156, endPoint x: 139, endPoint y: 159, distance: 26.8
click at [139, 159] on div "Hardware Upgrade [PERSON_NAME] [PHONE_NUMBER] iPhone 16 Pro (Black Titanium) $6…" at bounding box center [151, 171] width 78 height 49
copy div "[PERSON_NAME]"
click at [169, 301] on div "Item #1 awaiting to be shipped $623.00 Hardware Upgrade [PERSON_NAME] [PHONE_NU…" at bounding box center [150, 289] width 101 height 388
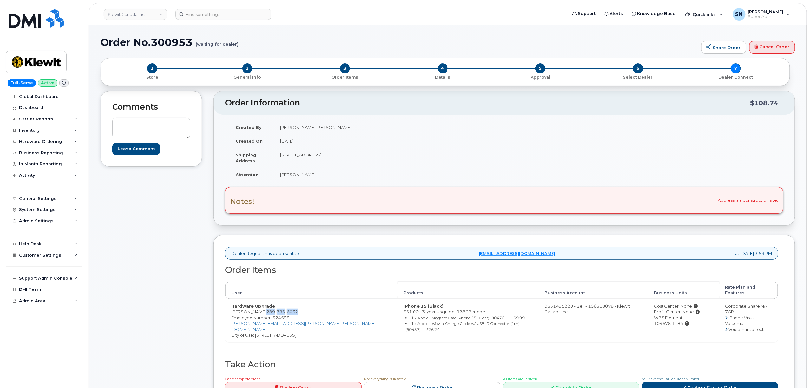
drag, startPoint x: 296, startPoint y: 307, endPoint x: 265, endPoint y: 307, distance: 30.4
click at [266, 309] on span "289 795 6032" at bounding box center [282, 311] width 32 height 5
copy span "289 795 6032"
drag, startPoint x: 281, startPoint y: 155, endPoint x: 324, endPoint y: 160, distance: 43.5
click at [324, 160] on td "14 Lower Jarvis Steet Toronto ON M5E 1N1" at bounding box center [386, 158] width 225 height 20
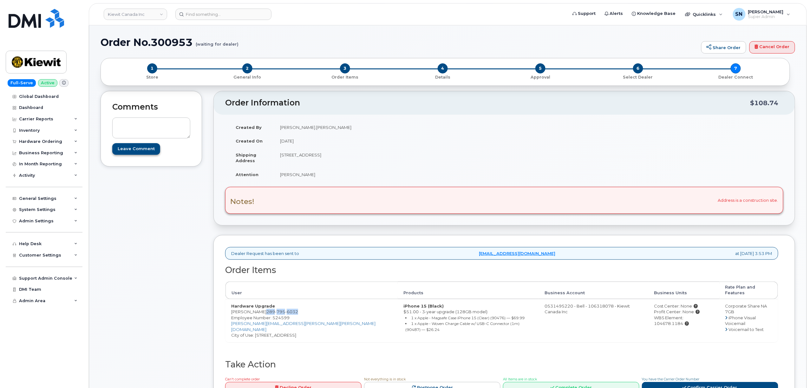
copy td "14 Lower Jarvis Steet"
drag, startPoint x: 351, startPoint y: 154, endPoint x: 370, endPoint y: 157, distance: 19.2
click at [370, 157] on td "14 Lower Jarvis Steet Toronto ON M5E 1N1" at bounding box center [386, 158] width 225 height 20
copy td "M5E 1N1"
click at [293, 184] on div "Created By Isabella.Serafim Created On September 16, 2025 Shipping Address 14 L…" at bounding box center [364, 153] width 279 height 67
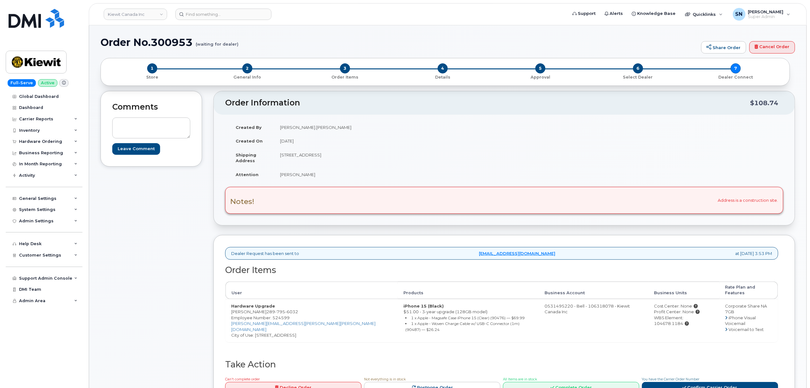
drag, startPoint x: 280, startPoint y: 175, endPoint x: 315, endPoint y: 178, distance: 35.3
click at [315, 178] on td "Isabella Serafim" at bounding box center [386, 175] width 225 height 14
copy td "Isabella Serafim"
click at [217, 229] on div "Order Information $108.74 Created By Isabella.Serafim Created On September 16, …" at bounding box center [503, 254] width 581 height 327
drag, startPoint x: 265, startPoint y: 308, endPoint x: 295, endPoint y: 306, distance: 30.5
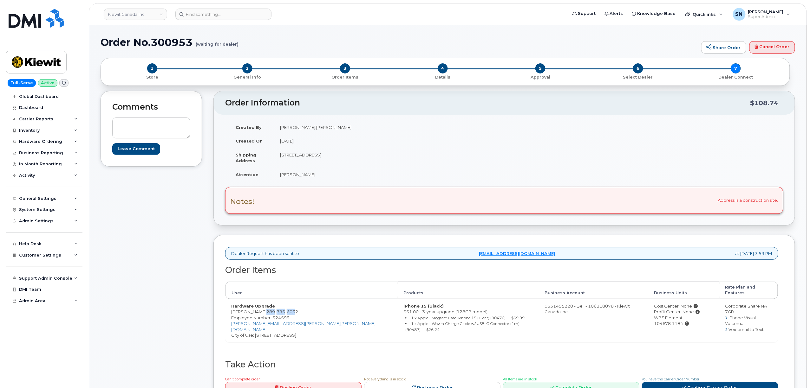
click at [295, 309] on span "289 795 6032" at bounding box center [282, 311] width 32 height 5
click at [296, 309] on span "6032" at bounding box center [291, 311] width 13 height 5
drag, startPoint x: 296, startPoint y: 307, endPoint x: 266, endPoint y: 307, distance: 30.4
click at [266, 309] on span "289 795 6032" at bounding box center [282, 311] width 32 height 5
copy span "289 795 6032"
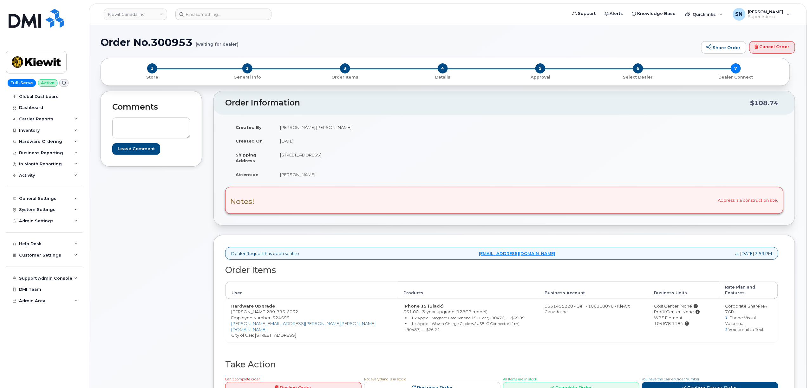
click at [164, 317] on div "Comments Leave Comment" at bounding box center [150, 254] width 101 height 327
drag, startPoint x: 226, startPoint y: 311, endPoint x: 279, endPoint y: 307, distance: 52.8
click at [279, 307] on td "Hardware Upgrade Isabella Serafim 289 795 6032 Employee Number: 524599 ISABELLA…" at bounding box center [311, 320] width 172 height 43
click at [217, 303] on div "Dealer Request has been sent to procurement@myserve.ca at Sep 18, 2025 3:53 PM …" at bounding box center [503, 321] width 581 height 173
drag, startPoint x: 231, startPoint y: 308, endPoint x: 296, endPoint y: 309, distance: 64.4
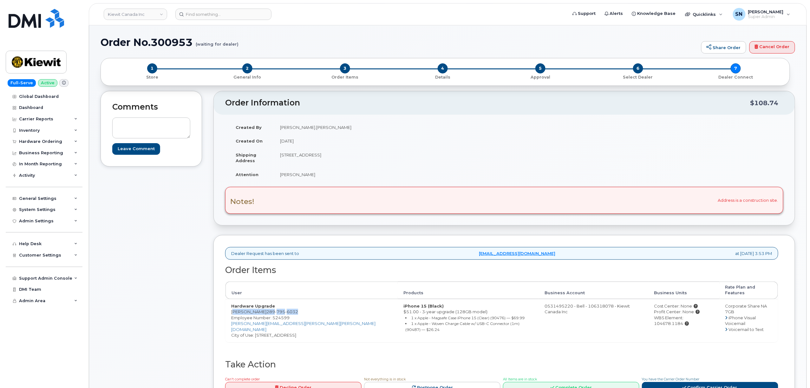
click at [296, 309] on td "Hardware Upgrade Isabella Serafim 289 795 6032 Employee Number: 524599 ISABELLA…" at bounding box center [311, 320] width 172 height 43
copy td "Isabella Serafim 289 795 6032"
drag, startPoint x: 698, startPoint y: 314, endPoint x: 670, endPoint y: 317, distance: 28.1
click at [670, 317] on td "Cost Center: None Profit Center: None WBS Element: 104678.1184" at bounding box center [683, 320] width 71 height 43
copy div "104678.1184"
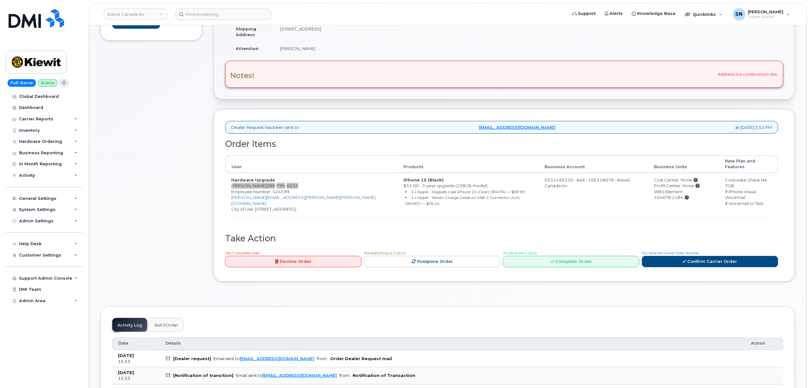
scroll to position [127, 0]
click at [684, 259] on icon at bounding box center [684, 261] width 3 height 4
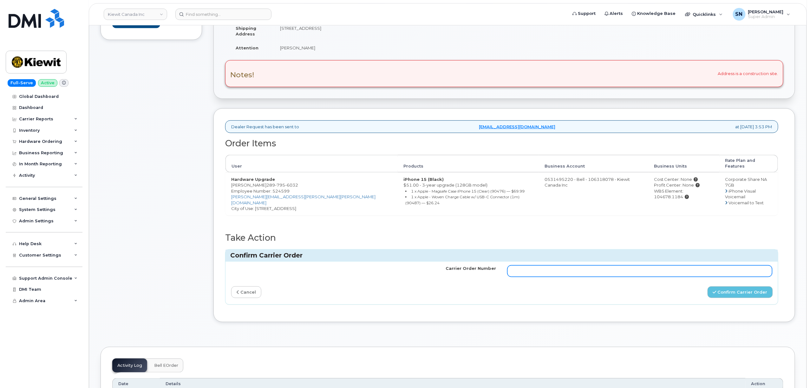
click at [673, 266] on input "Carrier Order Number" at bounding box center [639, 271] width 265 height 11
paste input "3018544"
type input "3018544"
click at [728, 288] on button "Confirm Carrier Order" at bounding box center [739, 293] width 65 height 12
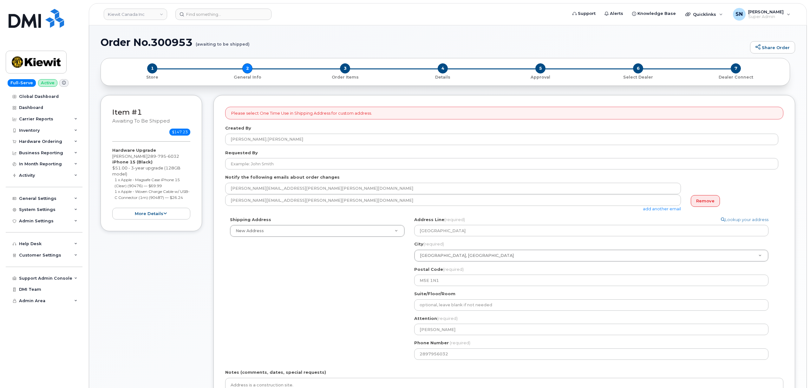
select select
